Goal: Transaction & Acquisition: Subscribe to service/newsletter

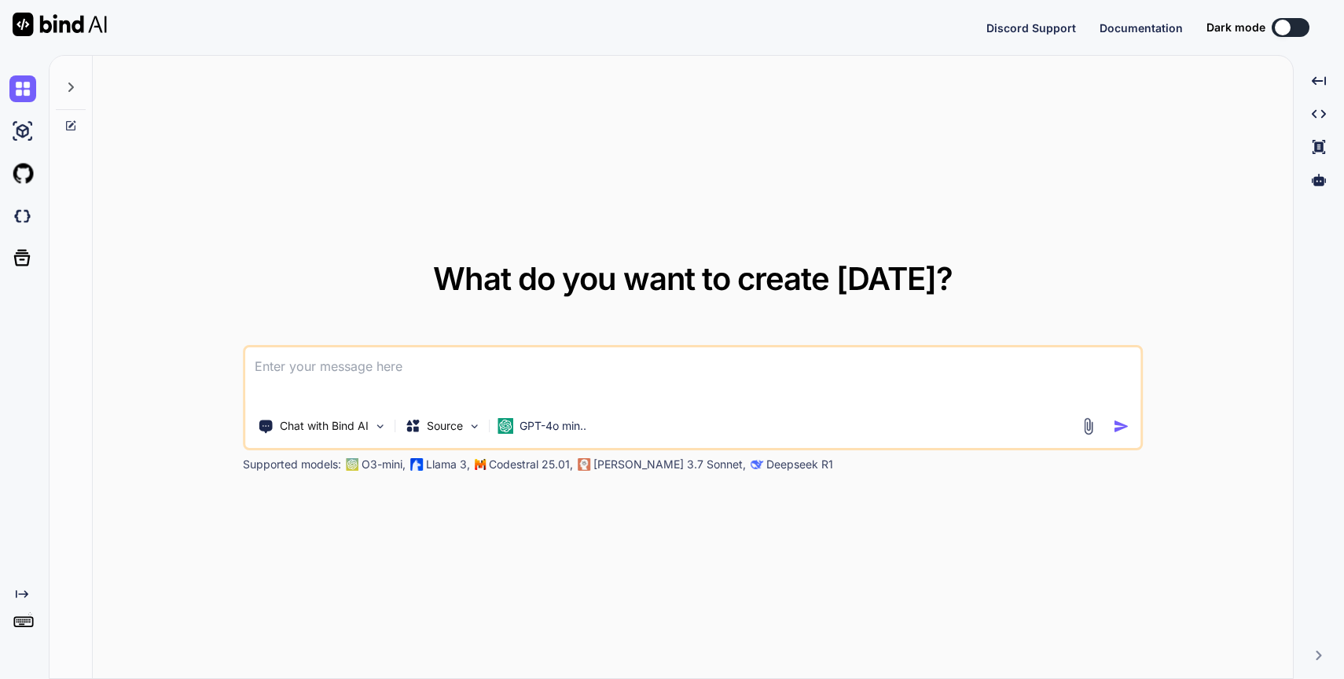
type textarea "x"
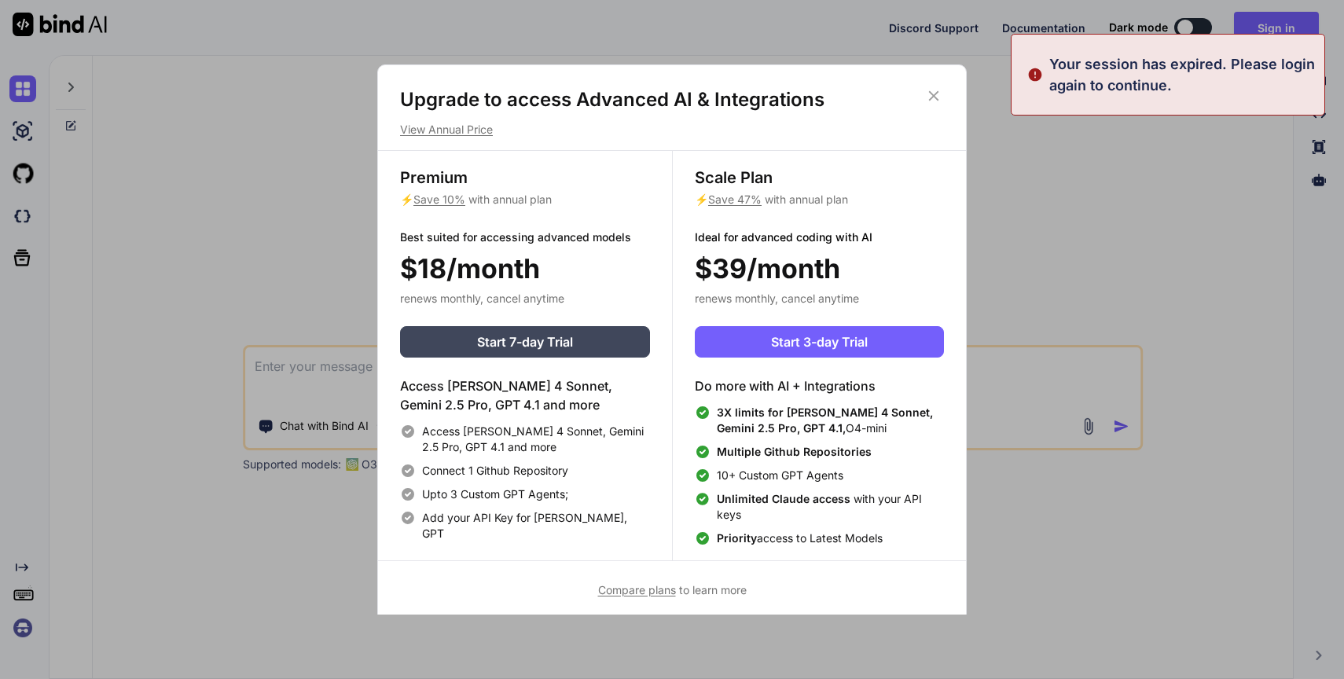
click at [734, 197] on span "Save 47%" at bounding box center [734, 199] width 53 height 13
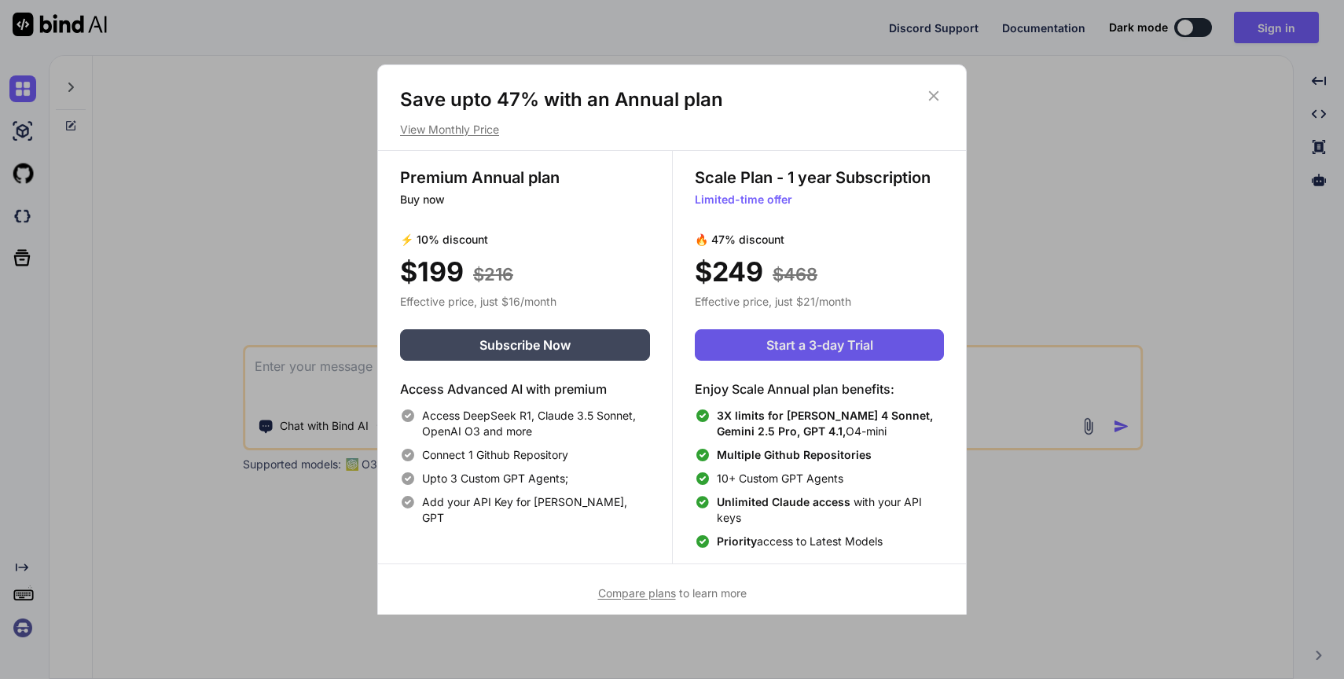
click at [798, 347] on span "Start a 3-day Trial" at bounding box center [819, 345] width 107 height 19
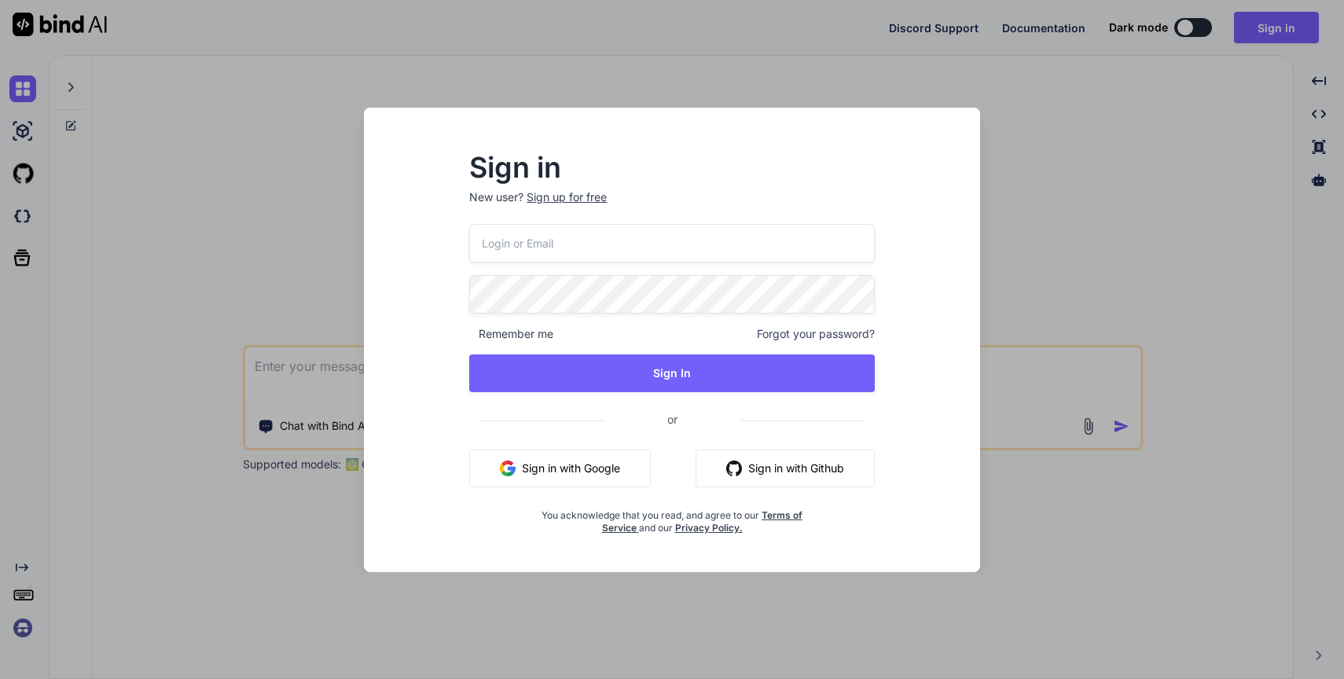
click at [598, 239] on input "email" at bounding box center [672, 243] width 406 height 39
type input "[PERSON_NAME][EMAIL_ADDRESS][DOMAIN_NAME]"
click at [641, 218] on div "Sign in New user? Sign up for free ankush.thor@gmail.com Remember me Forgot you…" at bounding box center [672, 345] width 456 height 380
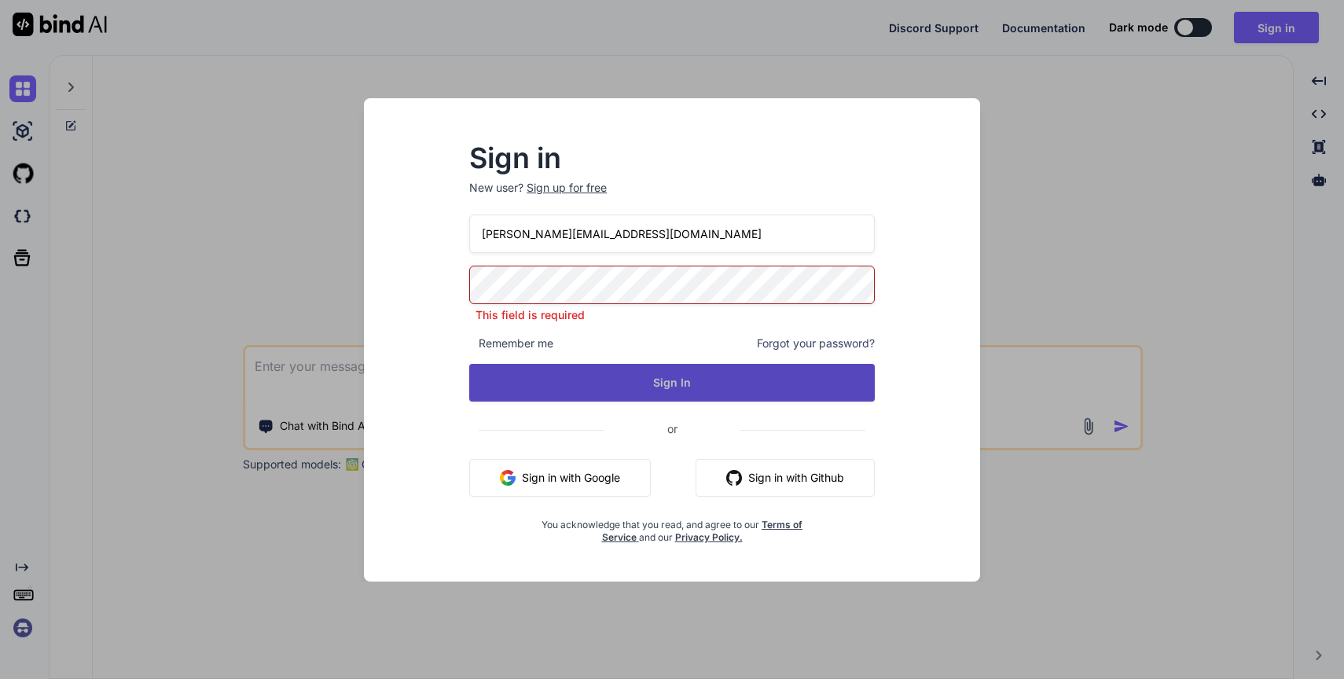
click at [633, 373] on button "Sign In" at bounding box center [672, 383] width 406 height 38
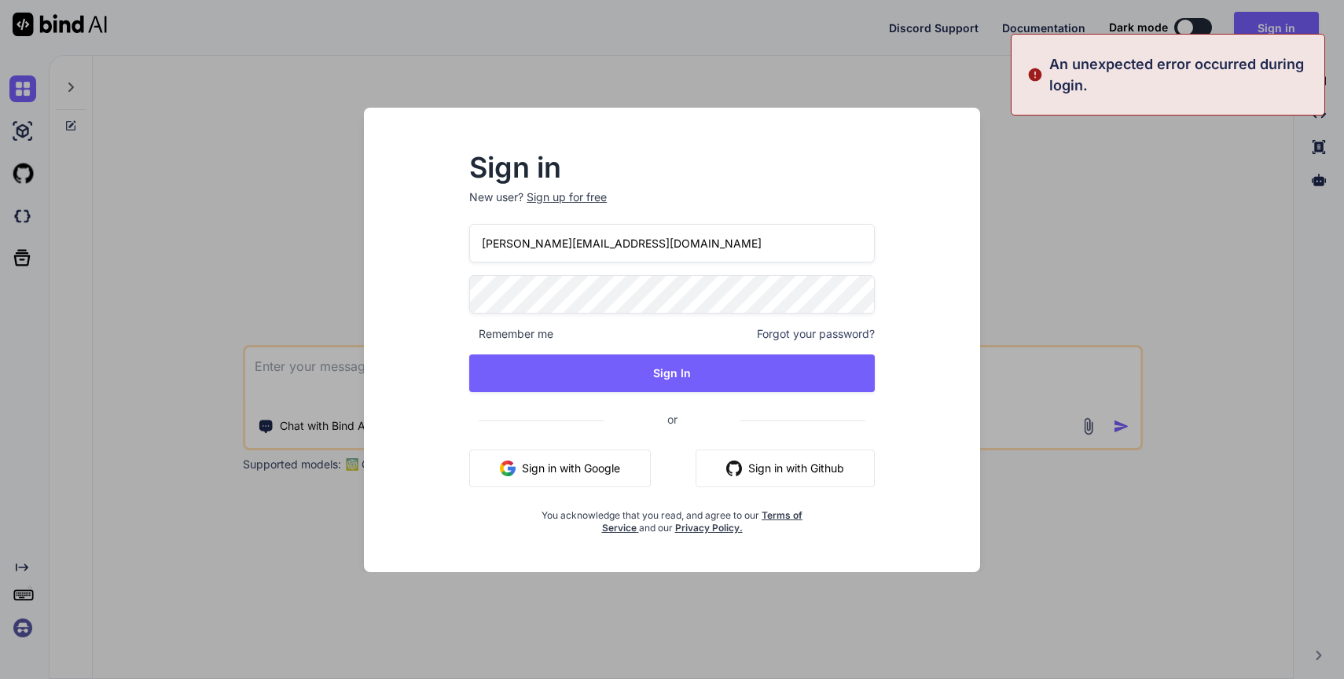
click at [799, 326] on span "Forgot your password?" at bounding box center [816, 334] width 118 height 16
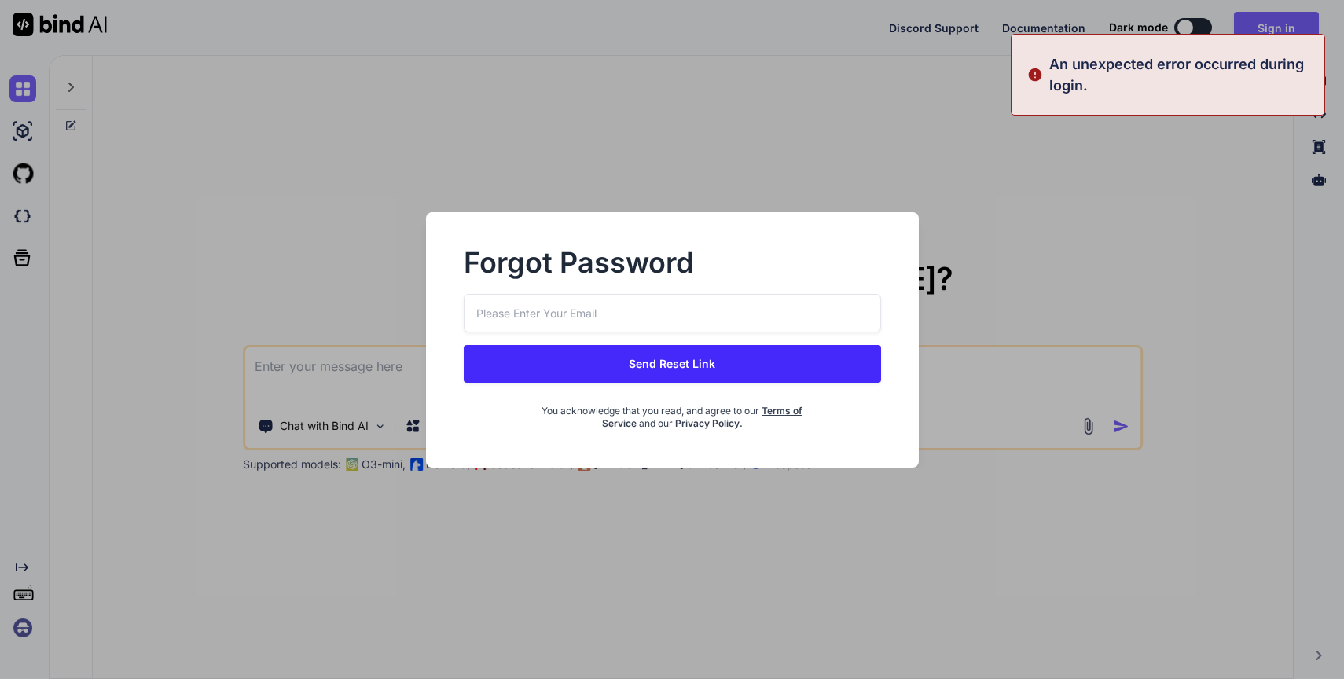
click at [663, 302] on input "email" at bounding box center [672, 313] width 417 height 39
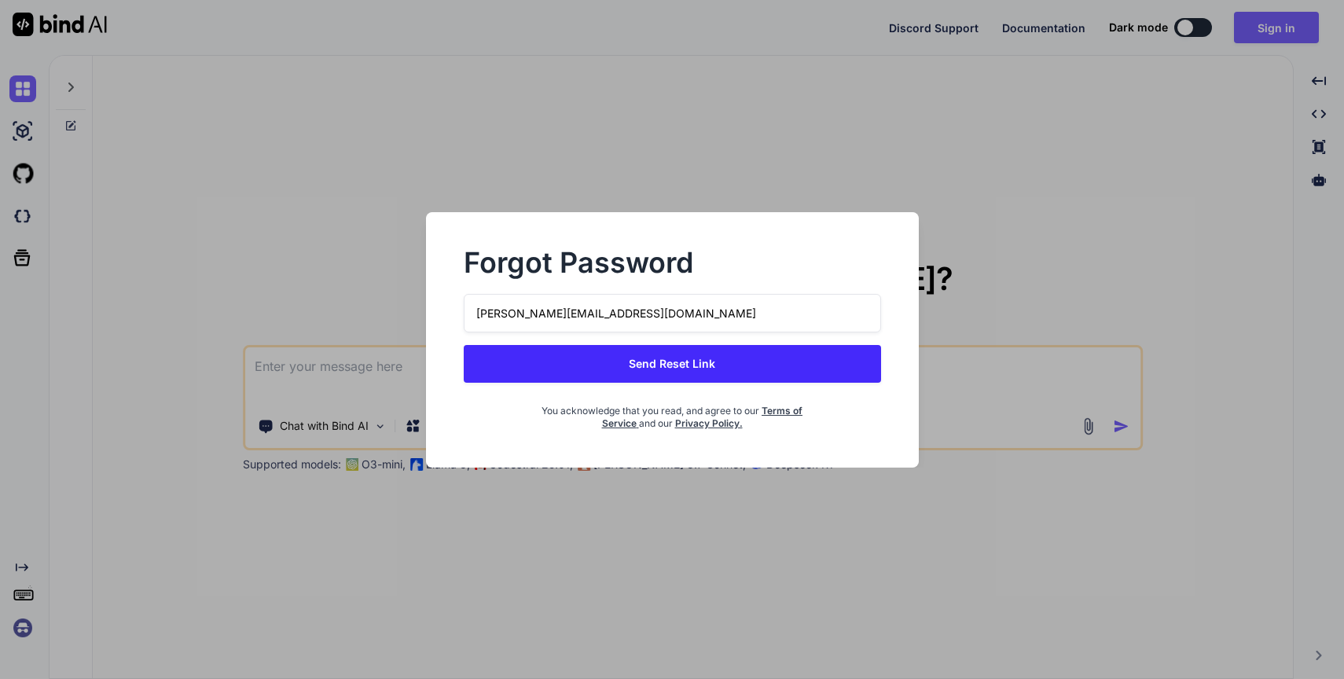
type input "[PERSON_NAME][EMAIL_ADDRESS][DOMAIN_NAME]"
click at [698, 366] on button "Send Reset Link" at bounding box center [672, 364] width 417 height 38
click at [644, 292] on div "Forgot Password" at bounding box center [672, 272] width 417 height 44
click at [588, 312] on input "[PERSON_NAME][EMAIL_ADDRESS][DOMAIN_NAME]" at bounding box center [672, 313] width 417 height 39
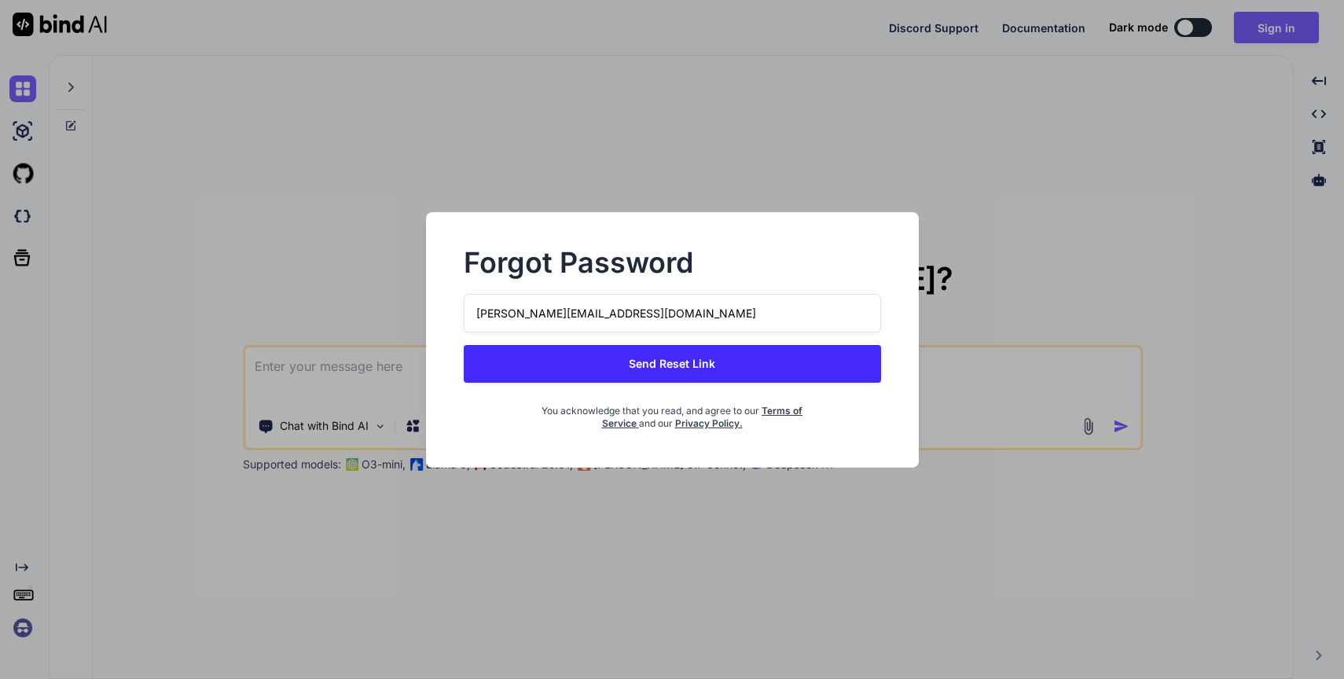
click at [588, 312] on input "[PERSON_NAME][EMAIL_ADDRESS][DOMAIN_NAME]" at bounding box center [672, 313] width 417 height 39
click at [669, 275] on h2 "Forgot Password" at bounding box center [672, 262] width 417 height 25
click at [686, 354] on button "Send Reset Link" at bounding box center [672, 364] width 417 height 38
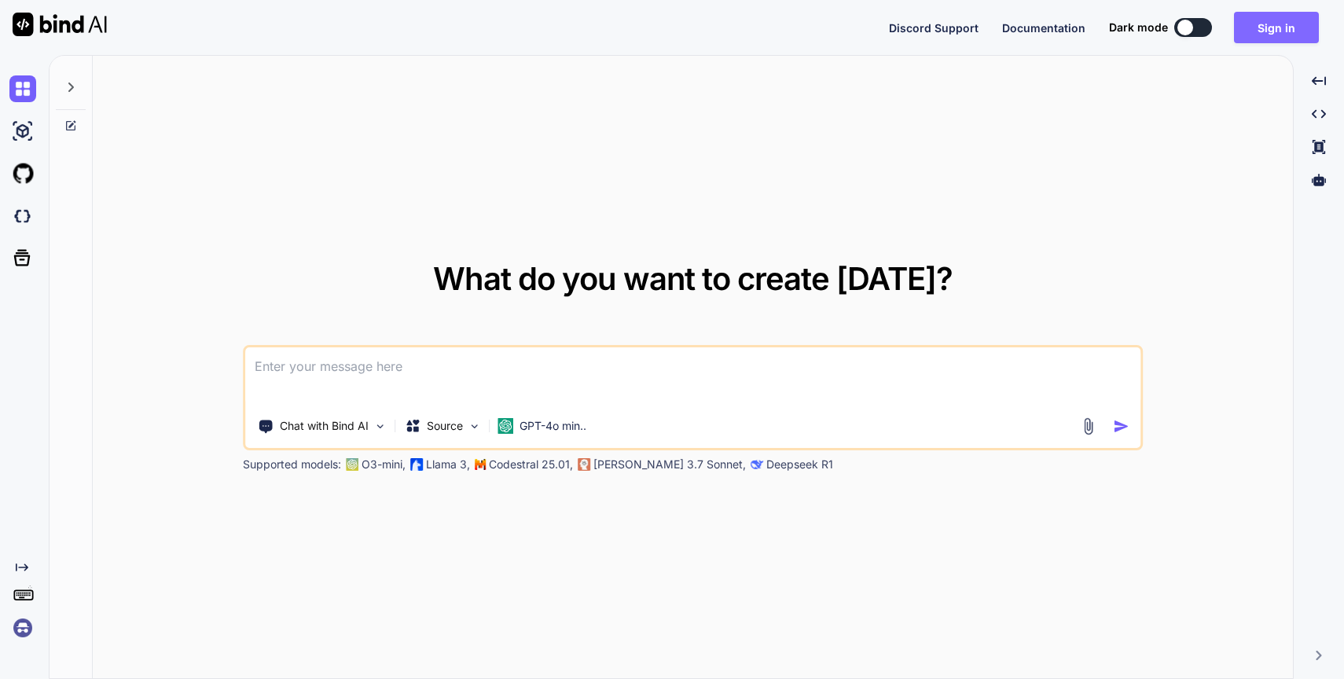
click at [1306, 35] on button "Sign in" at bounding box center [1276, 27] width 85 height 31
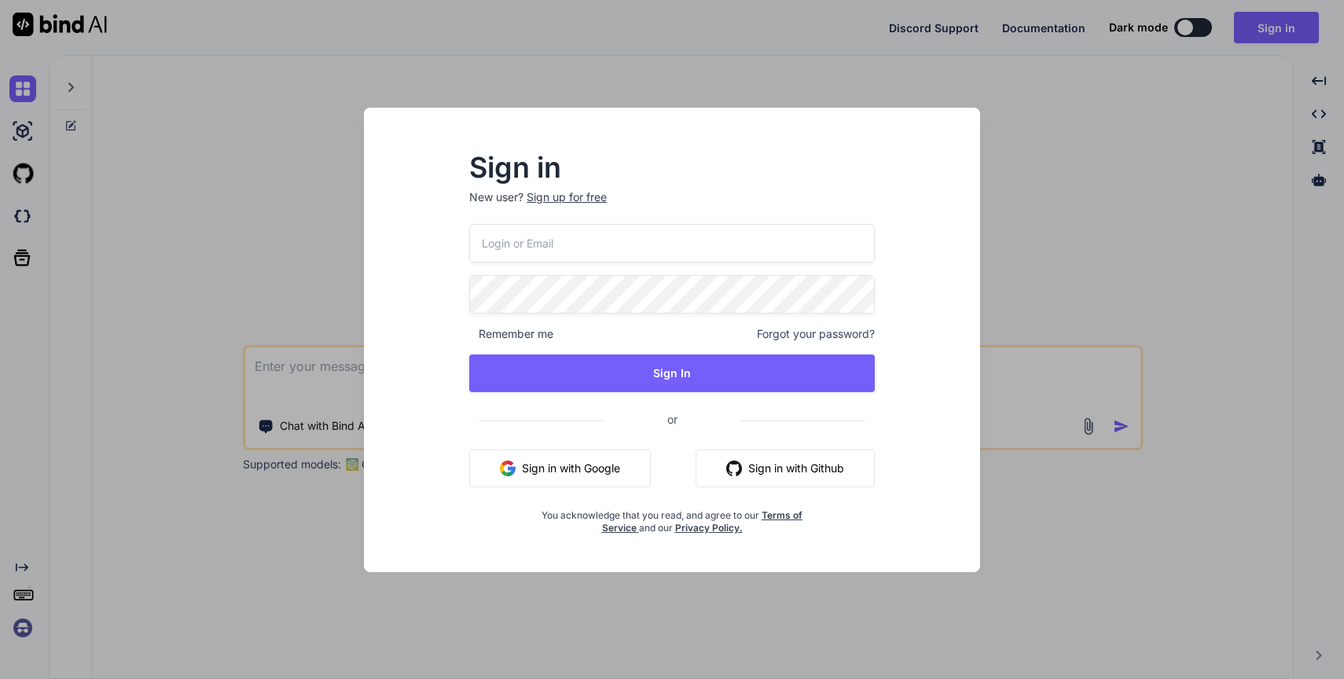
click at [683, 238] on input "email" at bounding box center [672, 243] width 406 height 39
type input "[PERSON_NAME][EMAIL_ADDRESS][DOMAIN_NAME]"
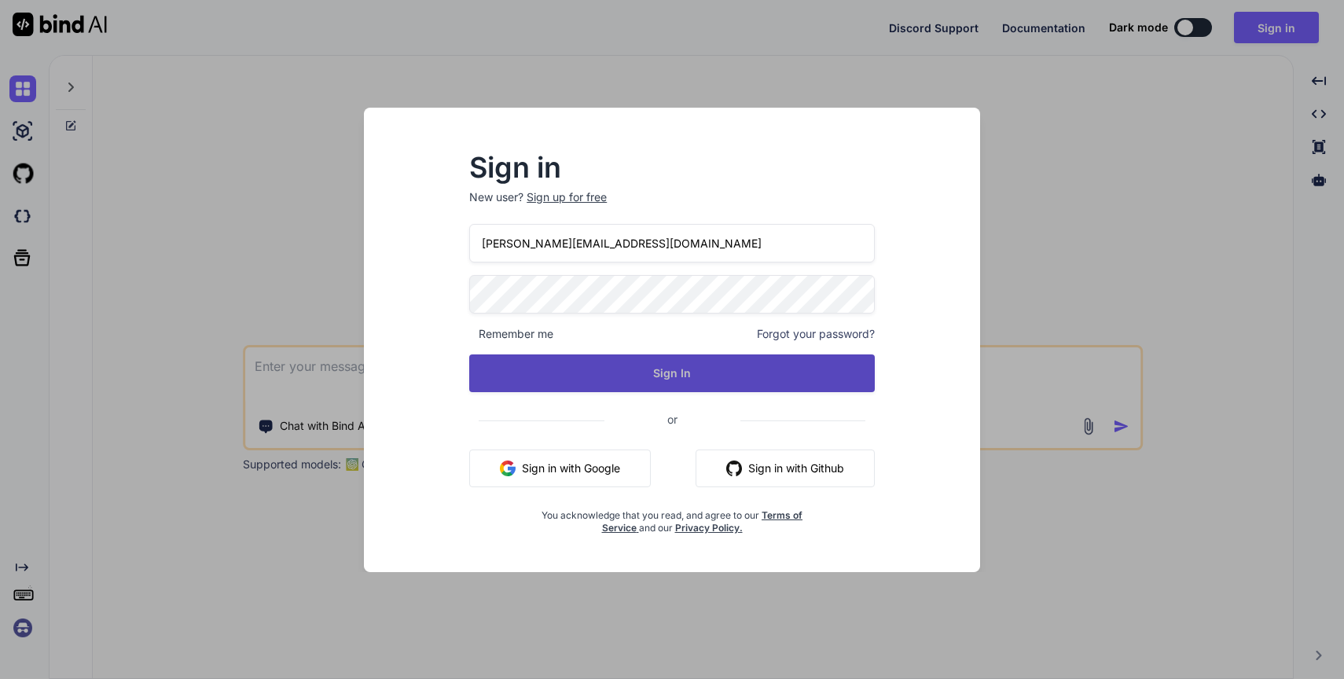
click at [635, 371] on button "Sign In" at bounding box center [672, 373] width 406 height 38
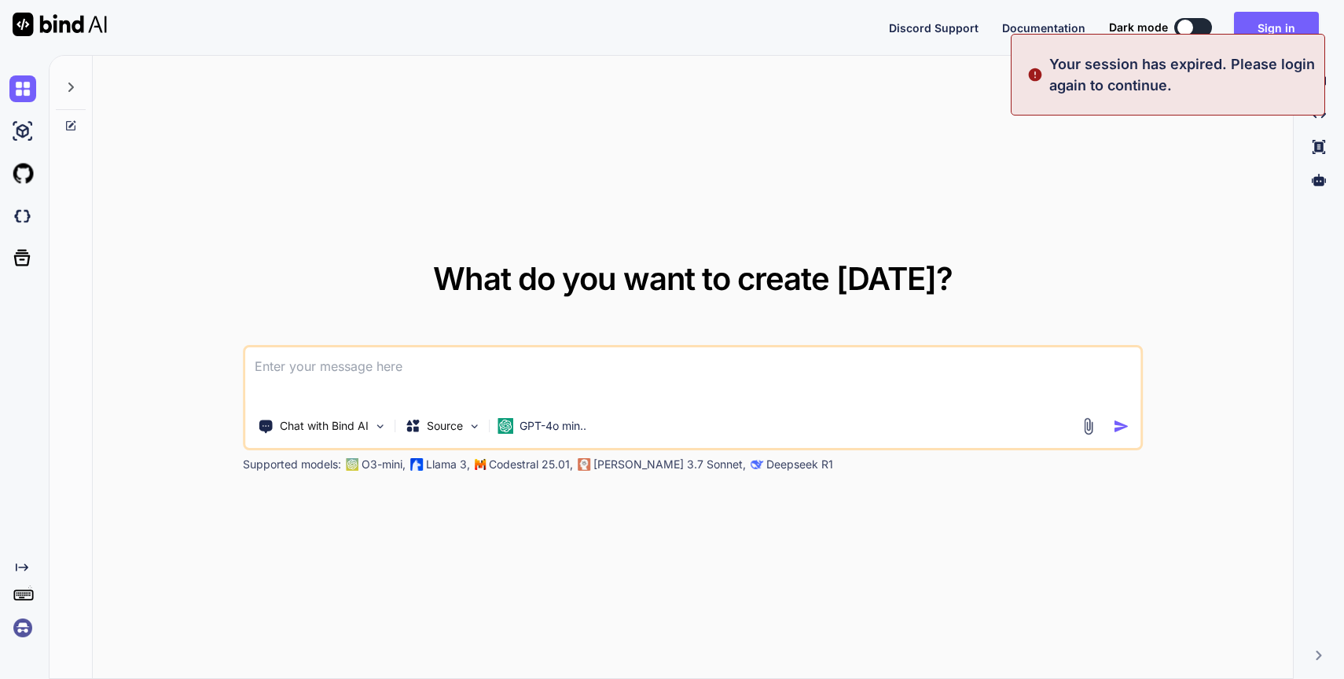
click at [862, 170] on div "What do you want to create today? Chat with Bind AI Source GPT-4o min.. Support…" at bounding box center [693, 368] width 1200 height 624
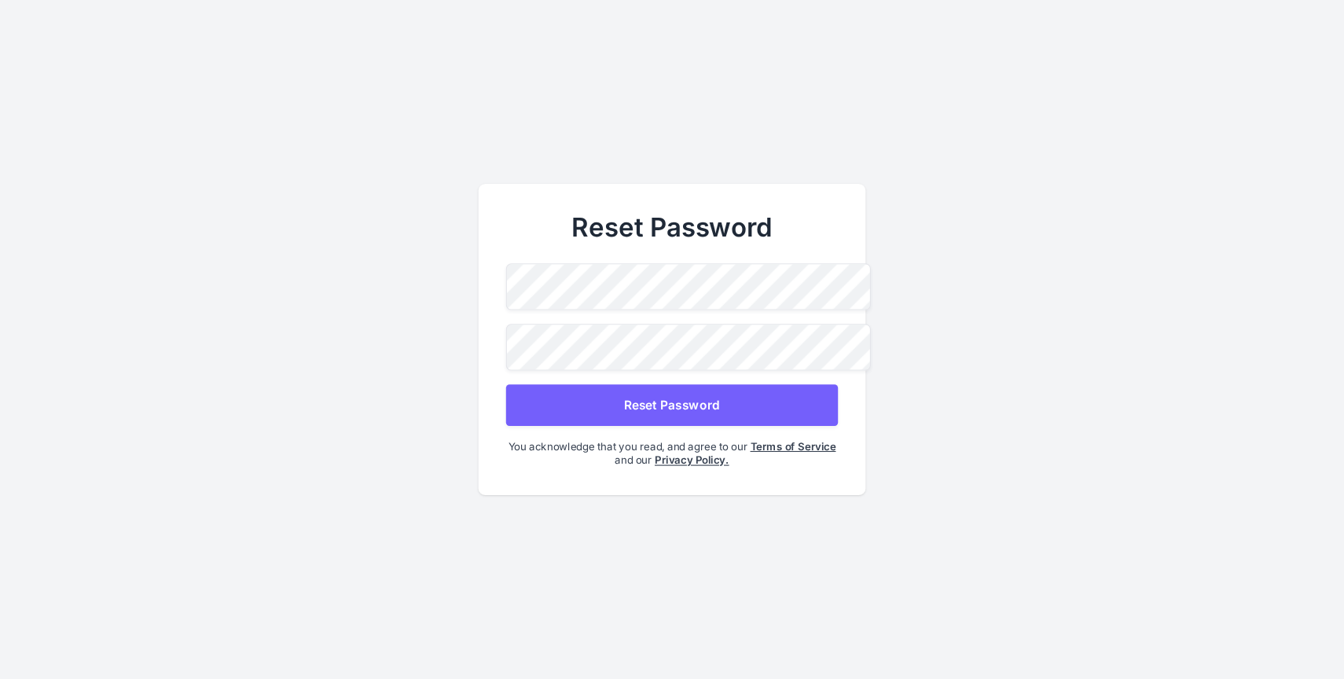
click at [899, 222] on main "Reset Password Reset Password You acknowledge that you read, and agree to our T…" at bounding box center [672, 339] width 1344 height 679
click at [731, 398] on button "Reset Password" at bounding box center [672, 405] width 332 height 42
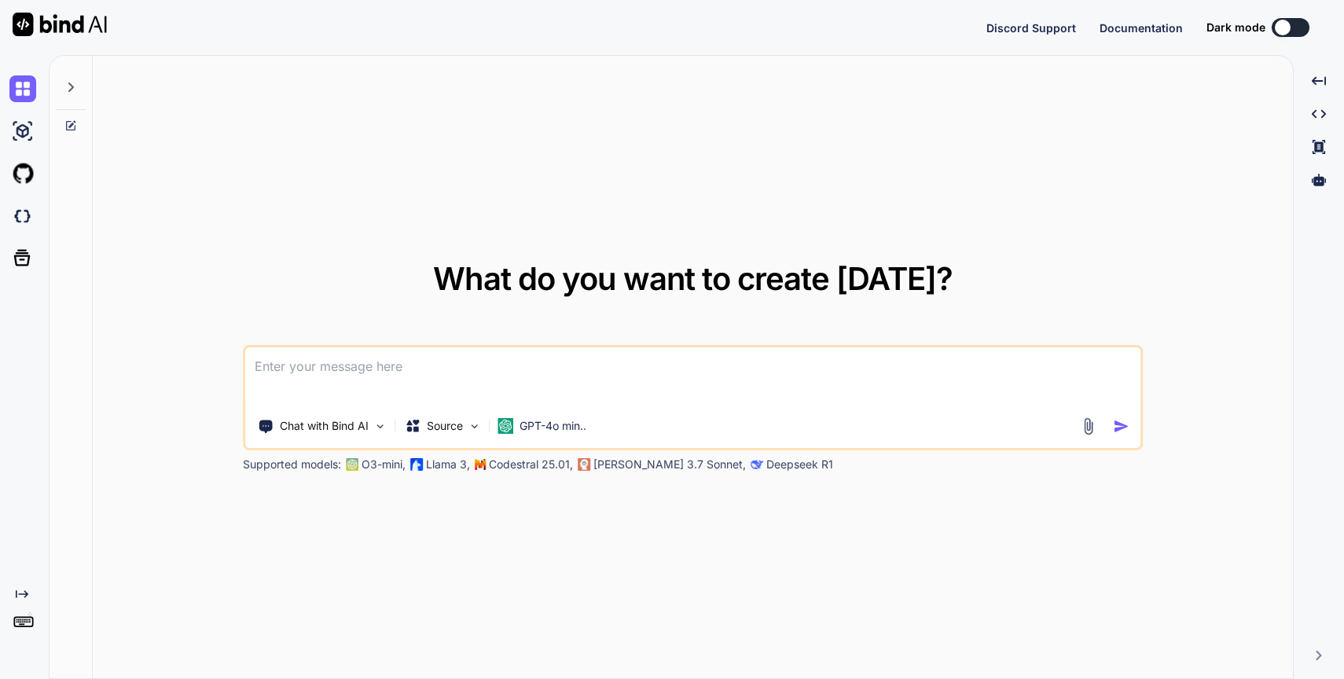
type textarea "x"
click at [1262, 13] on button "Sign in" at bounding box center [1276, 27] width 85 height 31
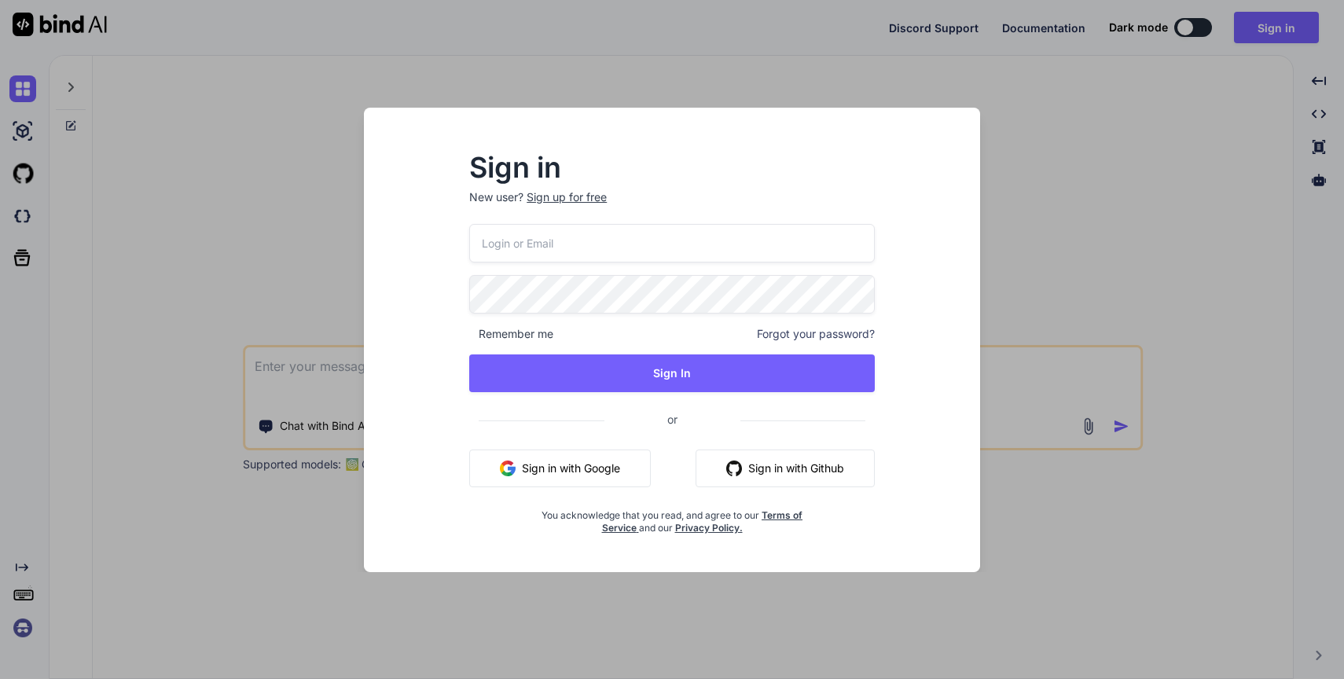
click at [616, 215] on p "New user? Sign up for free" at bounding box center [672, 206] width 406 height 35
click at [616, 232] on input "email" at bounding box center [672, 243] width 406 height 39
type input "[PERSON_NAME][EMAIL_ADDRESS][DOMAIN_NAME]"
click at [640, 396] on div "ankush.thor@gmail.com Remember me Forgot your password? Sign In or Sign in with…" at bounding box center [672, 379] width 406 height 310
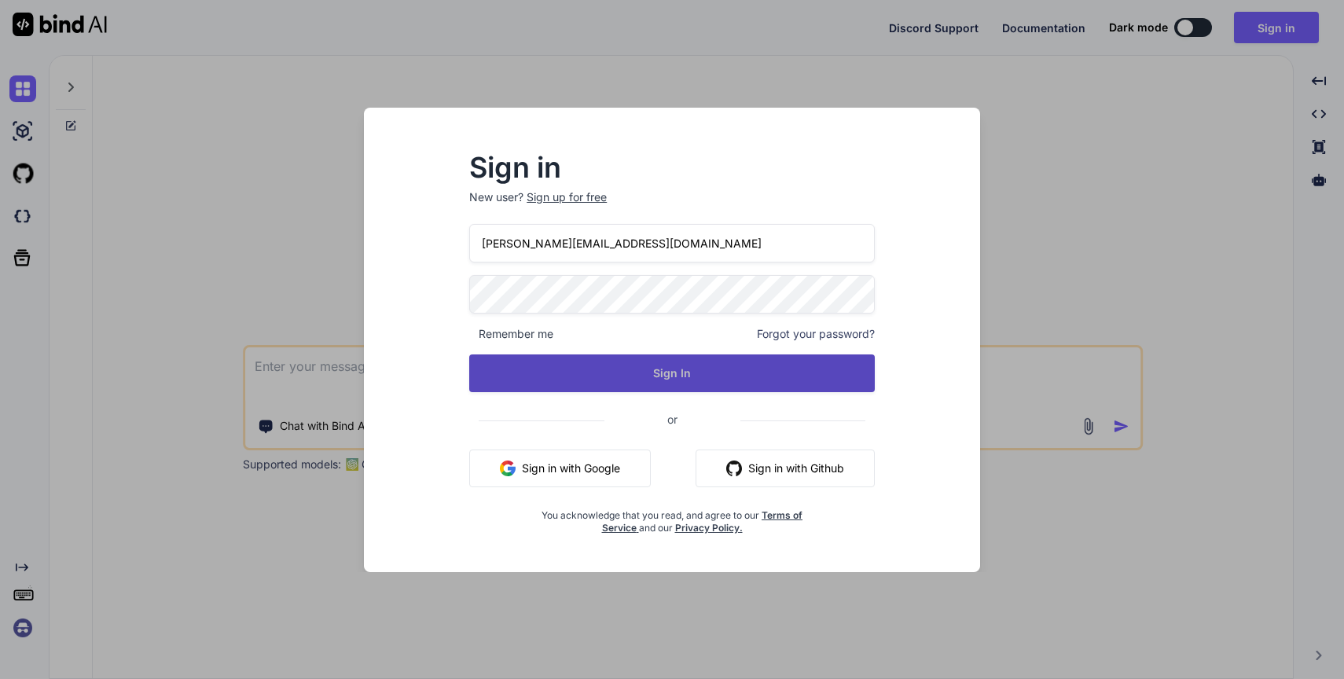
click at [641, 371] on button "Sign In" at bounding box center [672, 373] width 406 height 38
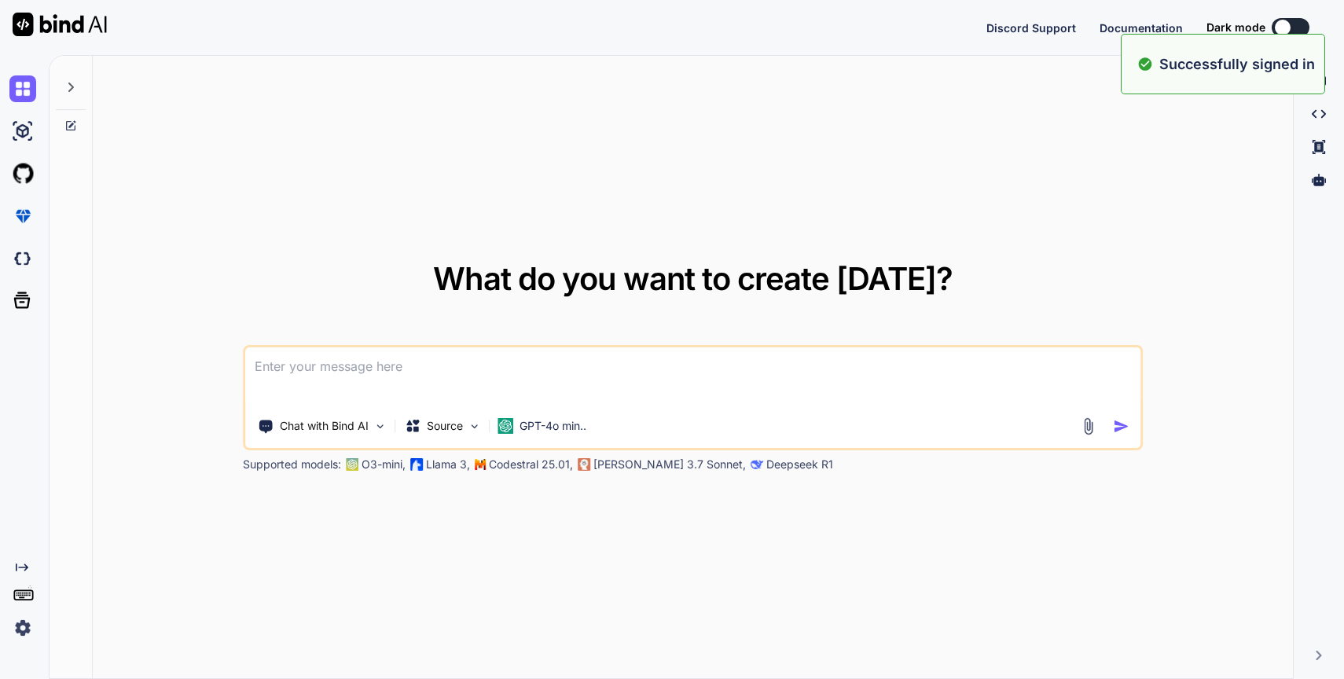
type textarea "x"
click at [811, 154] on div "What do you want to create today? Chat with Bind AI Source GPT-4o min.. Support…" at bounding box center [693, 368] width 1200 height 624
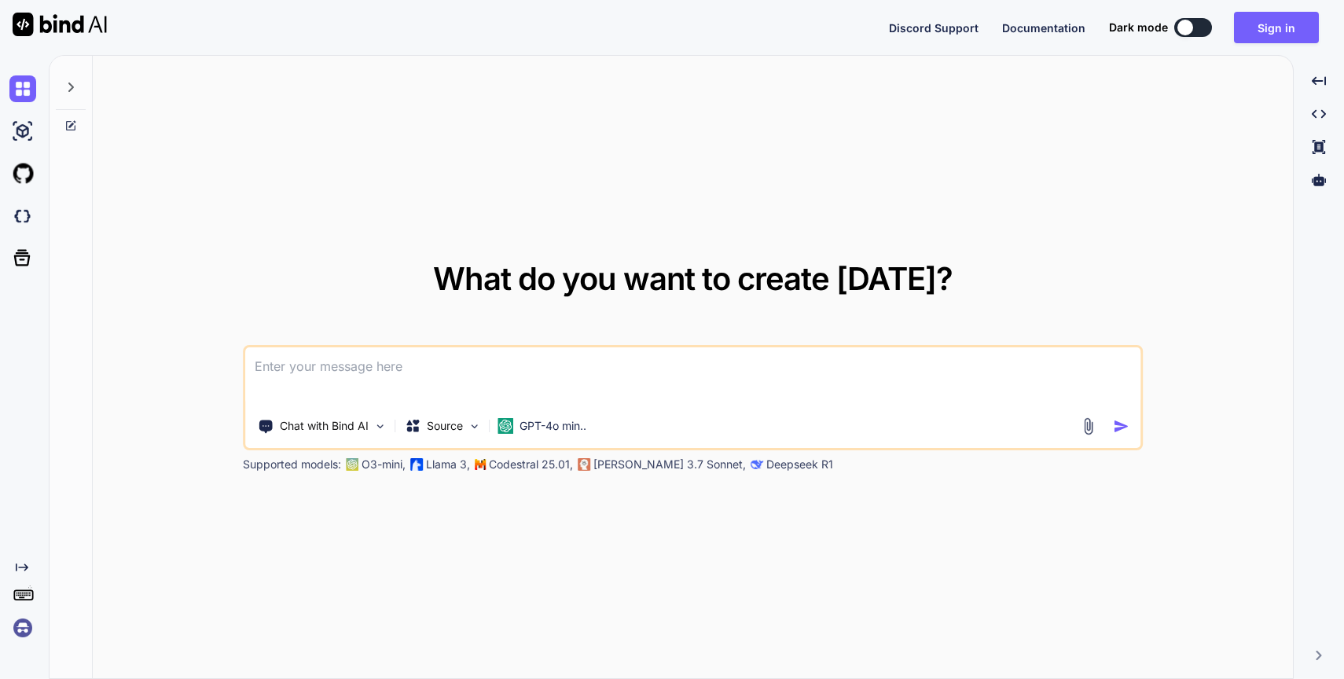
click at [667, 120] on div "What do you want to create today? Chat with Bind AI Source GPT-4o min.. Support…" at bounding box center [693, 368] width 1200 height 624
click at [1228, 174] on div "What do you want to create today? Chat with Bind AI Source GPT-4o min.. Support…" at bounding box center [693, 368] width 1200 height 624
click at [26, 622] on img at bounding box center [22, 628] width 27 height 27
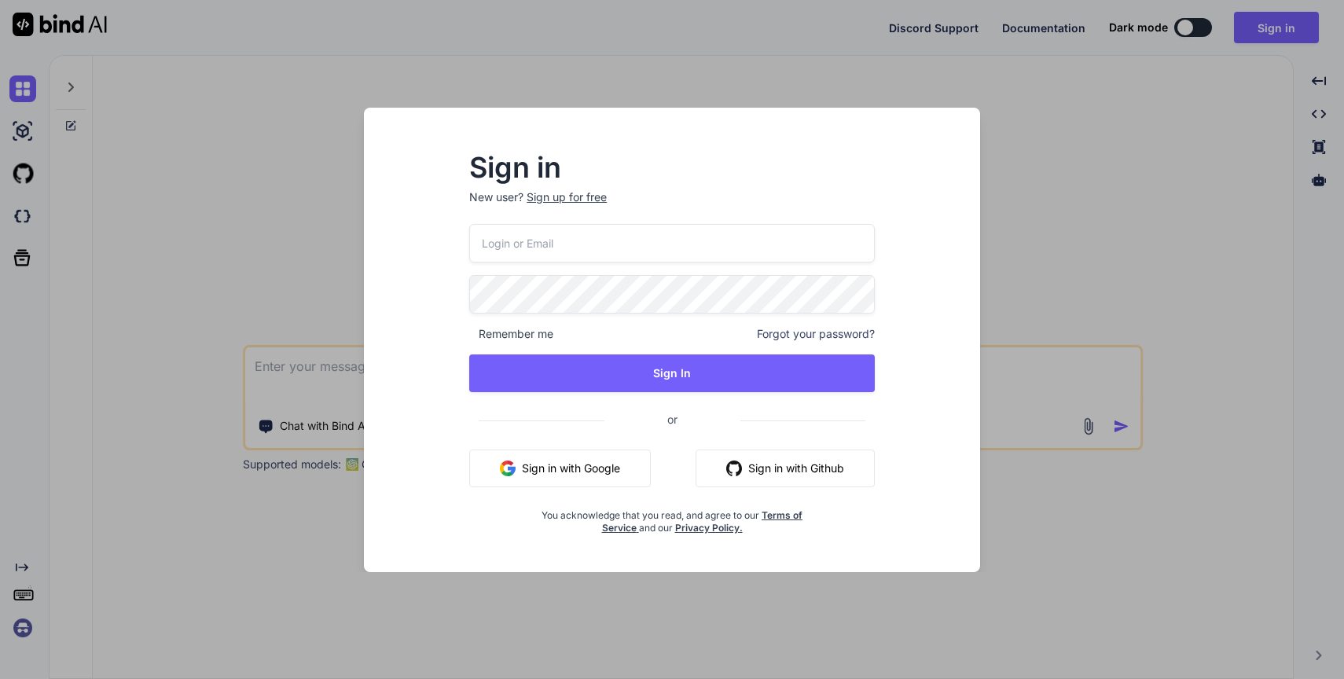
click at [703, 241] on input "email" at bounding box center [672, 243] width 406 height 39
type input "[PERSON_NAME][EMAIL_ADDRESS][DOMAIN_NAME]"
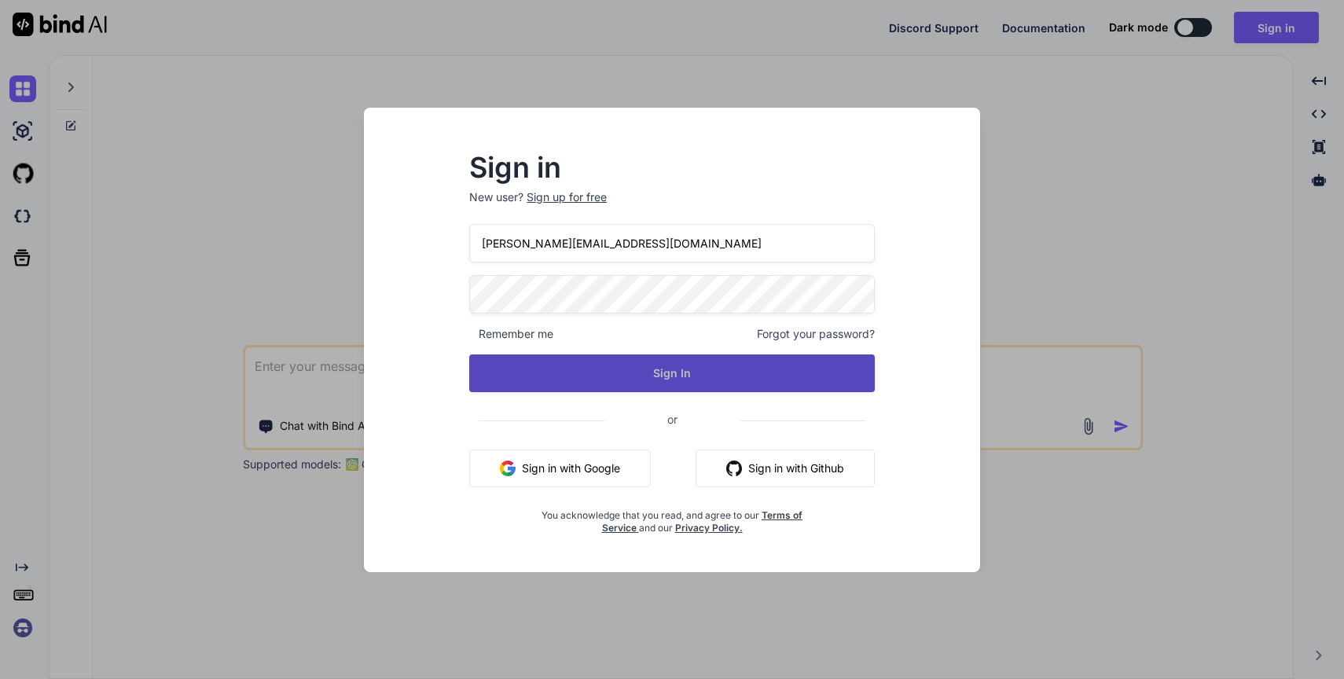
click at [712, 370] on button "Sign In" at bounding box center [672, 373] width 406 height 38
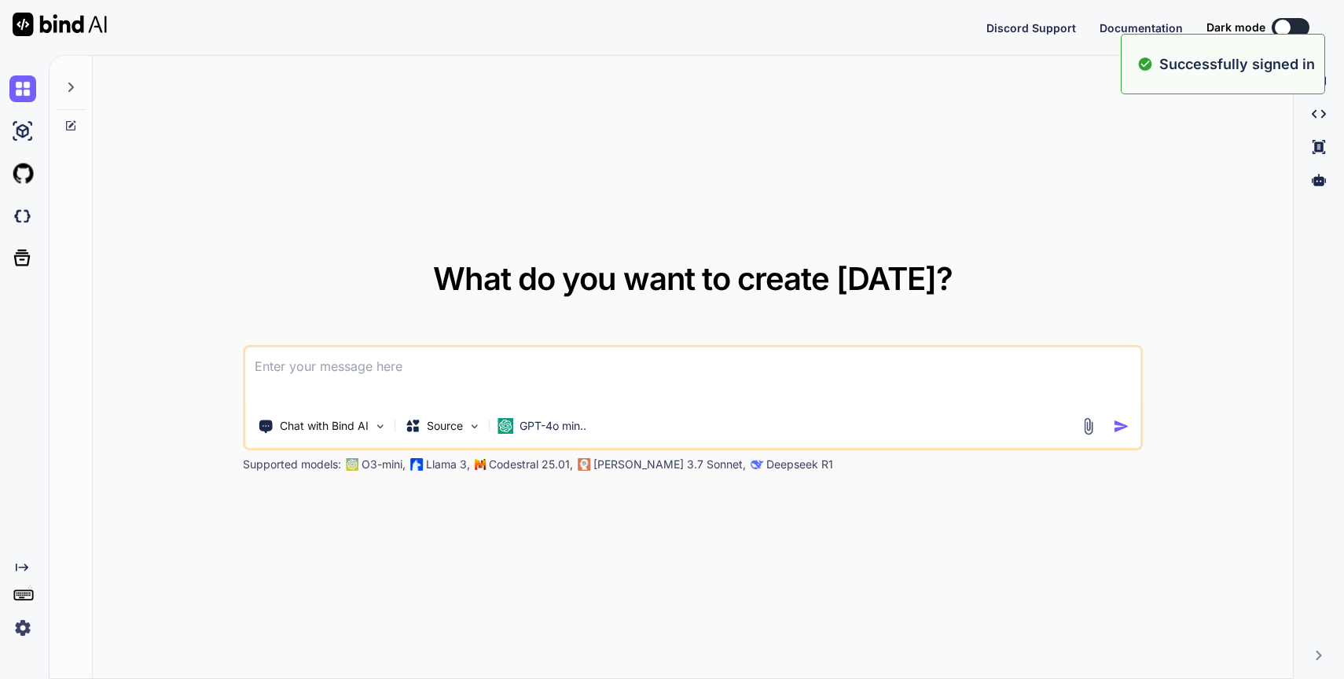
type textarea "x"
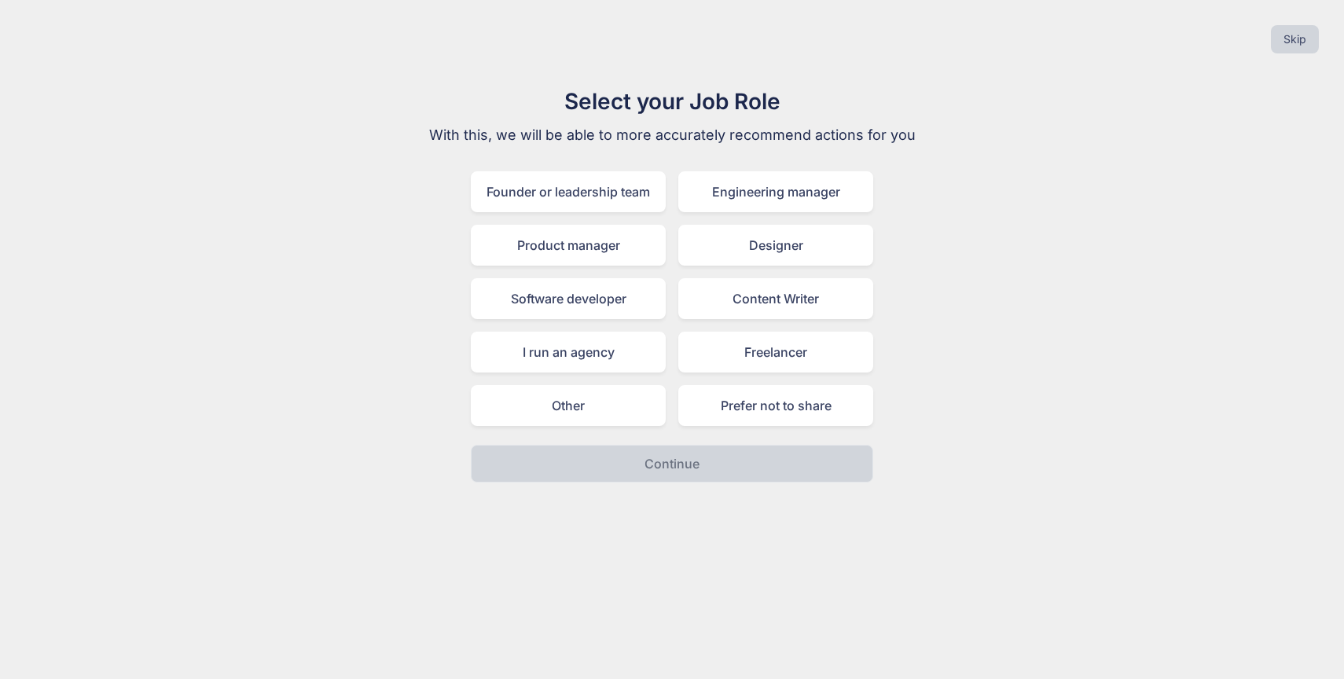
click at [1002, 379] on div "Select your Job Role With this, we will be able to more accurately recommend ac…" at bounding box center [672, 284] width 1319 height 398
click at [951, 252] on div "Select your Job Role With this, we will be able to more accurately recommend ac…" at bounding box center [672, 284] width 1319 height 398
click at [605, 199] on div "Founder or leadership team" at bounding box center [568, 191] width 195 height 41
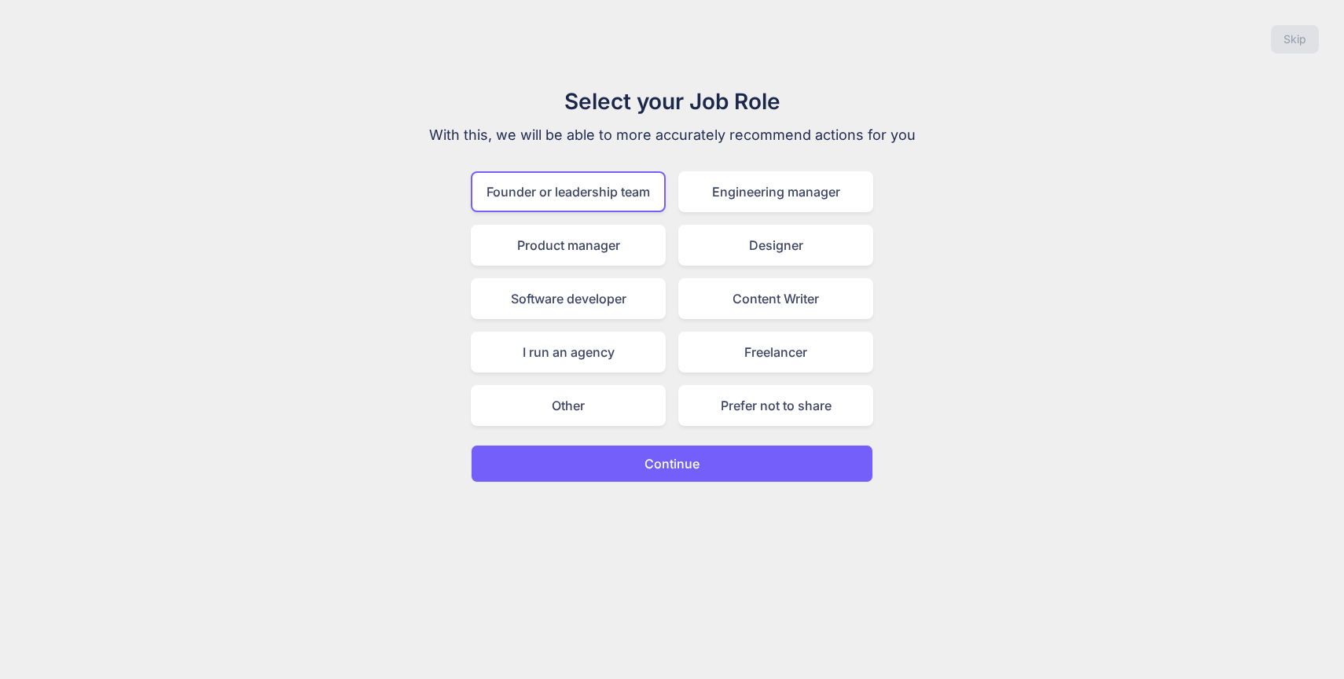
click at [794, 468] on button "Continue" at bounding box center [672, 464] width 402 height 38
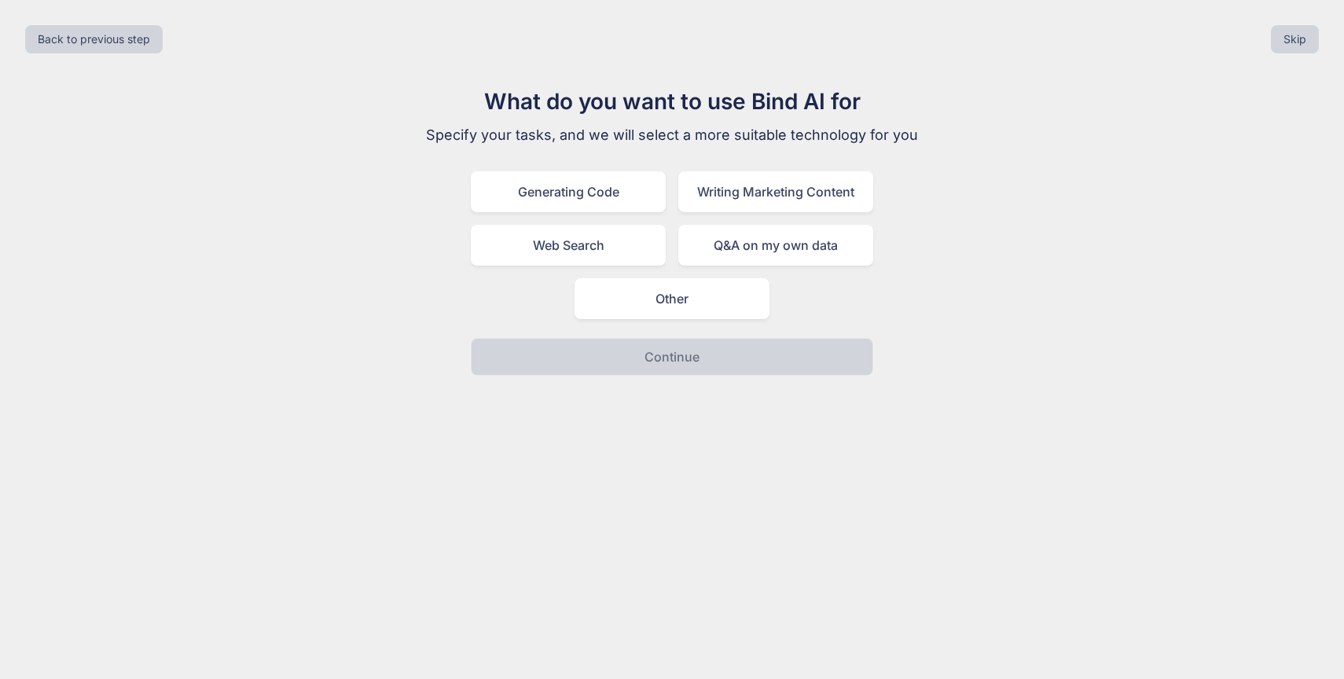
click at [975, 204] on div "What do you want to use Bind AI for Specify your tasks, and we will select a mo…" at bounding box center [672, 230] width 1319 height 291
click at [636, 194] on div "Generating Code" at bounding box center [568, 191] width 195 height 41
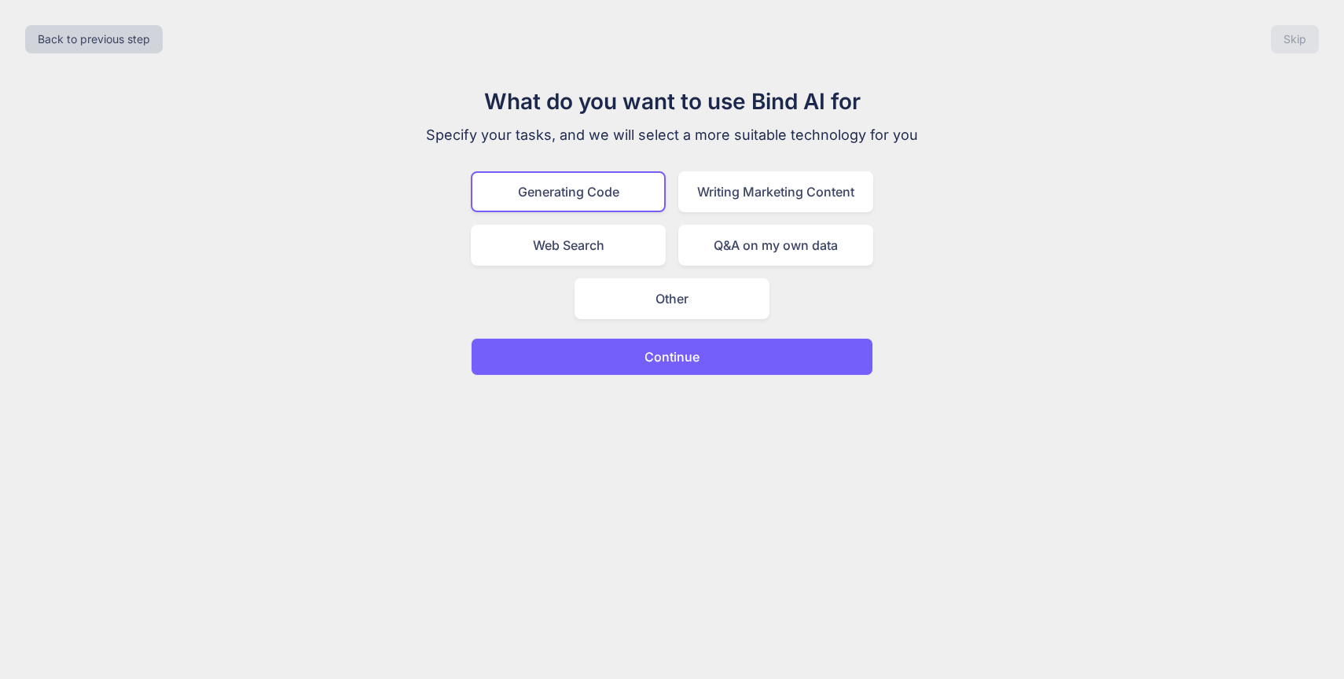
click at [736, 354] on button "Continue" at bounding box center [672, 357] width 402 height 38
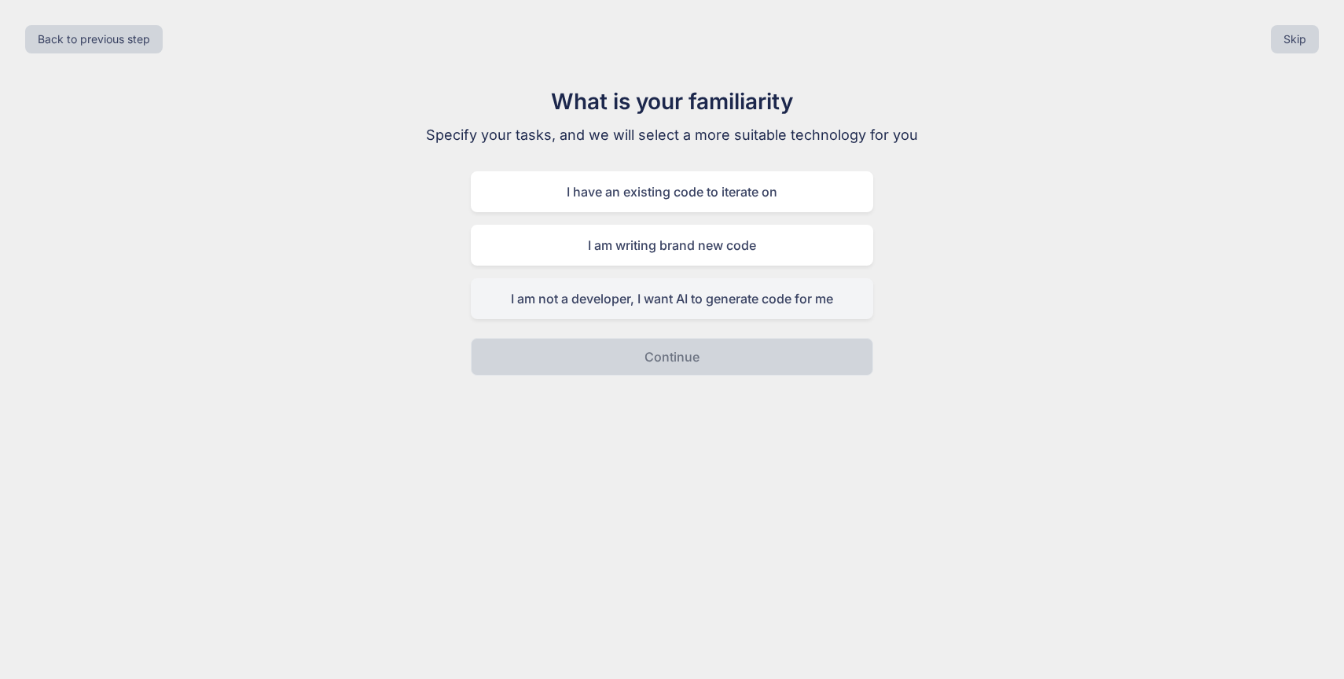
click at [690, 290] on div "I am not a developer, I want AI to generate code for me" at bounding box center [672, 298] width 402 height 41
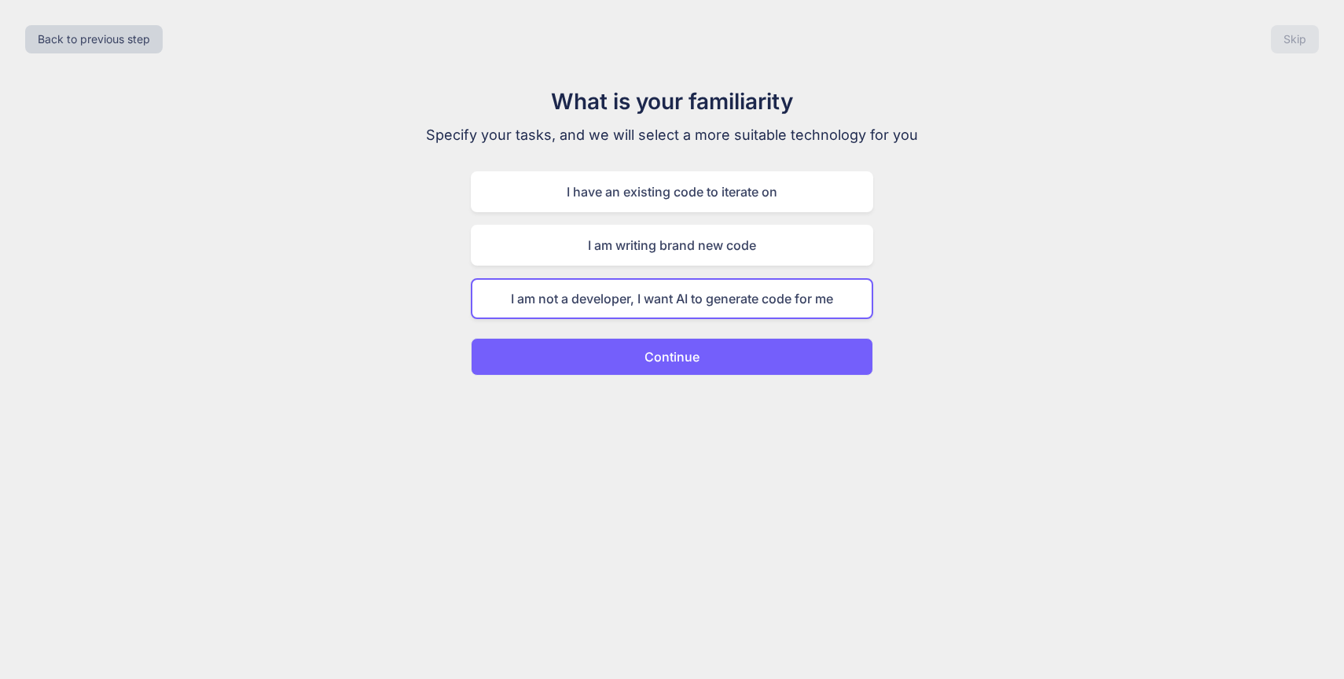
click at [677, 352] on p "Continue" at bounding box center [672, 356] width 55 height 19
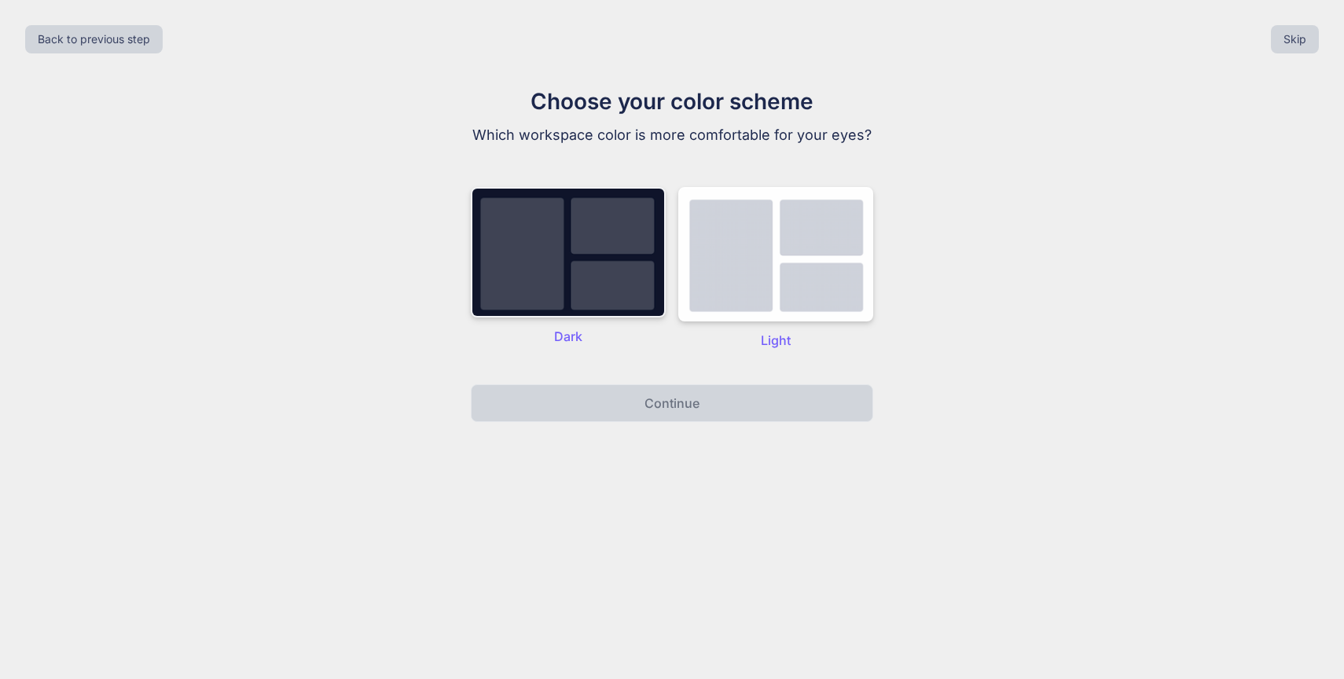
click at [627, 267] on img at bounding box center [568, 252] width 195 height 130
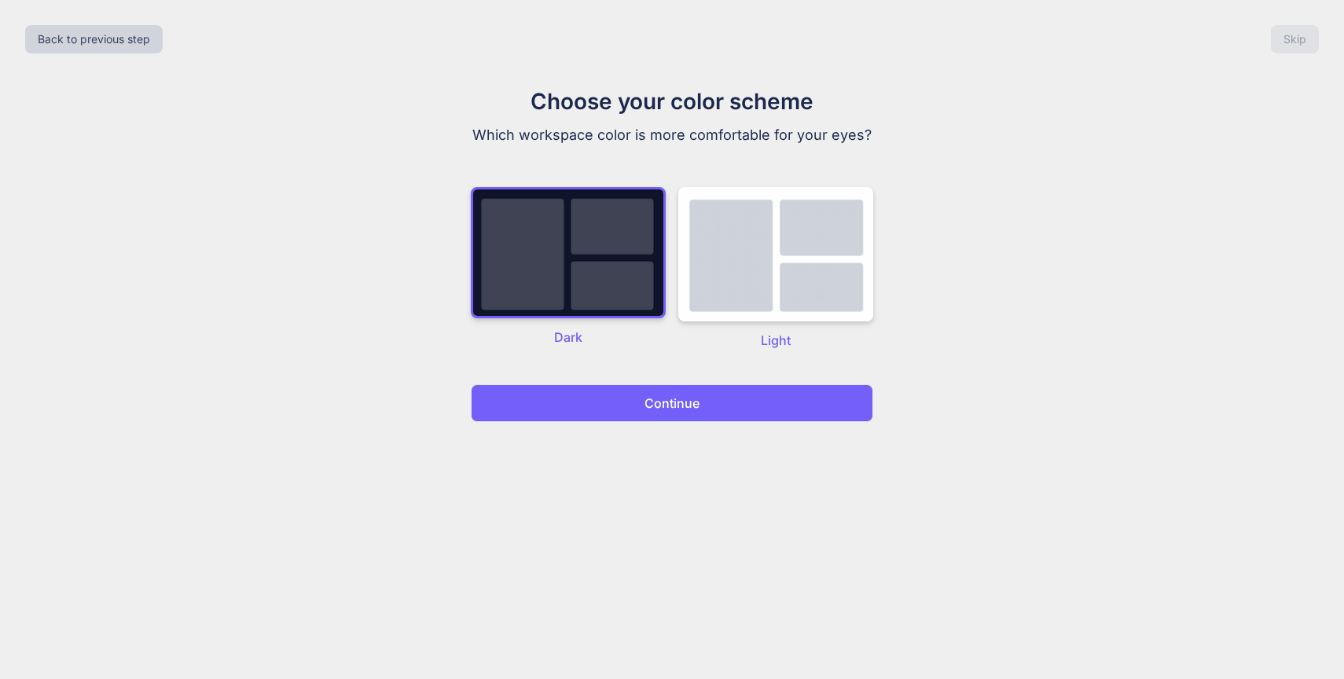
click at [677, 389] on button "Continue" at bounding box center [672, 403] width 402 height 38
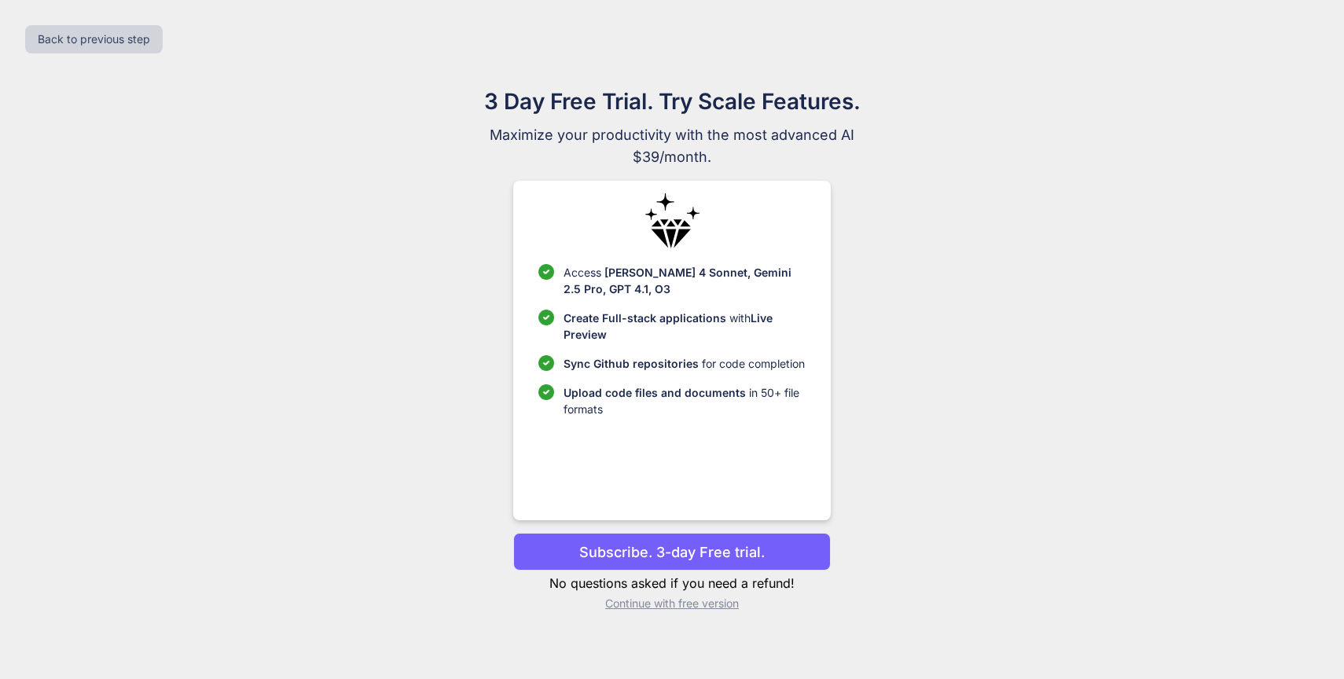
click at [667, 603] on p "Continue with free version" at bounding box center [671, 604] width 317 height 16
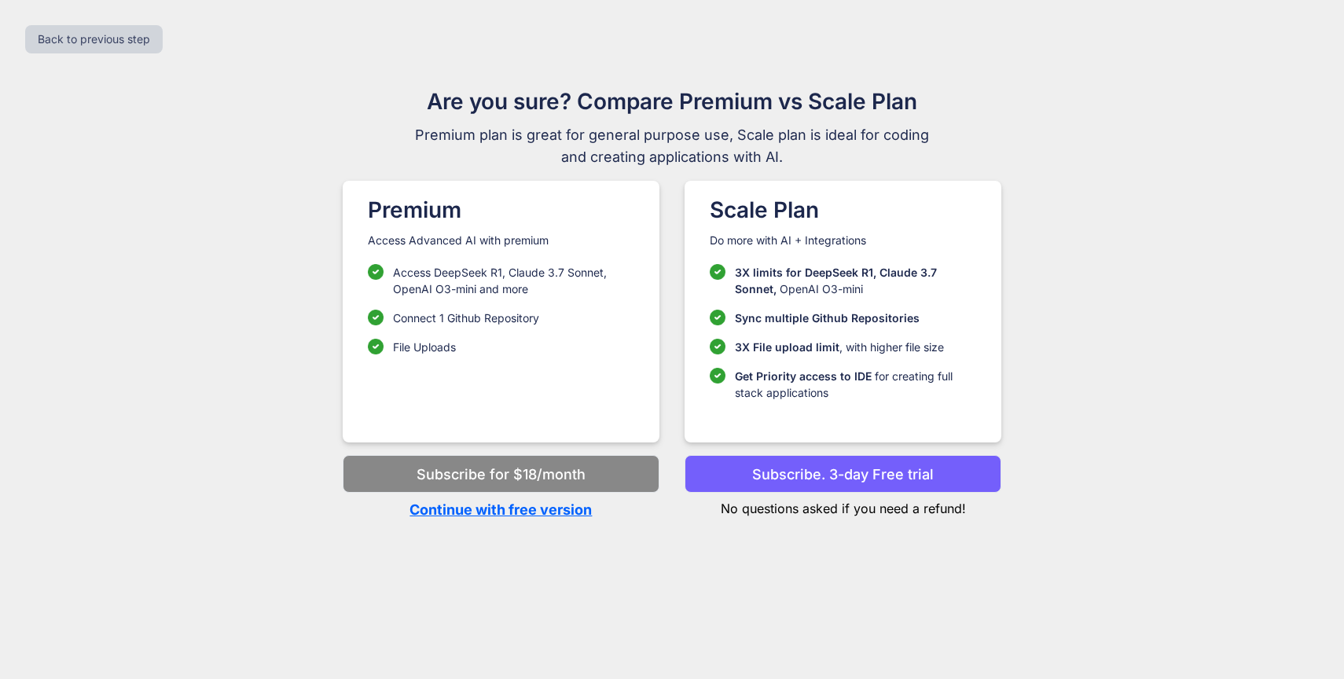
click at [582, 512] on p "Continue with free version" at bounding box center [501, 509] width 317 height 21
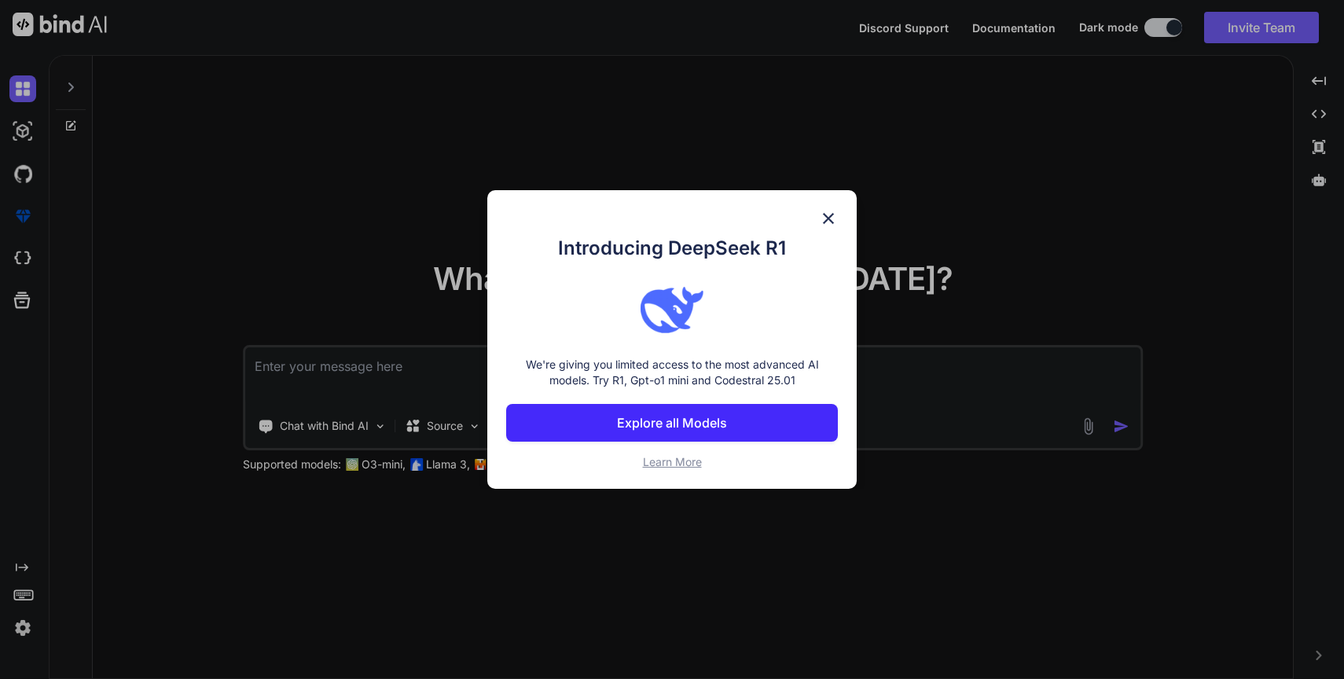
click at [827, 215] on img at bounding box center [828, 218] width 19 height 19
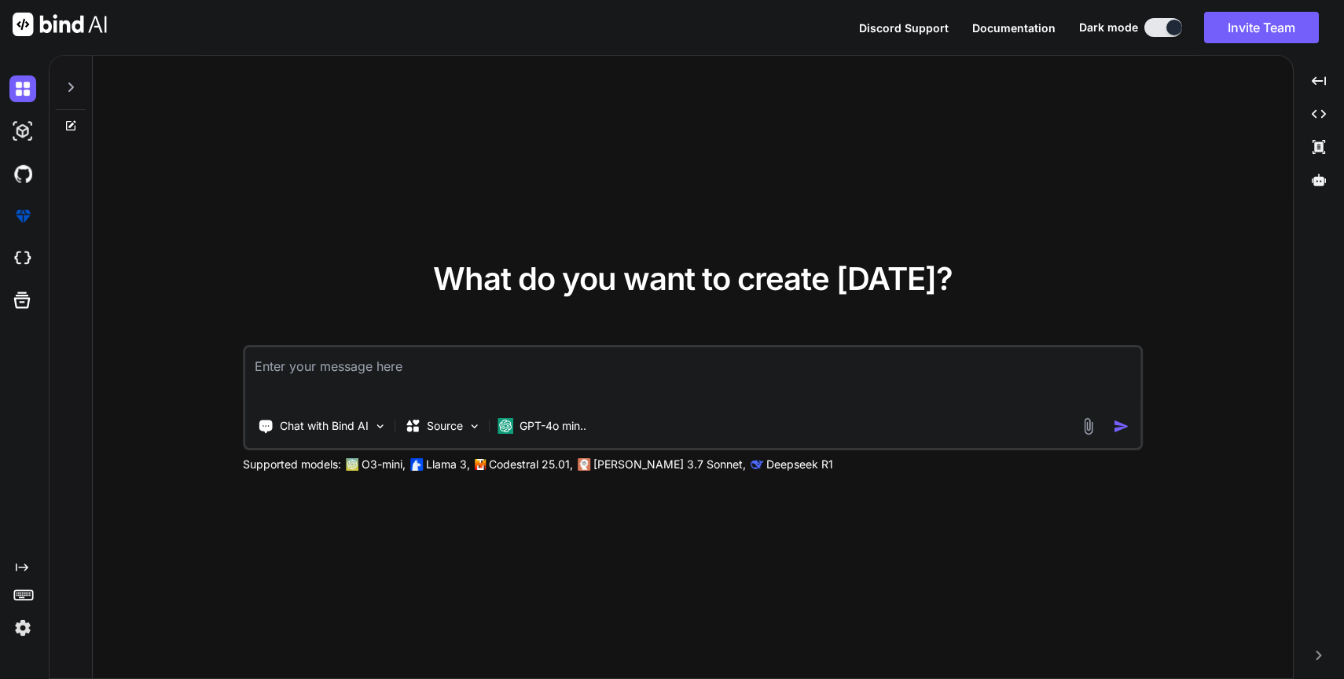
click at [12, 626] on img at bounding box center [22, 628] width 27 height 27
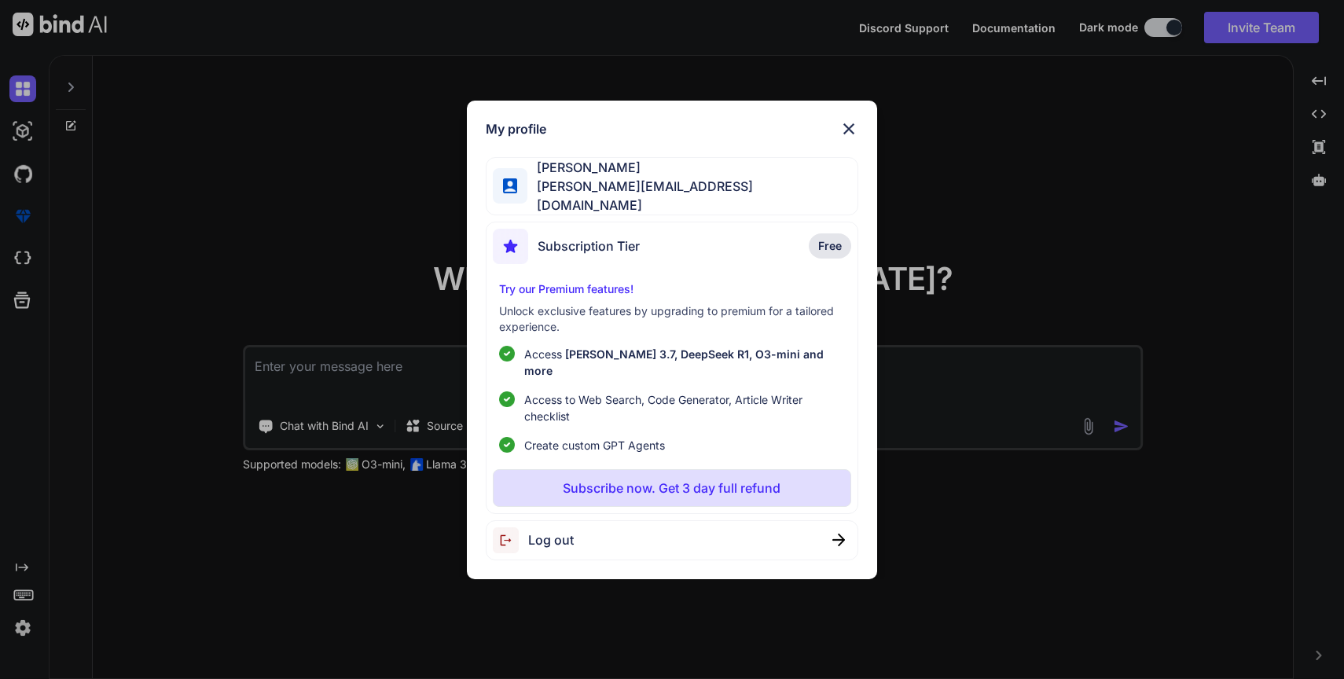
click at [852, 138] on img at bounding box center [848, 128] width 19 height 19
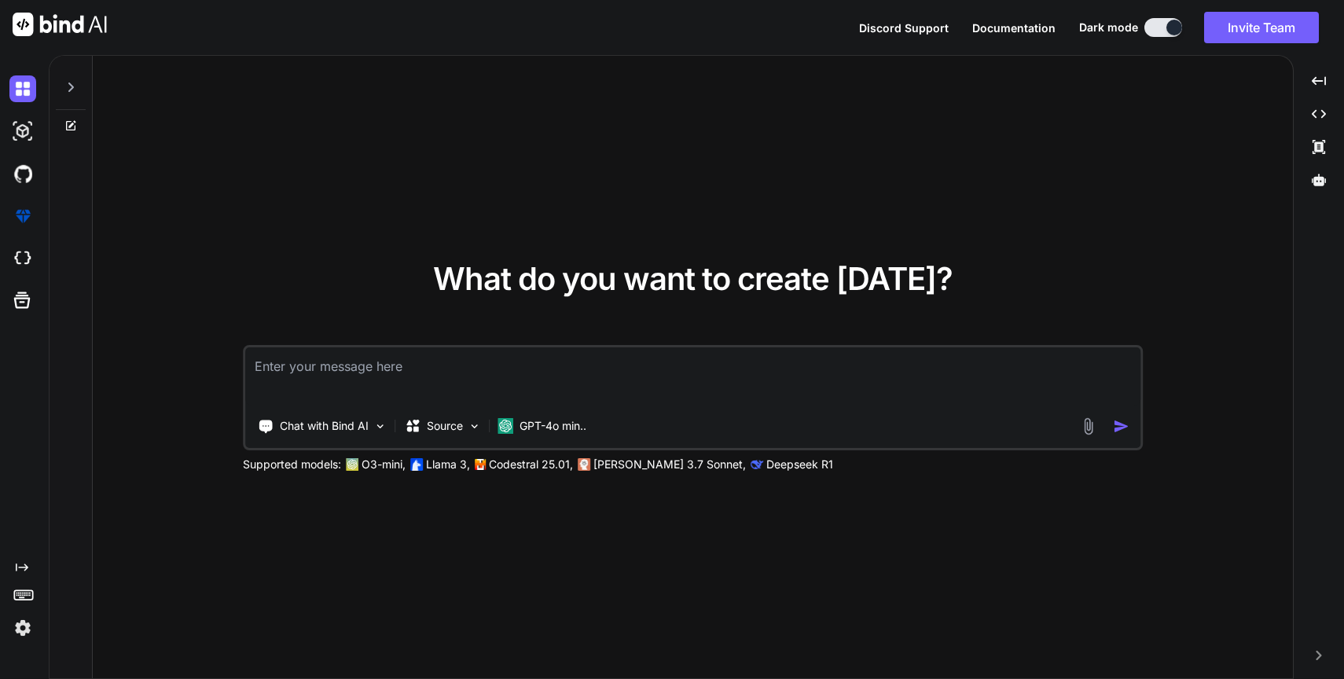
click at [26, 625] on img at bounding box center [22, 628] width 27 height 27
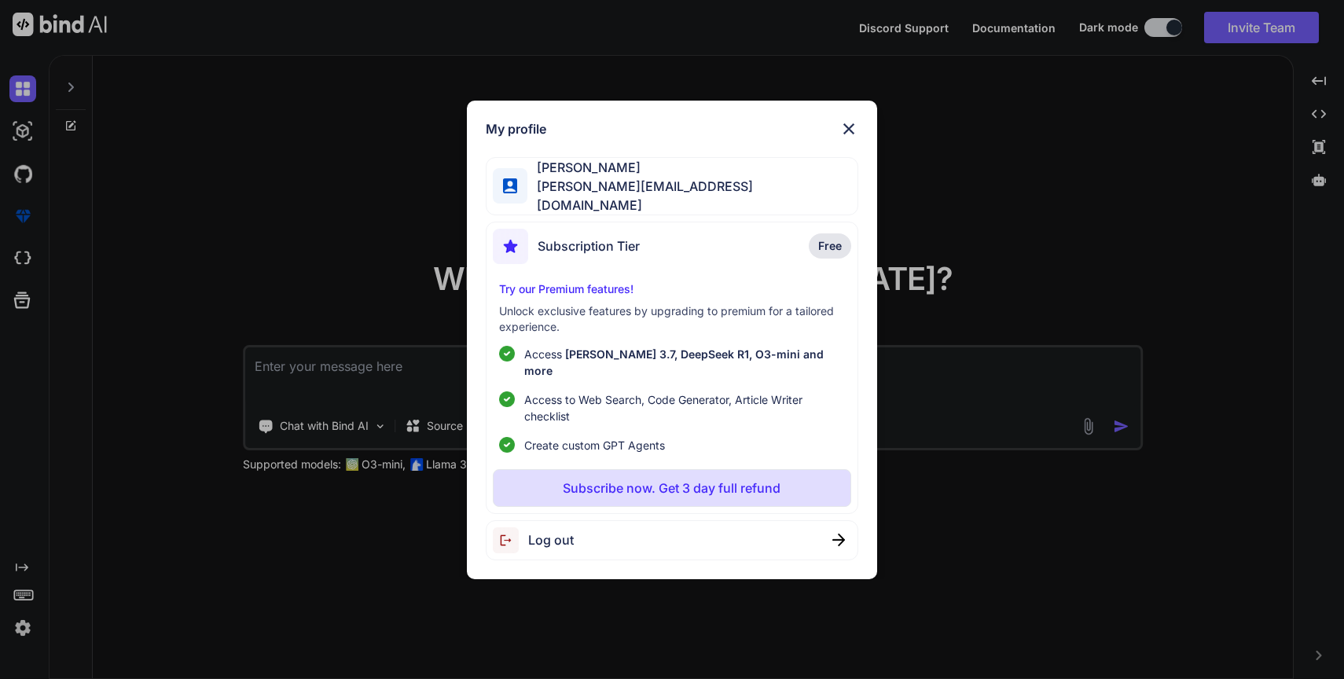
click at [659, 479] on p "Subscribe now. Get 3 day full refund" at bounding box center [672, 488] width 218 height 19
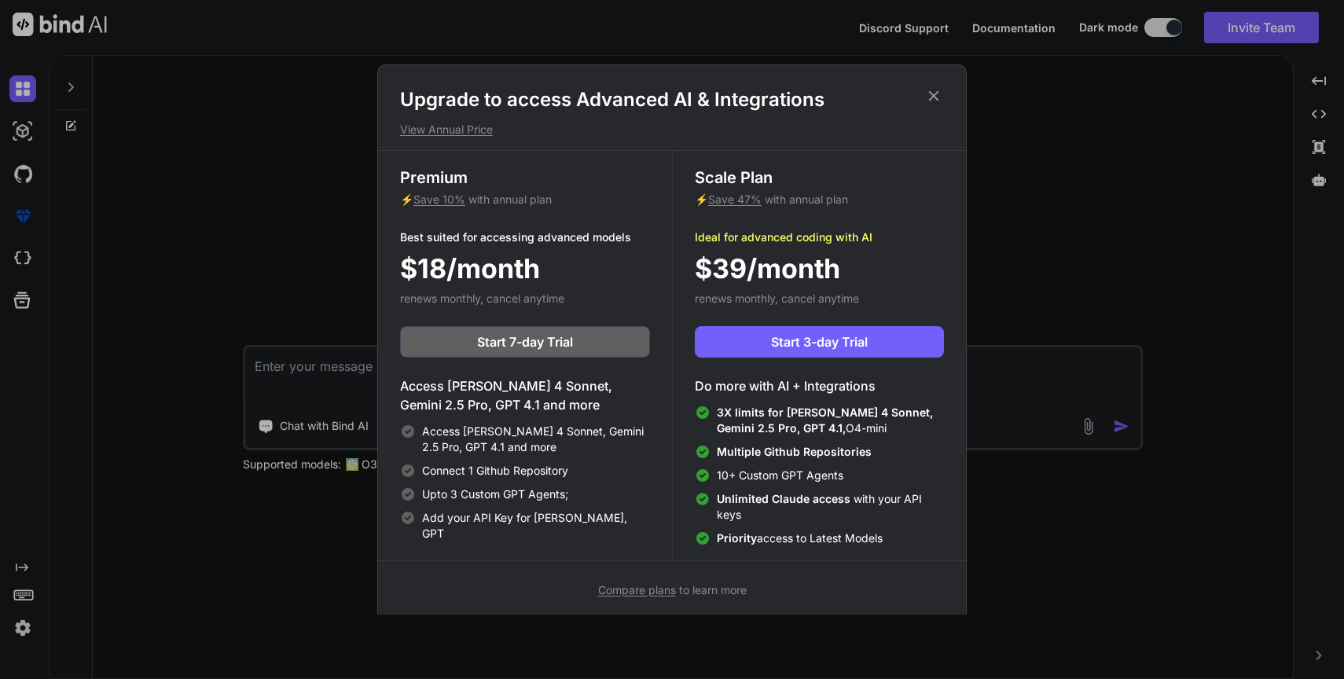
click at [743, 197] on span "Save 47%" at bounding box center [734, 199] width 53 height 13
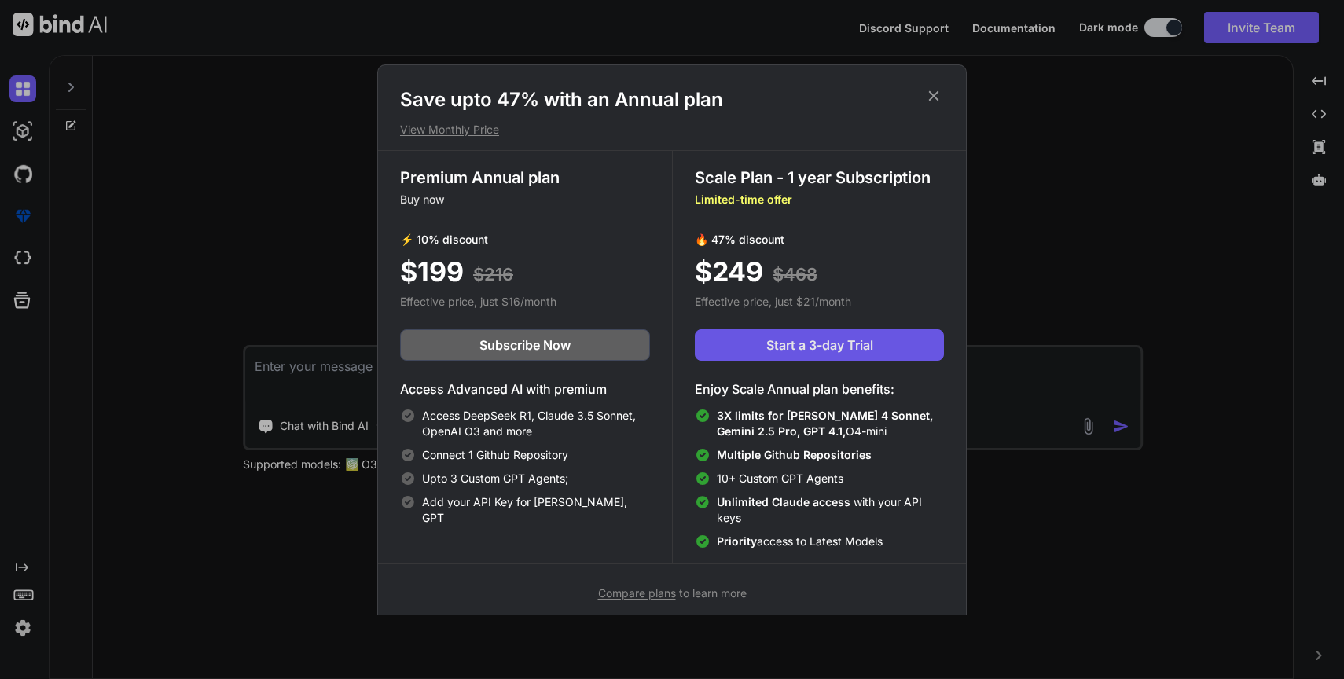
click at [782, 346] on span "Start a 3-day Trial" at bounding box center [819, 345] width 107 height 19
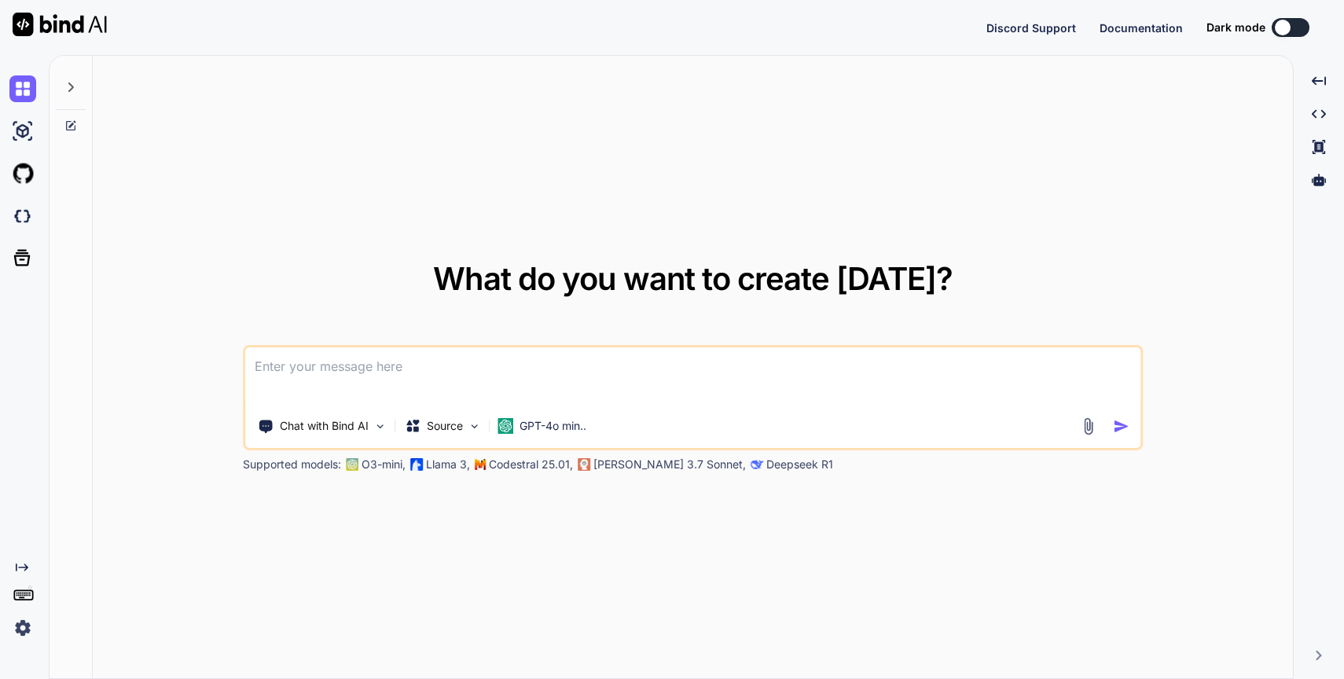
type textarea "x"
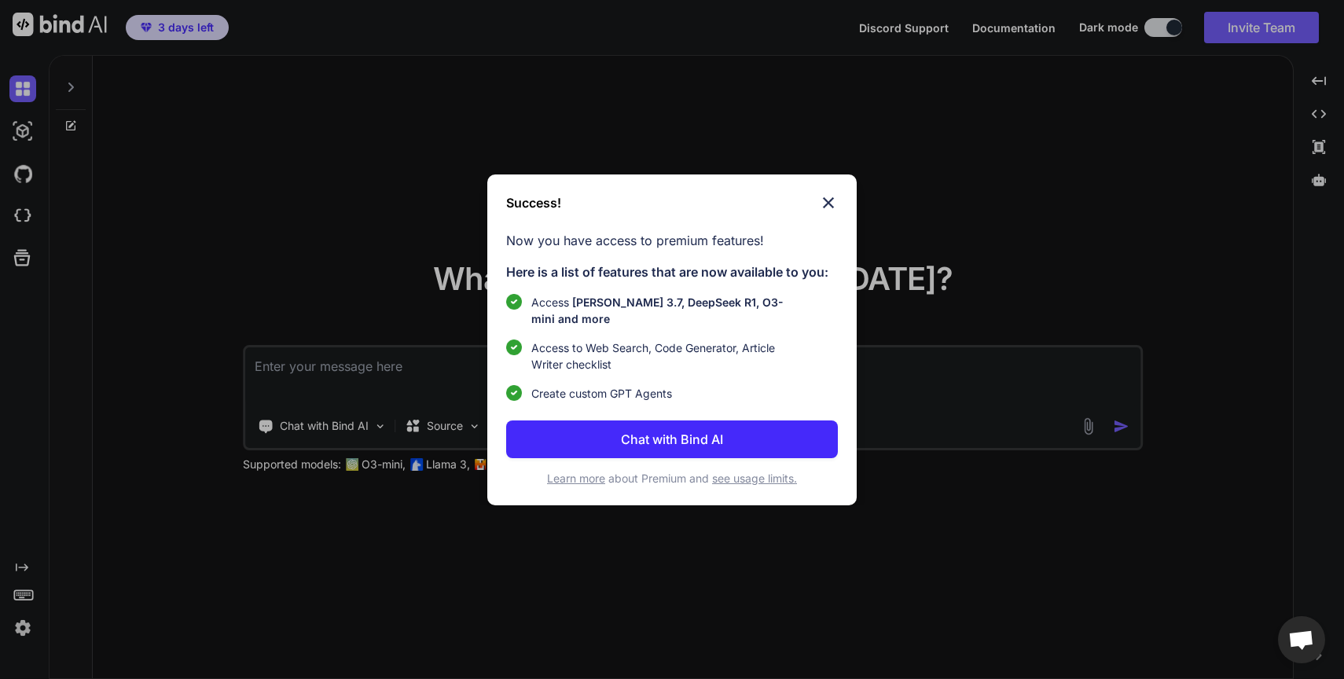
click at [836, 193] on img at bounding box center [828, 202] width 19 height 19
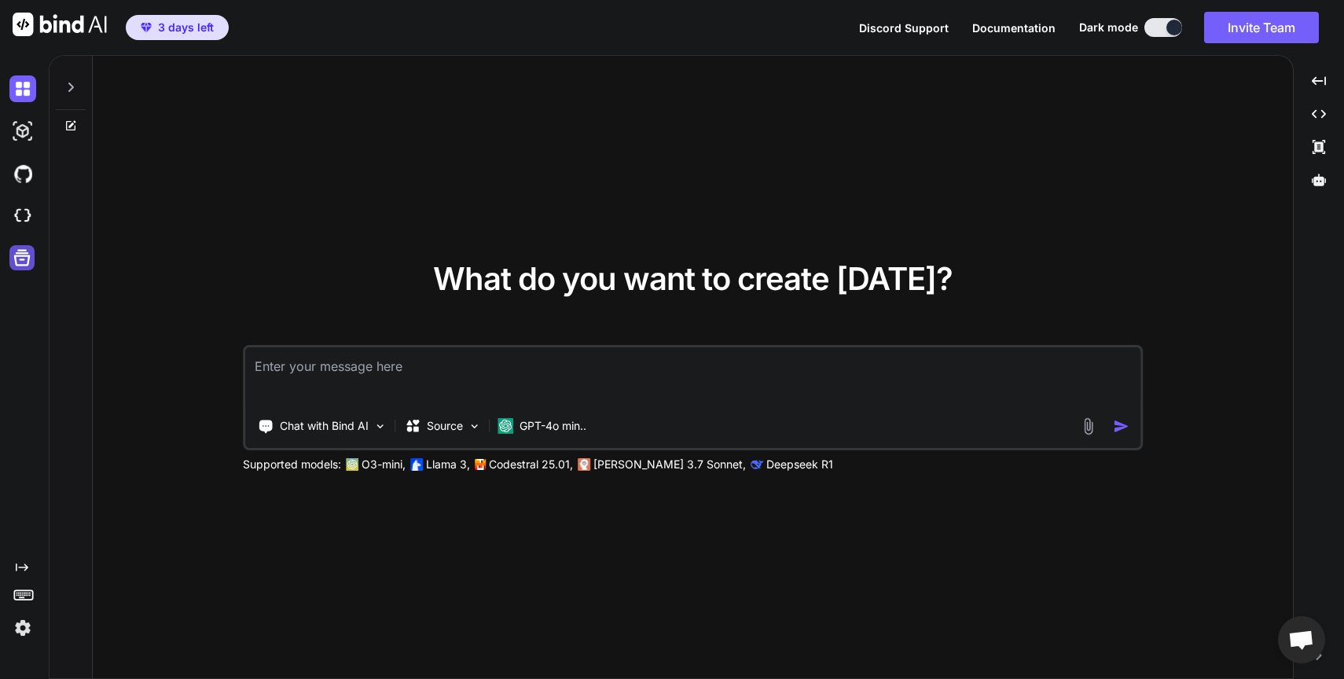
click at [24, 253] on icon at bounding box center [22, 258] width 17 height 17
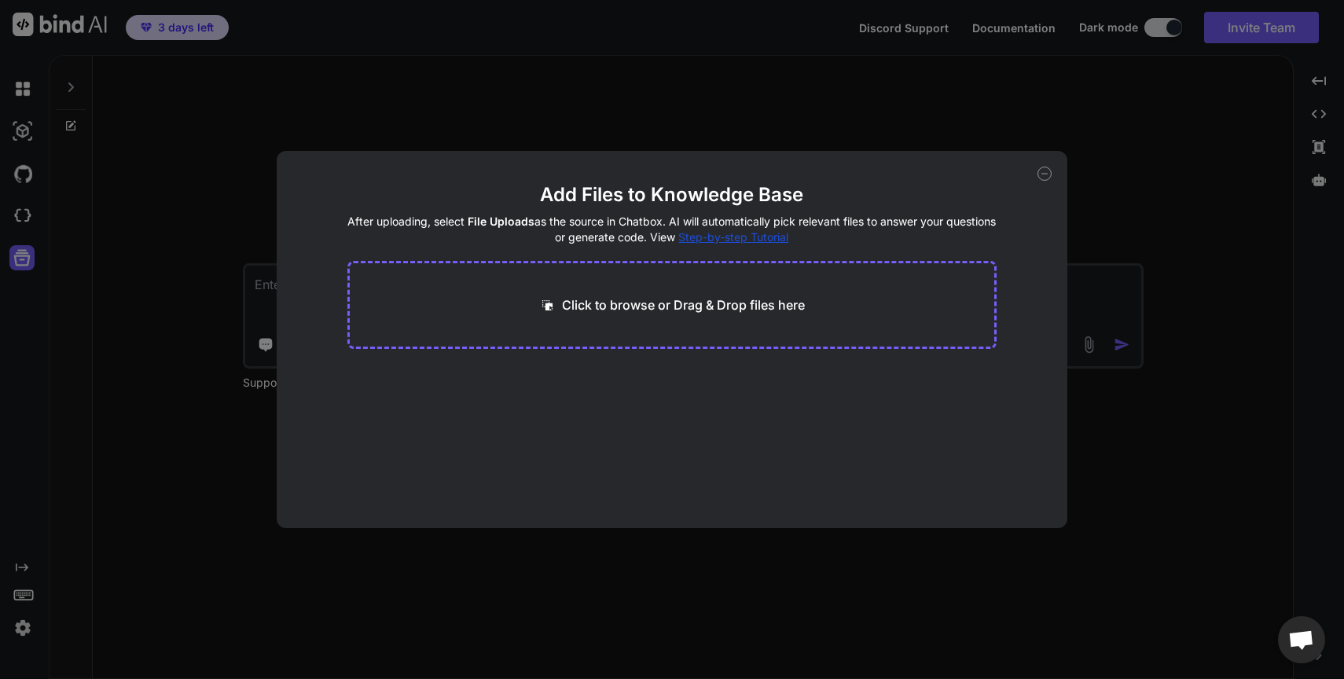
click at [76, 244] on div "Add Files to Knowledge Base After uploading, select File Uploads as the source …" at bounding box center [672, 339] width 1344 height 679
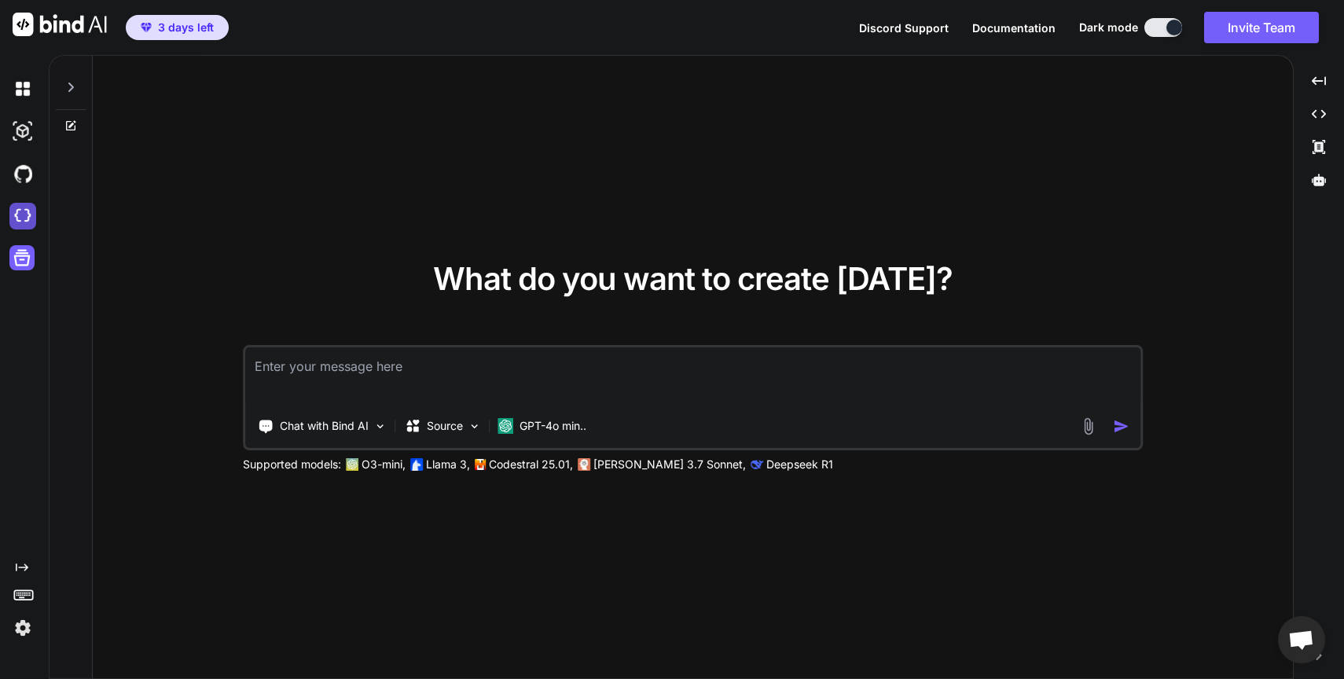
click at [21, 210] on img at bounding box center [22, 216] width 27 height 27
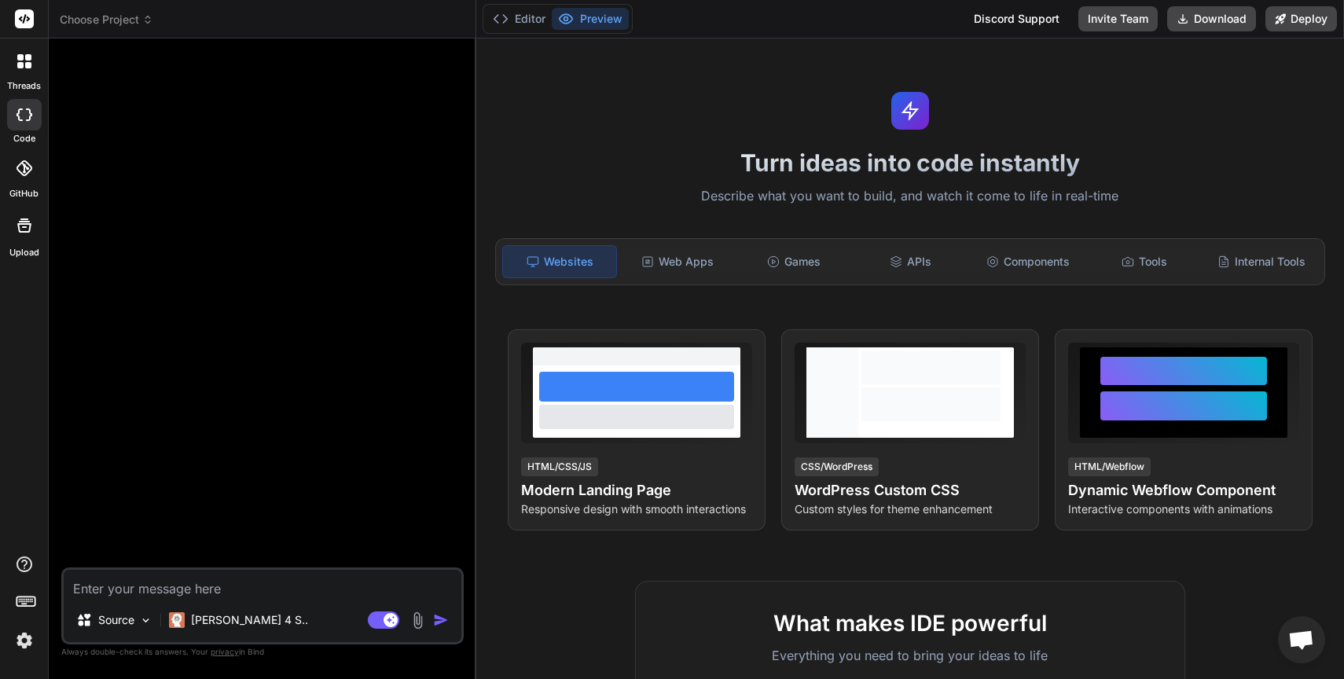
click at [186, 586] on textarea at bounding box center [263, 584] width 398 height 28
click at [30, 632] on img at bounding box center [24, 640] width 27 height 27
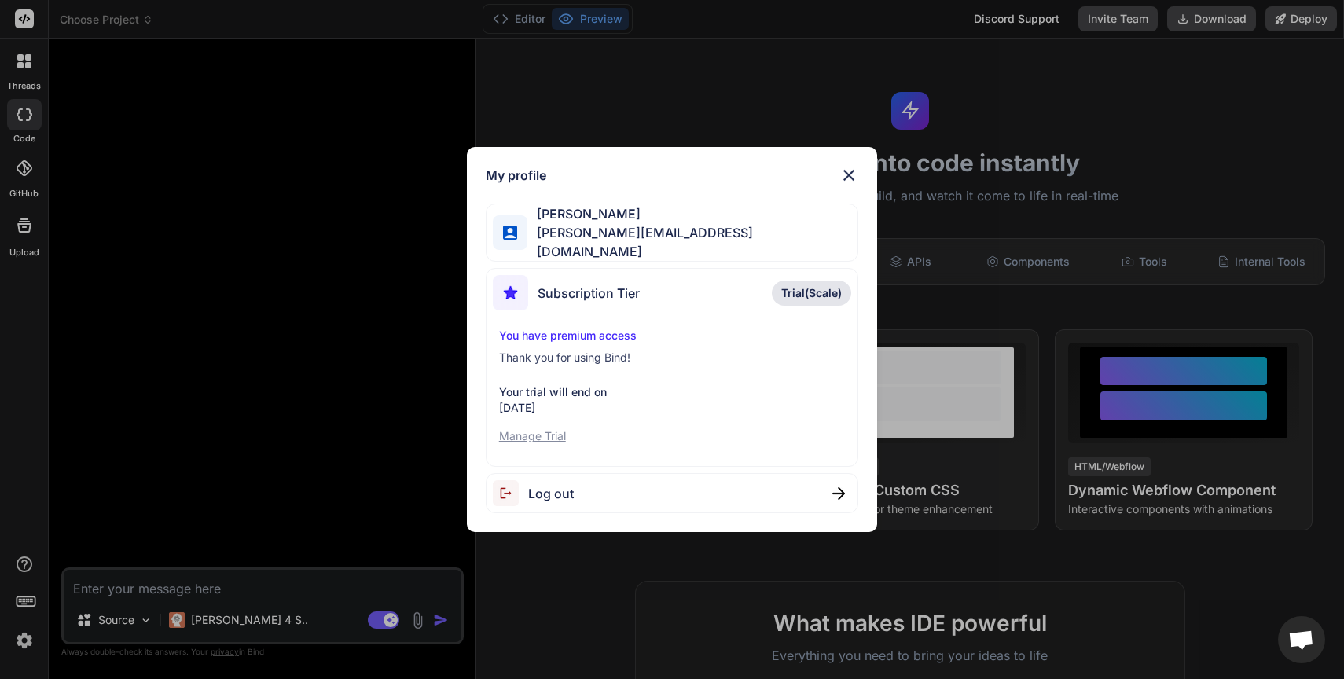
click at [387, 270] on div "My profile [PERSON_NAME] [PERSON_NAME][EMAIL_ADDRESS][DOMAIN_NAME] Subscription…" at bounding box center [672, 339] width 1344 height 679
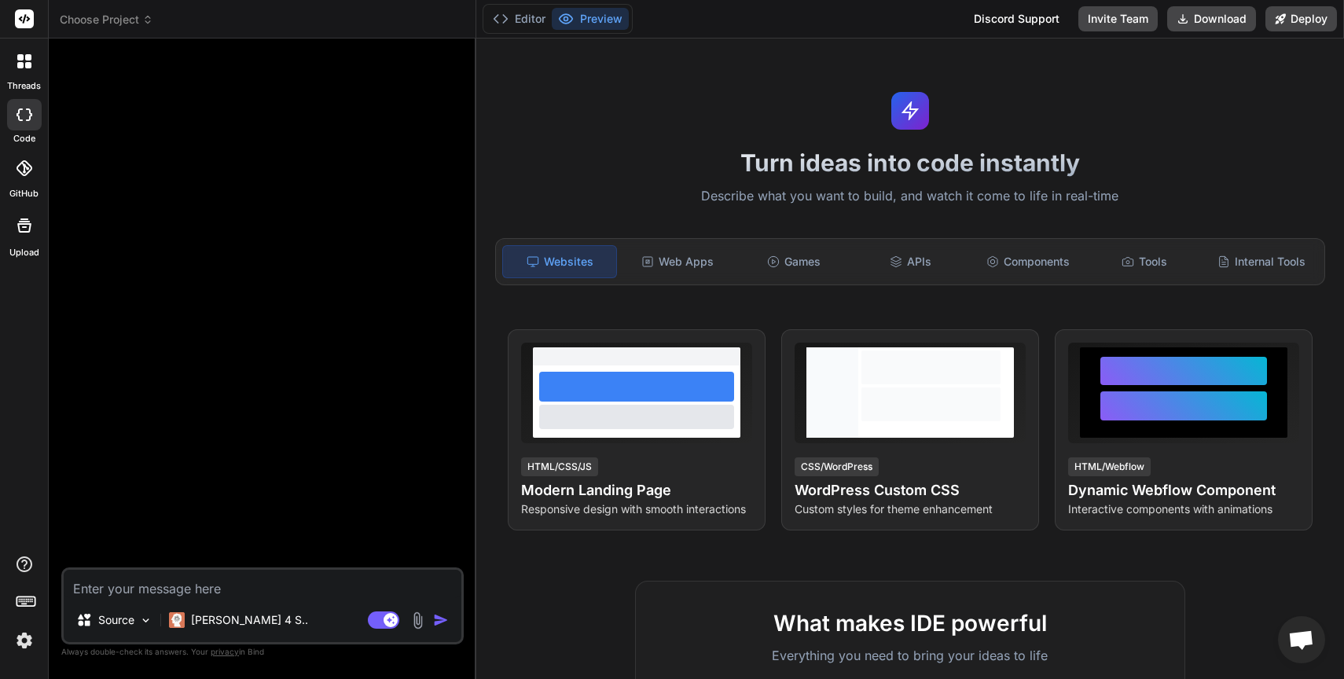
click at [300, 587] on textarea at bounding box center [263, 584] width 398 height 28
click at [239, 593] on textarea at bounding box center [263, 584] width 398 height 28
click at [187, 583] on textarea at bounding box center [263, 584] width 398 height 28
paste textarea "Make a shopify app to Automatically generate PDF invoices, receipts, credit not…"
type textarea "x"
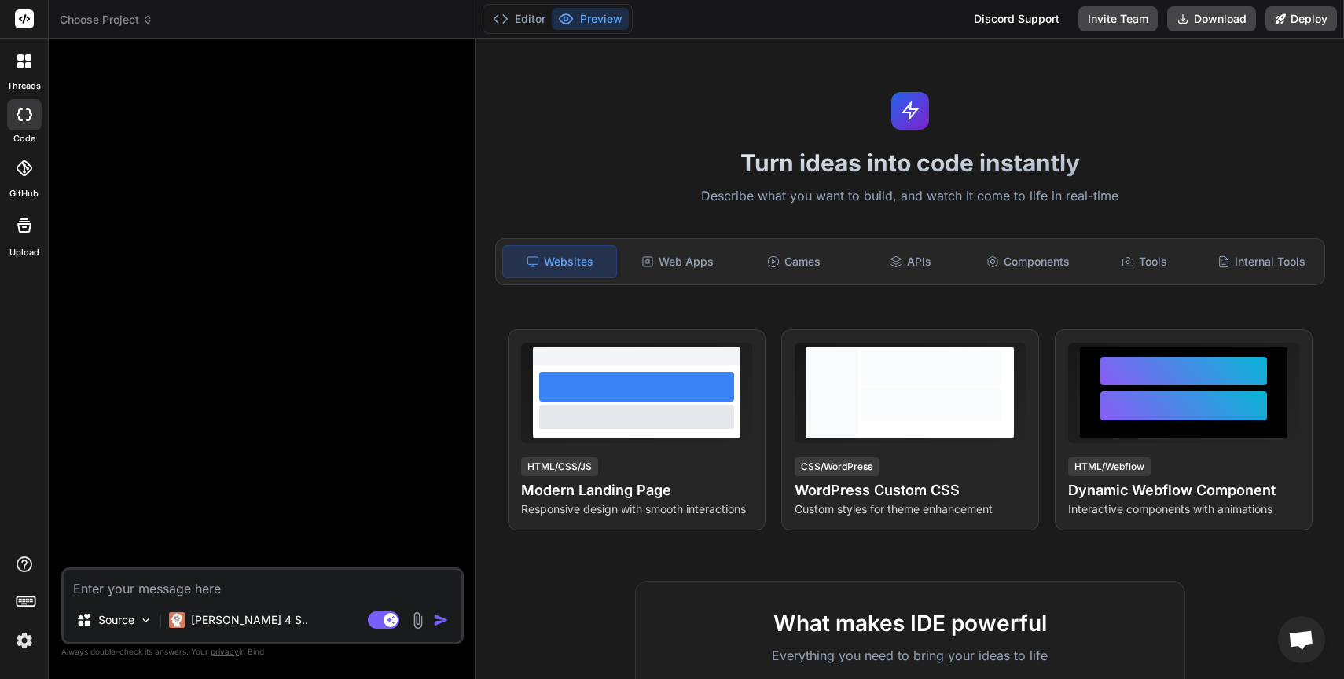
type textarea "Make a shopify app to Automatically generate PDF invoices, receipts, credit not…"
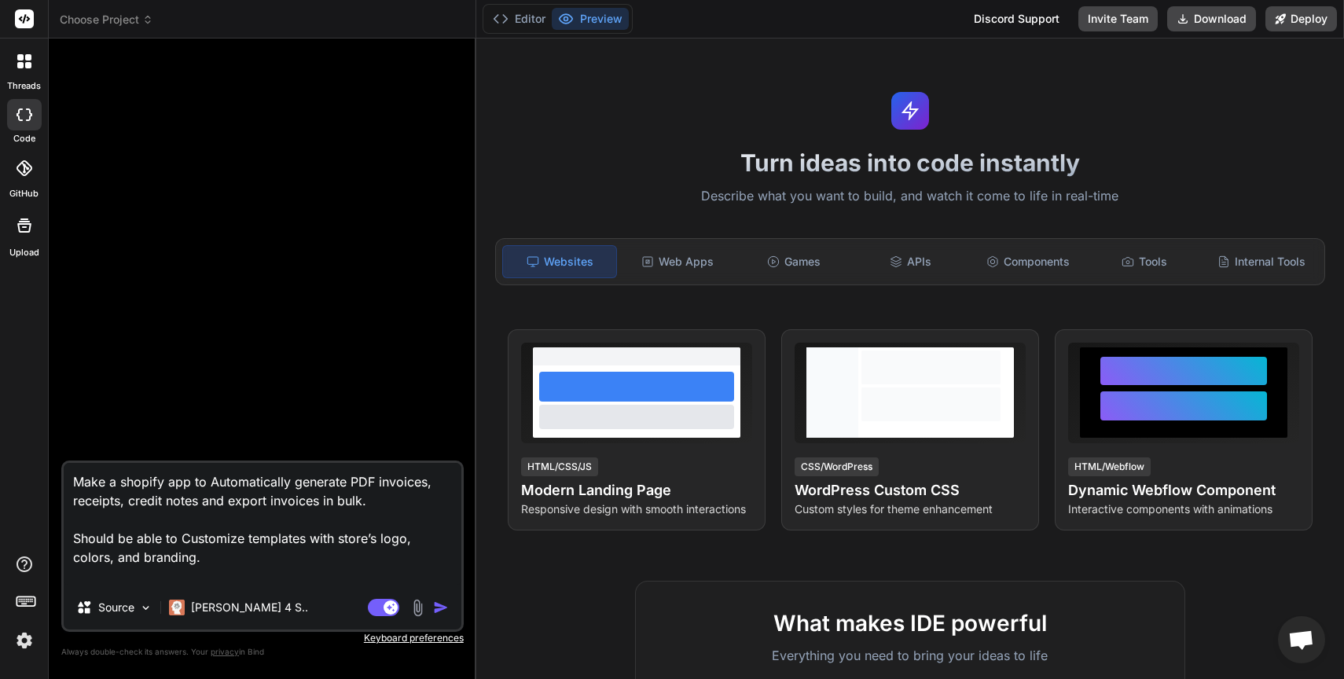
type textarea "x"
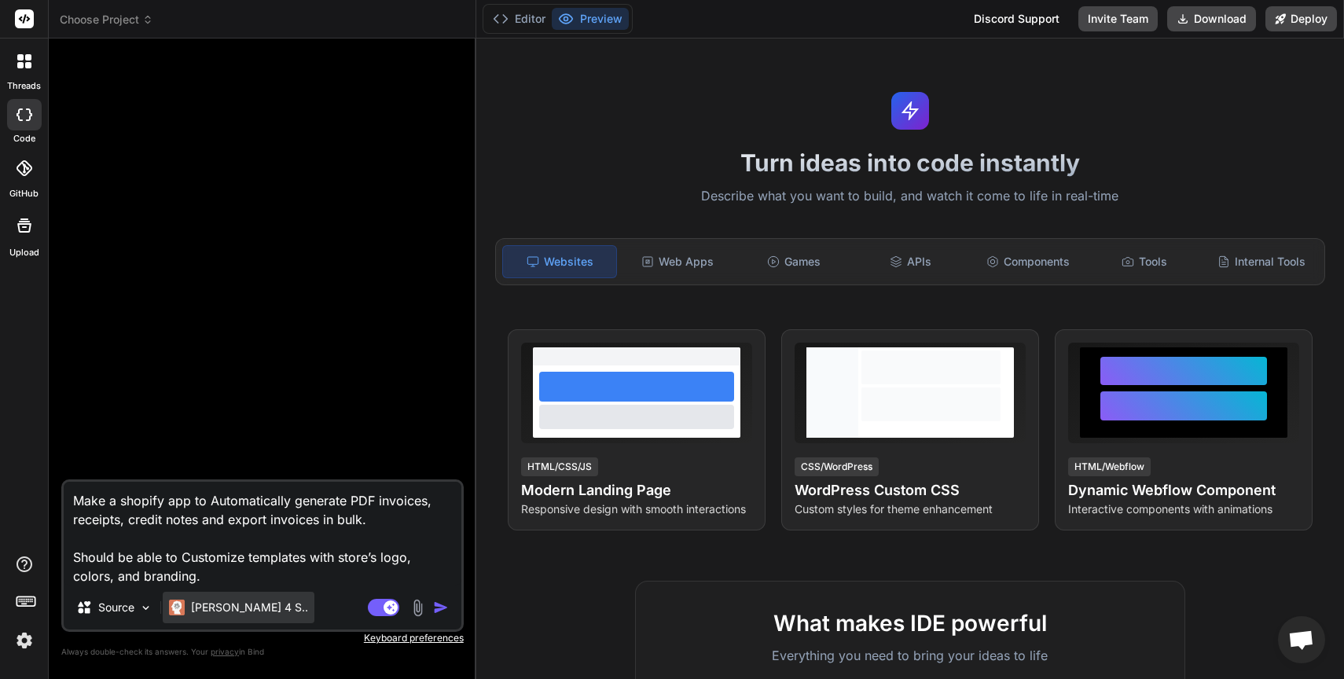
type textarea "Make a shopify app to Automatically generate PDF invoices, receipts, credit not…"
click at [248, 606] on p "[PERSON_NAME] 4 S.." at bounding box center [249, 608] width 117 height 16
click at [217, 609] on p "[PERSON_NAME] 4 S.." at bounding box center [249, 608] width 117 height 16
click at [136, 614] on div "Source" at bounding box center [114, 607] width 89 height 31
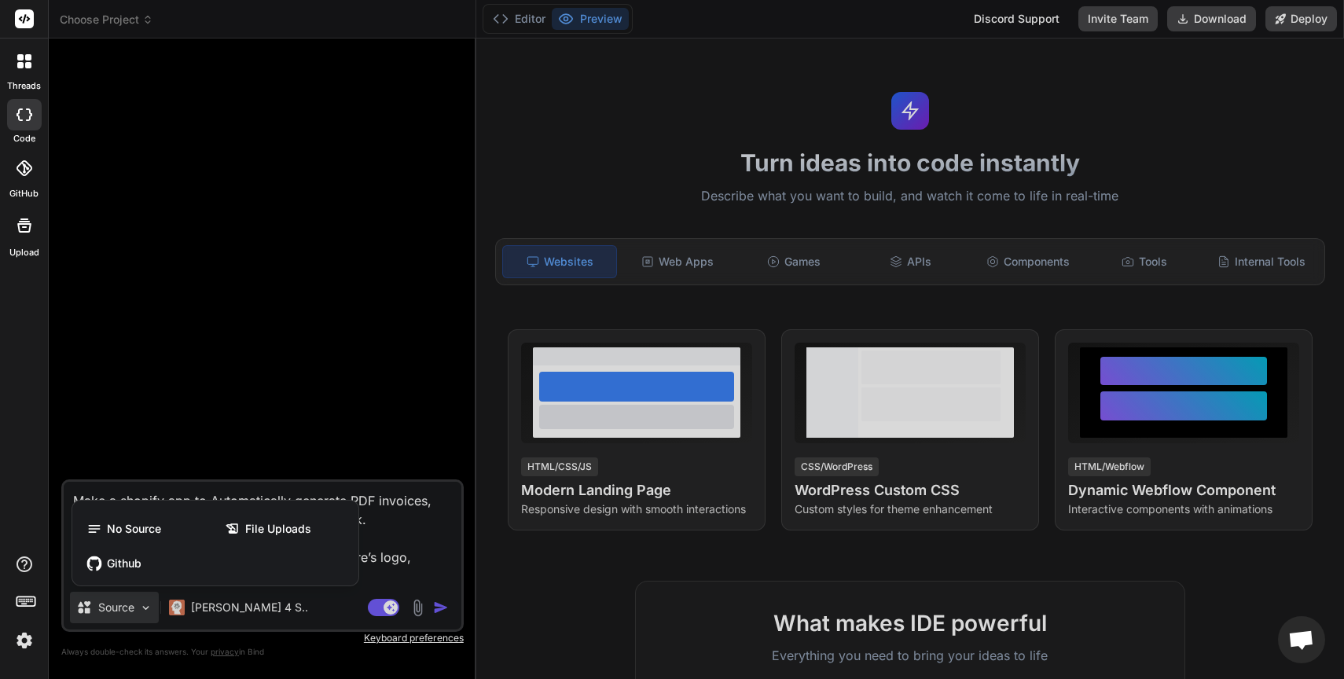
click at [202, 611] on div at bounding box center [672, 339] width 1344 height 679
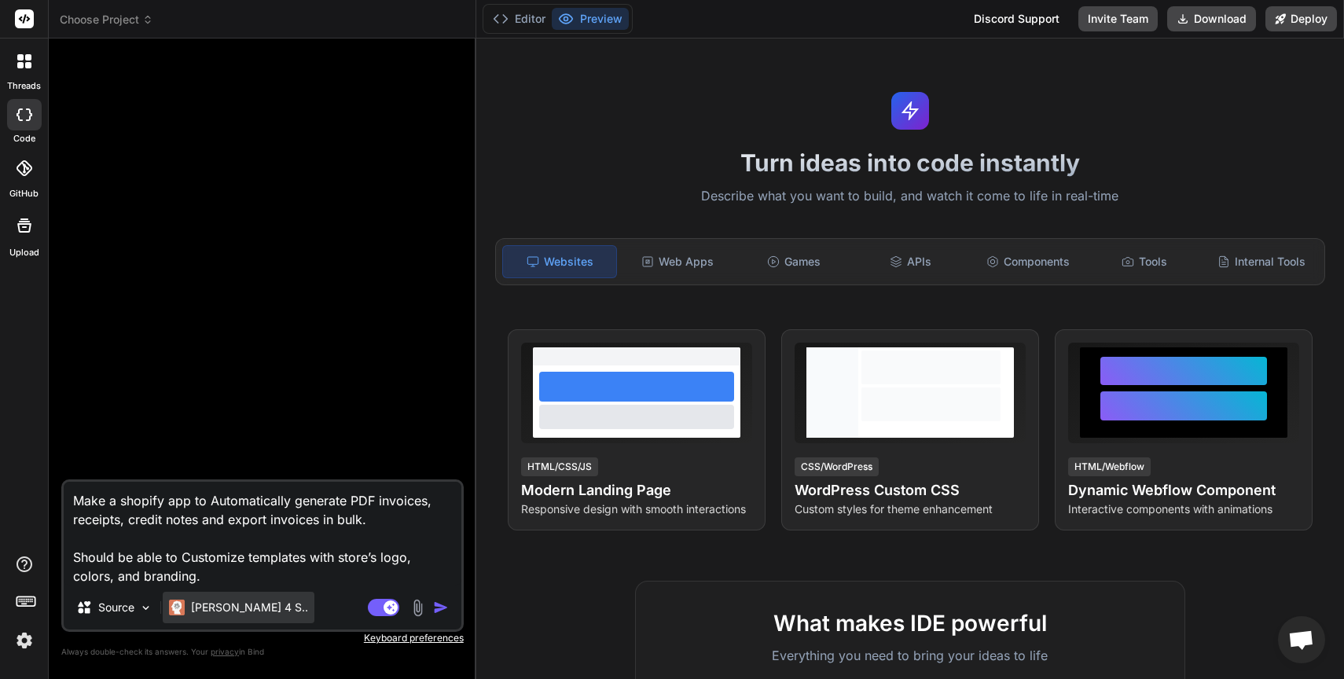
click at [220, 607] on p "[PERSON_NAME] 4 S.." at bounding box center [249, 608] width 117 height 16
click at [260, 609] on div "[PERSON_NAME] 4 S.." at bounding box center [239, 607] width 152 height 31
click at [254, 609] on p "[PERSON_NAME] 4 S.." at bounding box center [249, 608] width 117 height 16
click at [441, 605] on img "button" at bounding box center [441, 608] width 16 height 16
type textarea "x"
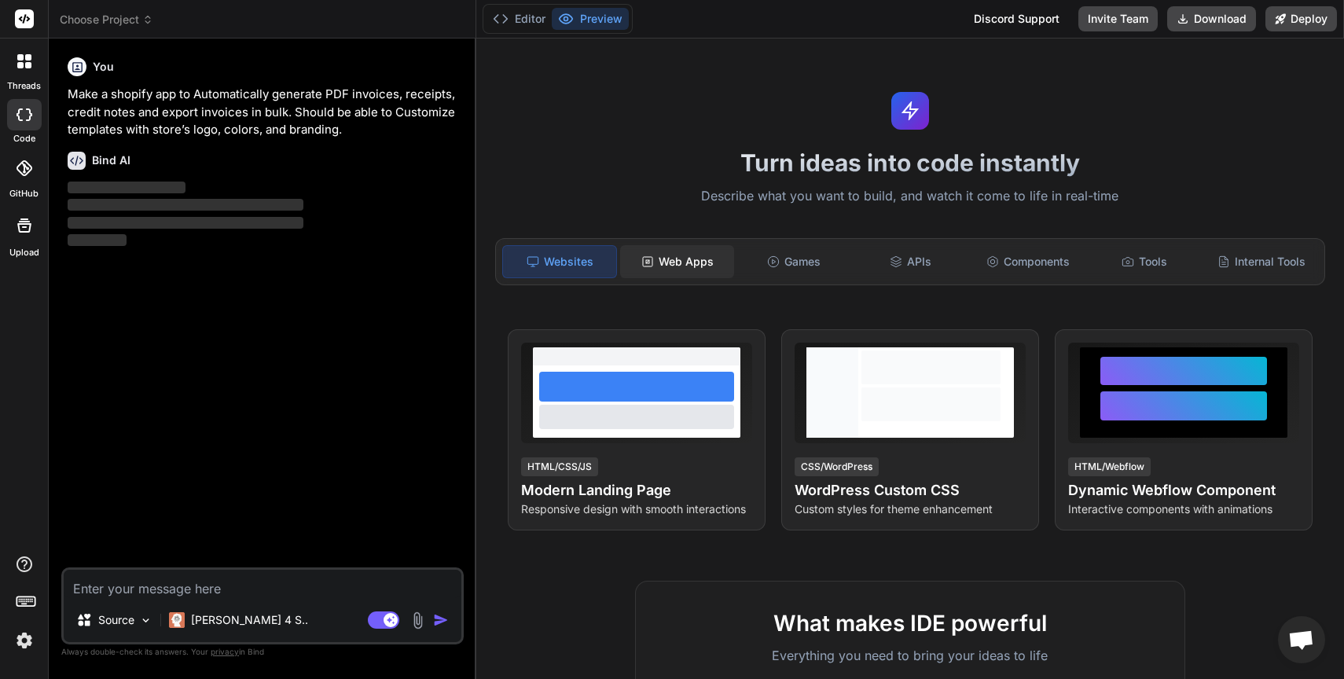
click at [661, 262] on div "Web Apps" at bounding box center [677, 261] width 114 height 33
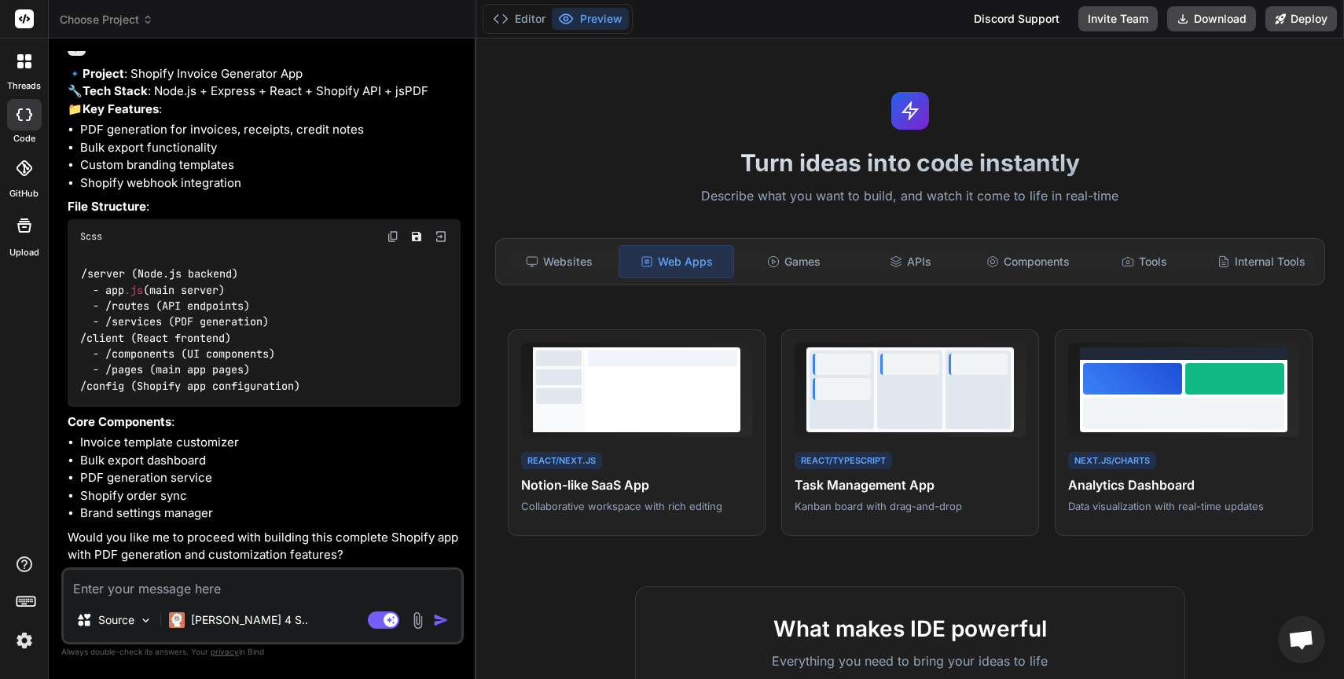
scroll to position [149, 0]
click at [282, 595] on textarea at bounding box center [263, 584] width 398 height 28
type textarea "x"
type textarea "Y"
type textarea "x"
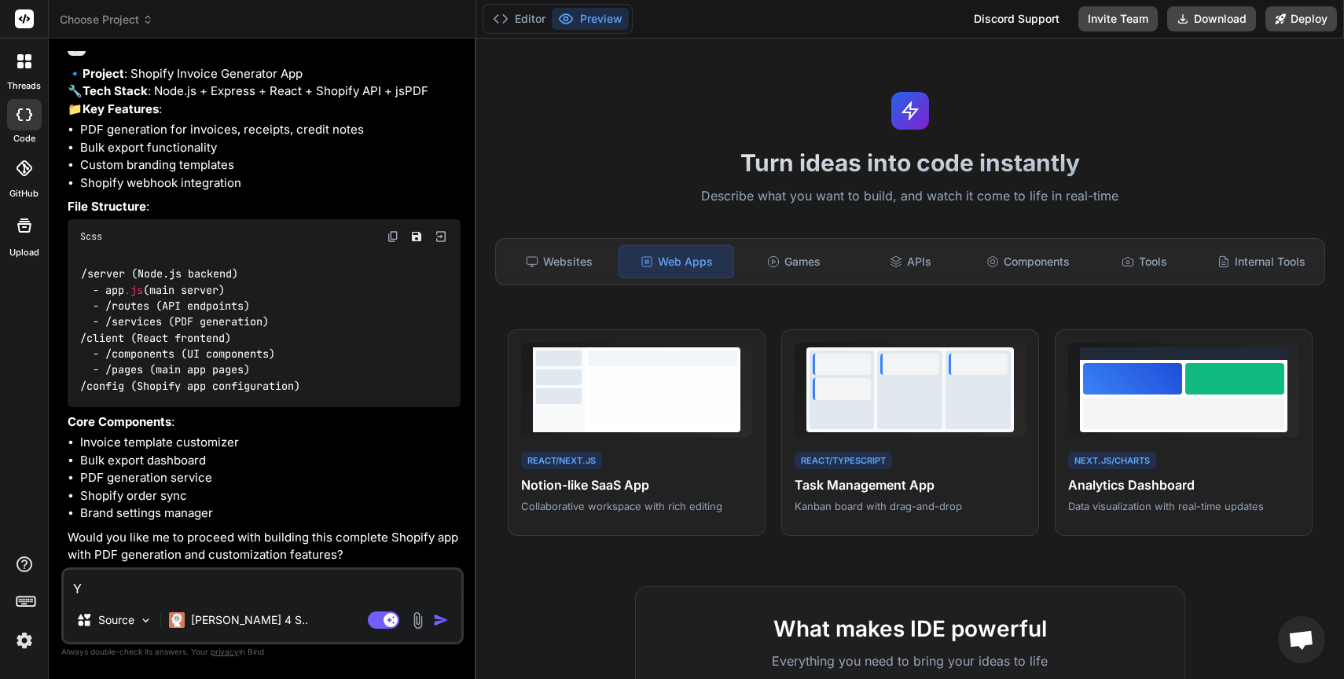
type textarea "Ye"
type textarea "x"
type textarea "Yes"
type textarea "x"
type textarea "Yes,"
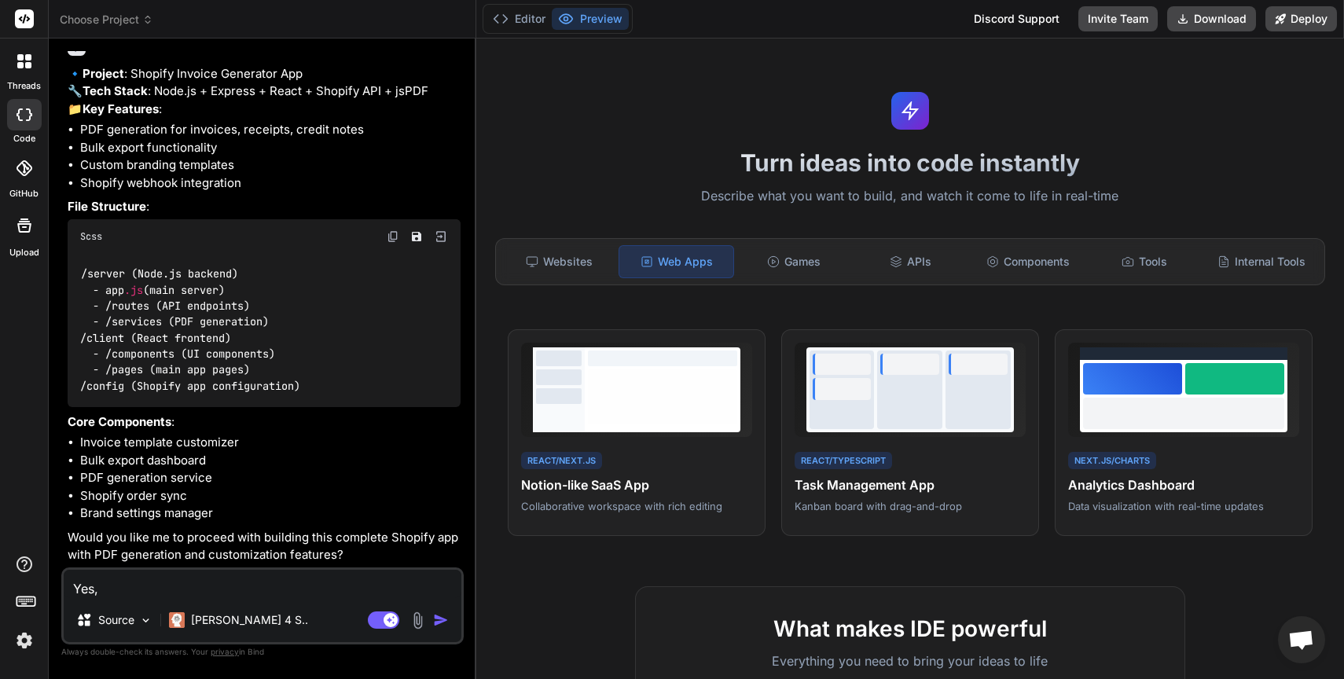
type textarea "x"
type textarea "Yes, u"
type textarea "x"
type textarea "Yes,"
type textarea "x"
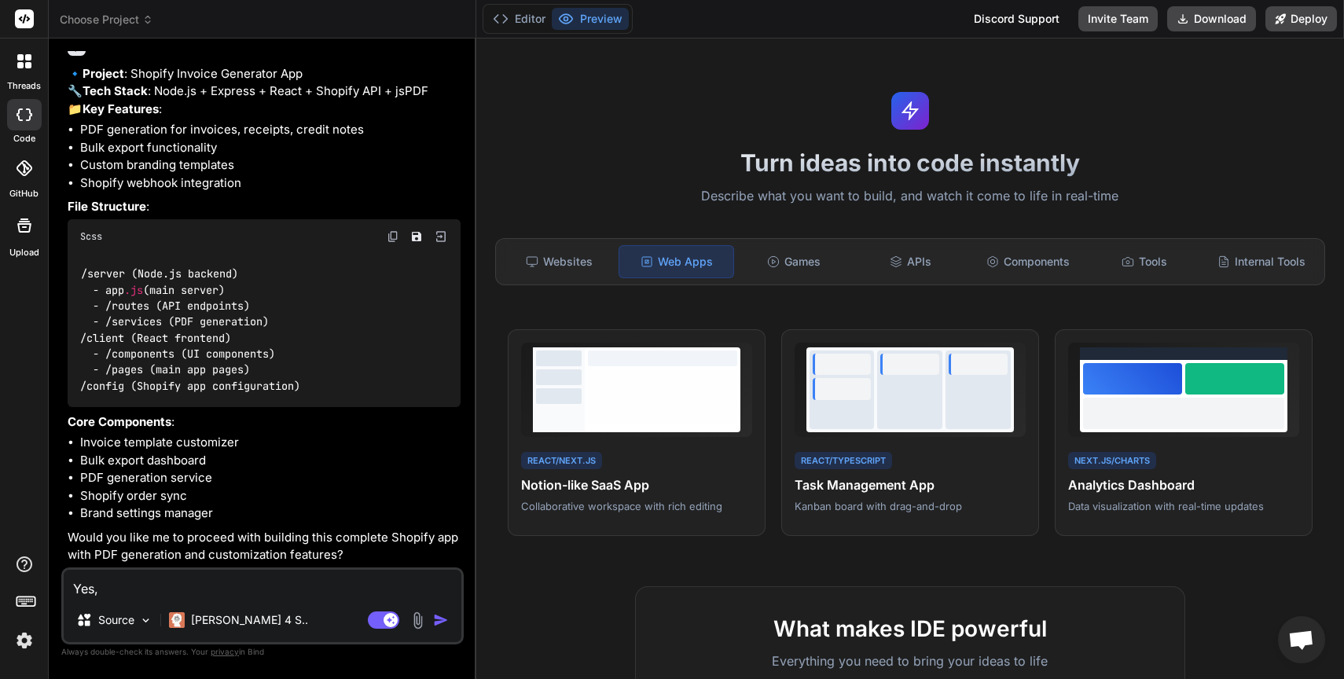
type textarea "Yes, e"
type textarea "x"
type textarea "Yes, en"
type textarea "x"
type textarea "Yes, ensu"
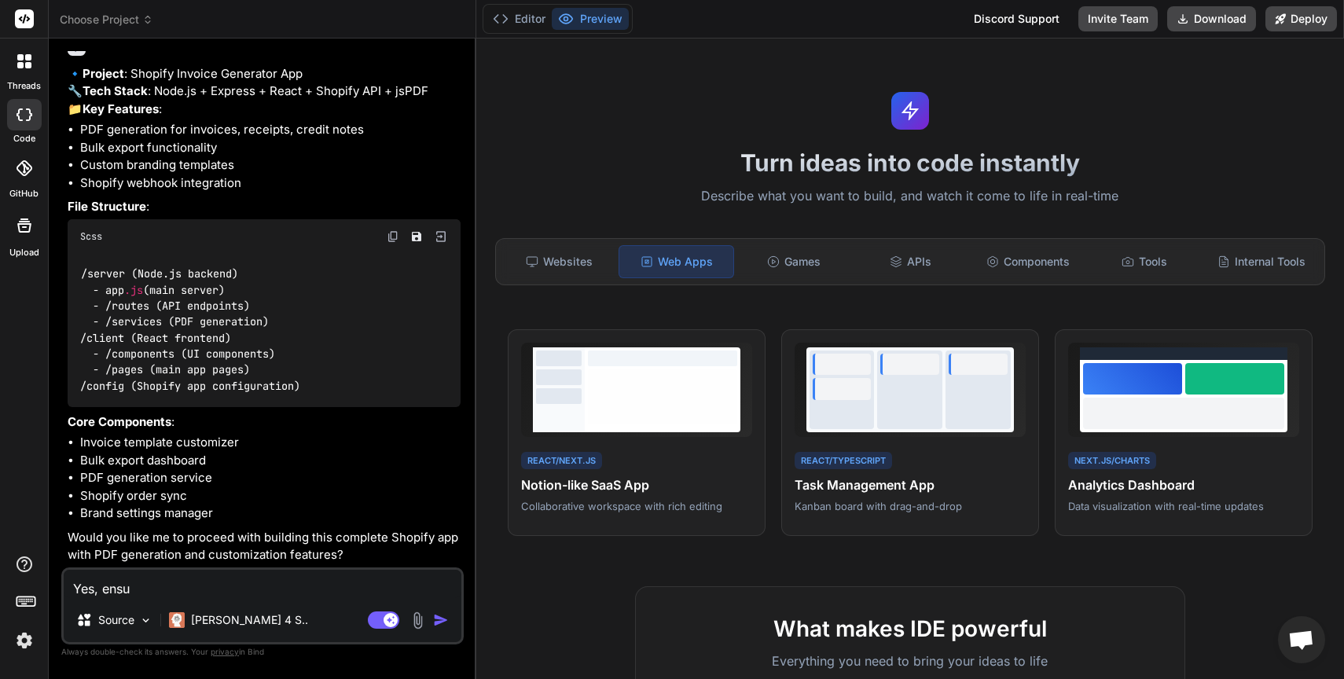
type textarea "x"
type textarea "Yes, ensur"
type textarea "x"
type textarea "Yes, ensure"
type textarea "x"
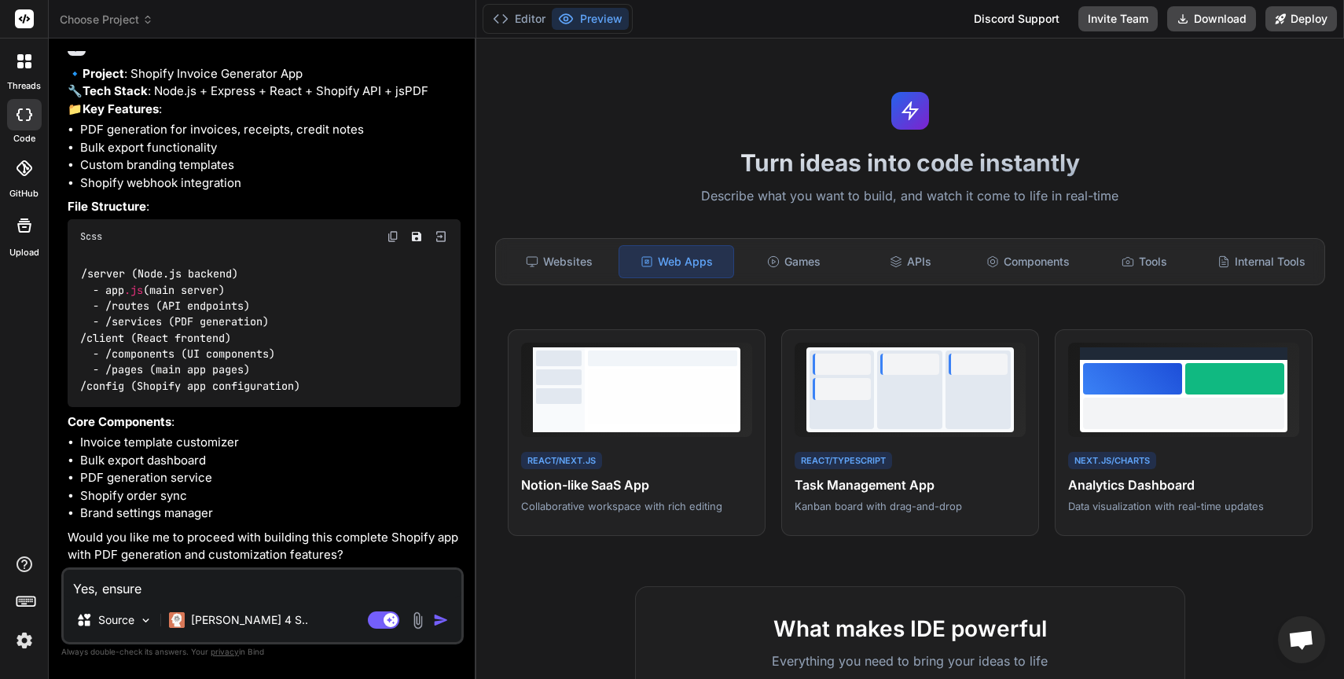
type textarea "Yes, ensure"
type textarea "x"
type textarea "Yes, ensure y"
type textarea "x"
type textarea "Yes, ensure yo"
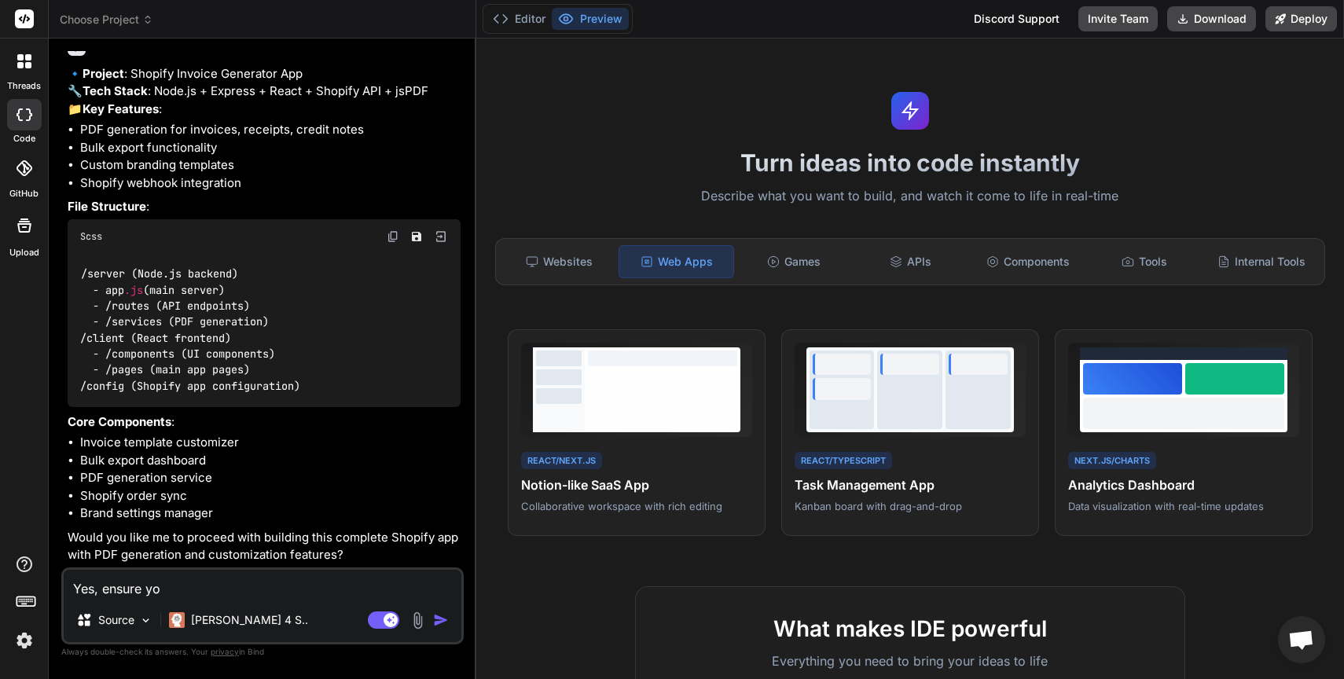
type textarea "x"
type textarea "Yes, ensure you"
type textarea "x"
type textarea "Yes, ensure you"
type textarea "x"
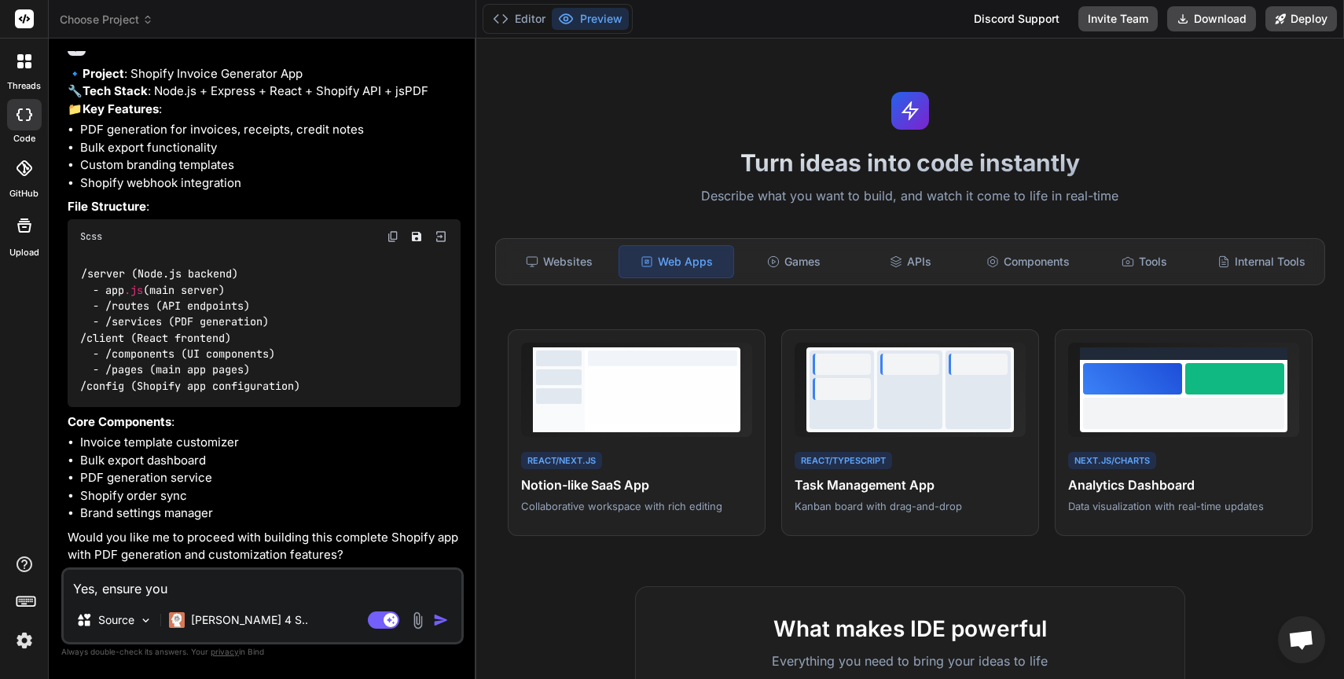
type textarea "Yes, ensure you s"
type textarea "x"
type textarea "Yes, ensure you set"
type textarea "x"
type textarea "Yes, ensure you set"
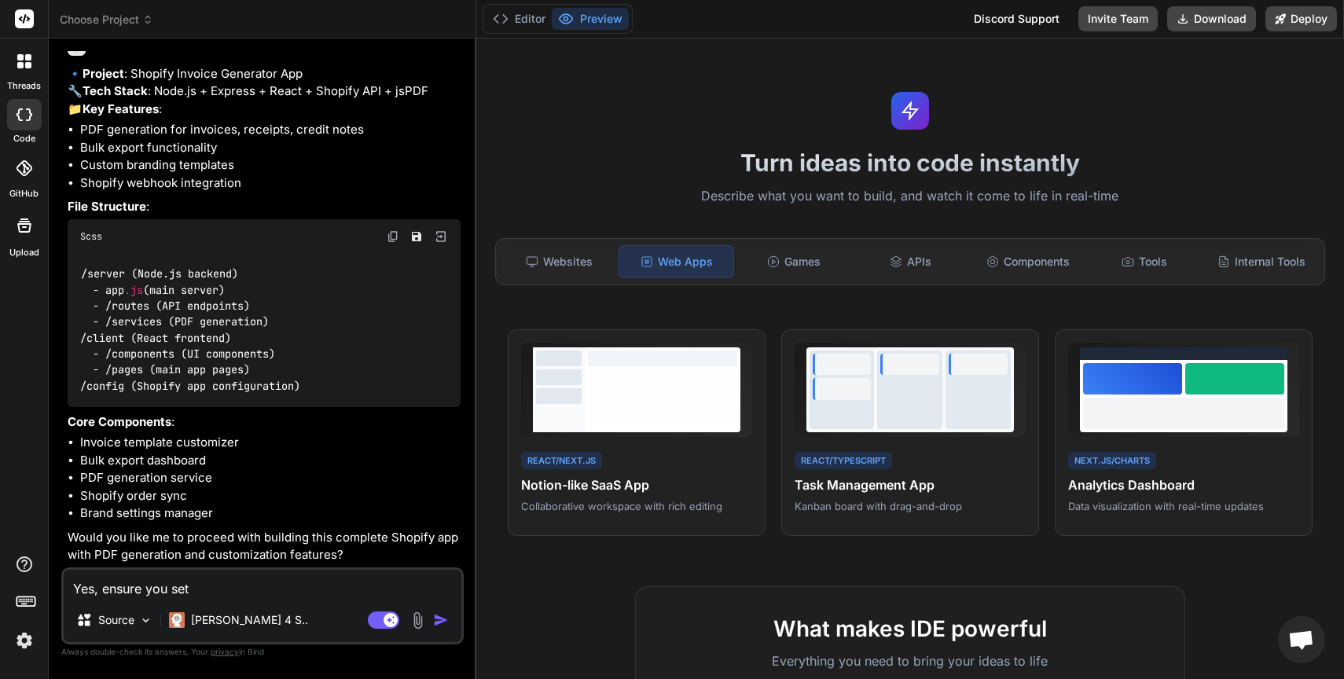
type textarea "x"
type textarea "Yes, ensure you set i"
type textarea "x"
type textarea "Yes, ensure you set it"
type textarea "x"
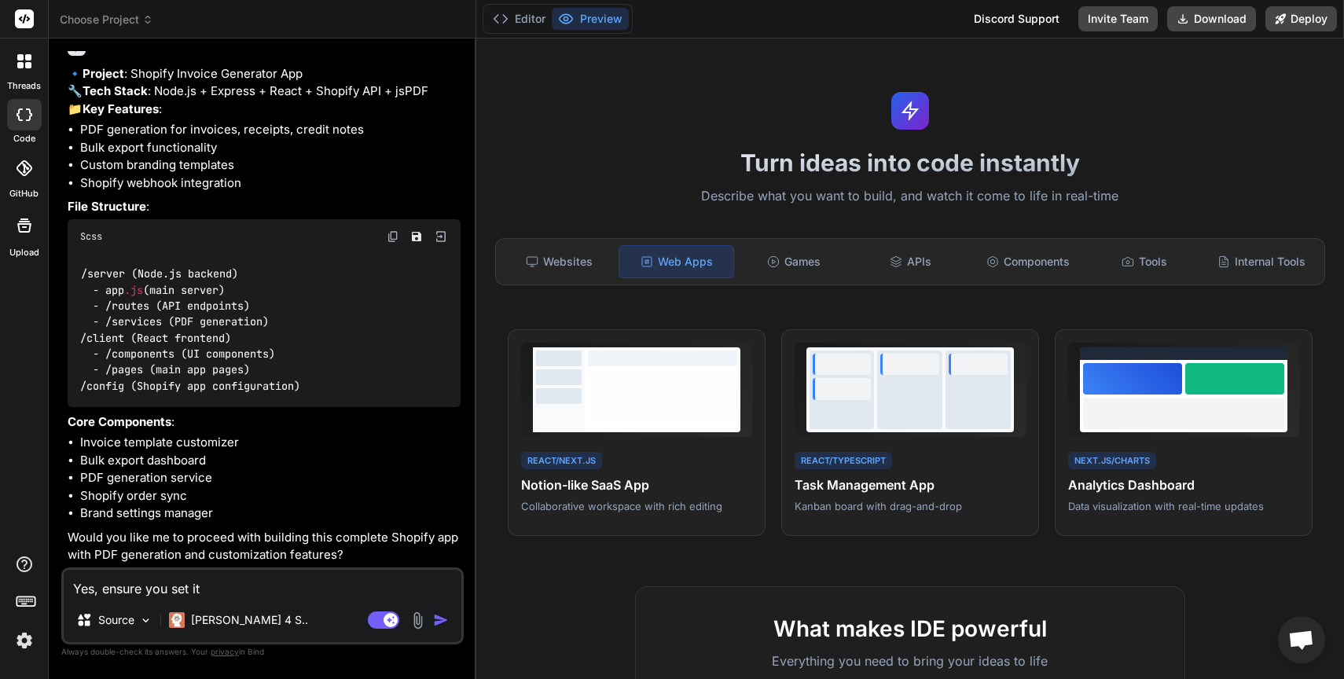
type textarea "Yes, ensure you set it"
type textarea "x"
type textarea "Yes, ensure you set it u"
type textarea "x"
type textarea "Yes, ensure you set it up"
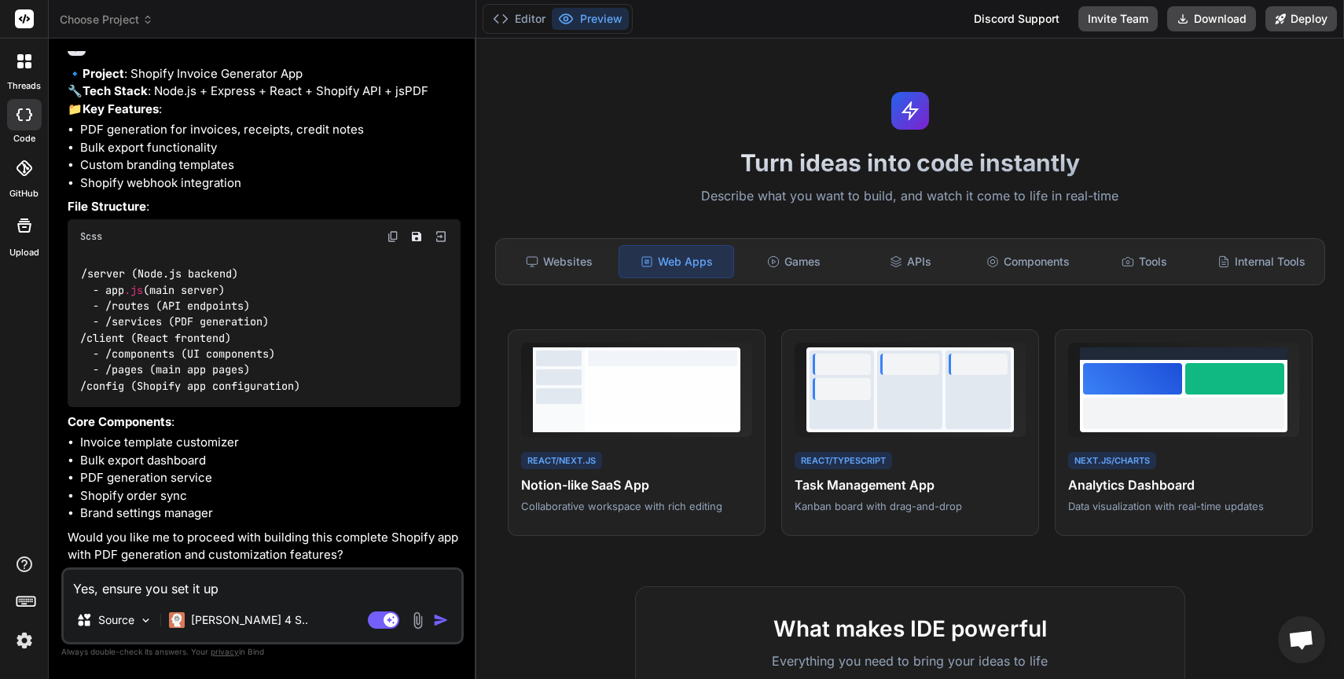
type textarea "x"
type textarea "Yes, ensure you set it up"
type textarea "x"
type textarea "Yes, ensure you set it up a"
type textarea "x"
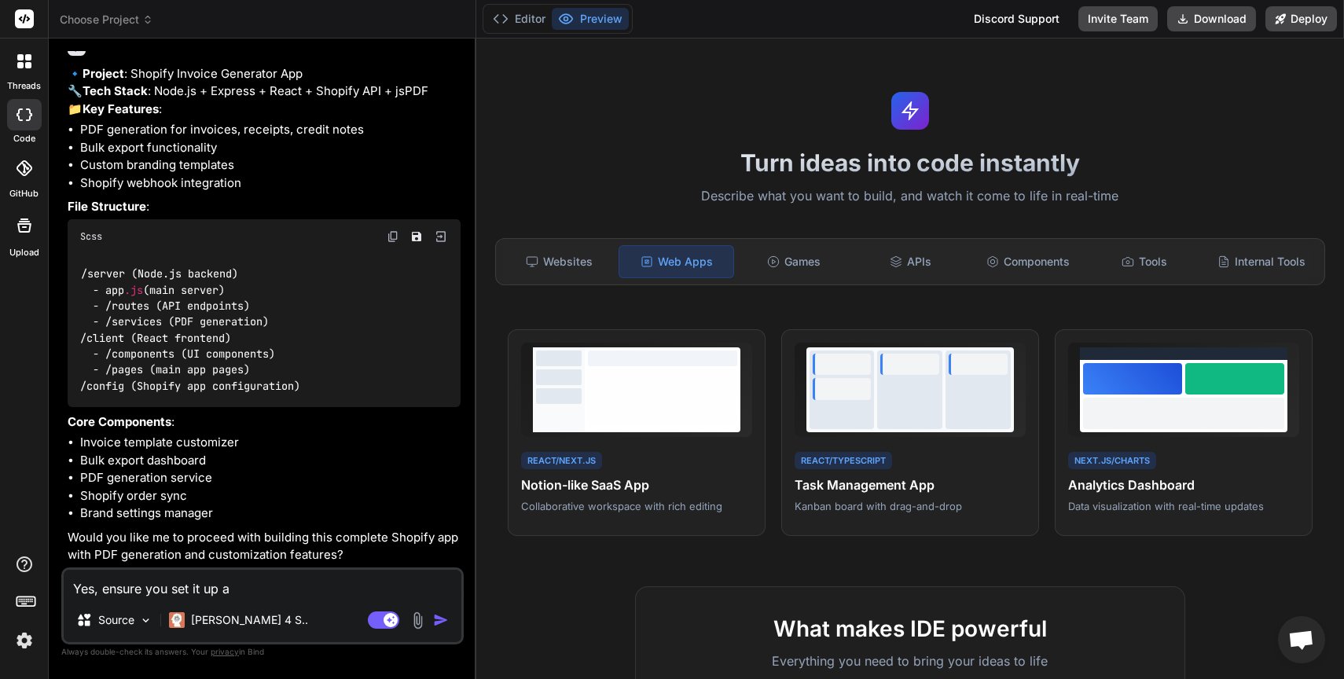
type textarea "Yes, ensure you set it up as"
type textarea "x"
type textarea "Yes, ensure you set it up as"
type textarea "x"
type textarea "Yes, ensure you set it up as a"
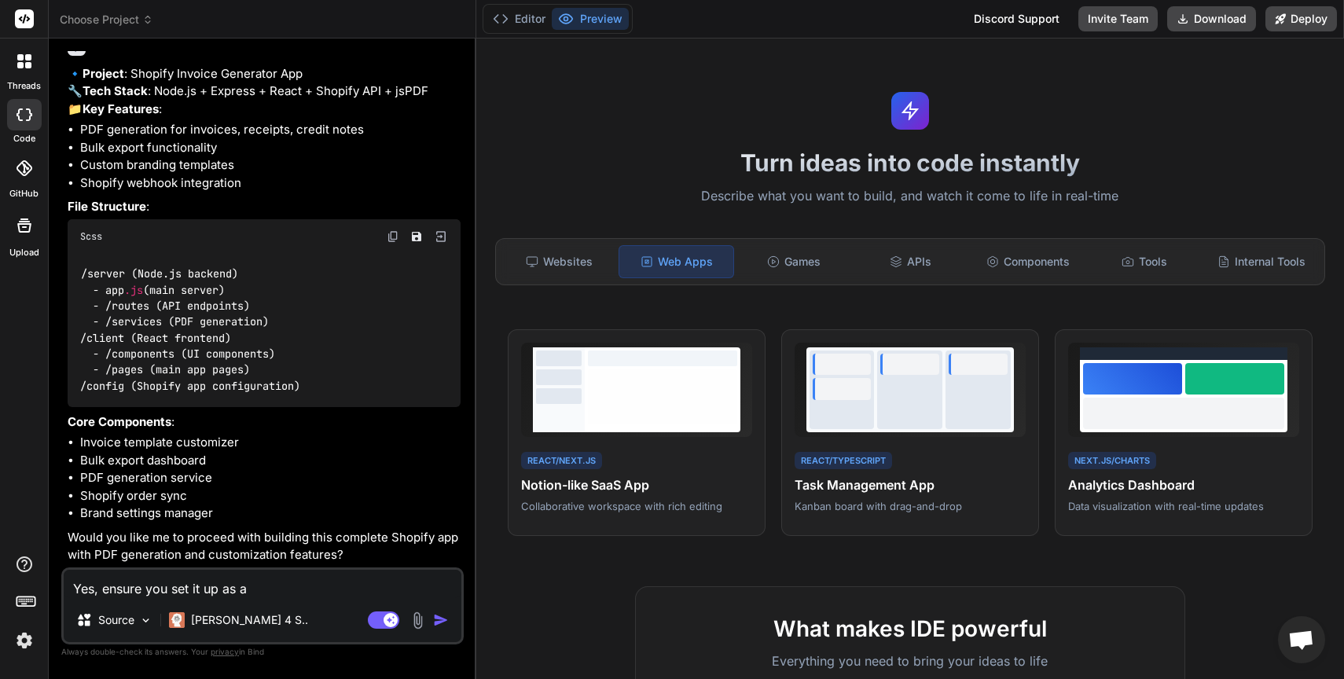
type textarea "x"
type textarea "Yes, ensure you set it up as a M"
type textarea "x"
type textarea "Yes, ensure you set it up as a Mu"
type textarea "x"
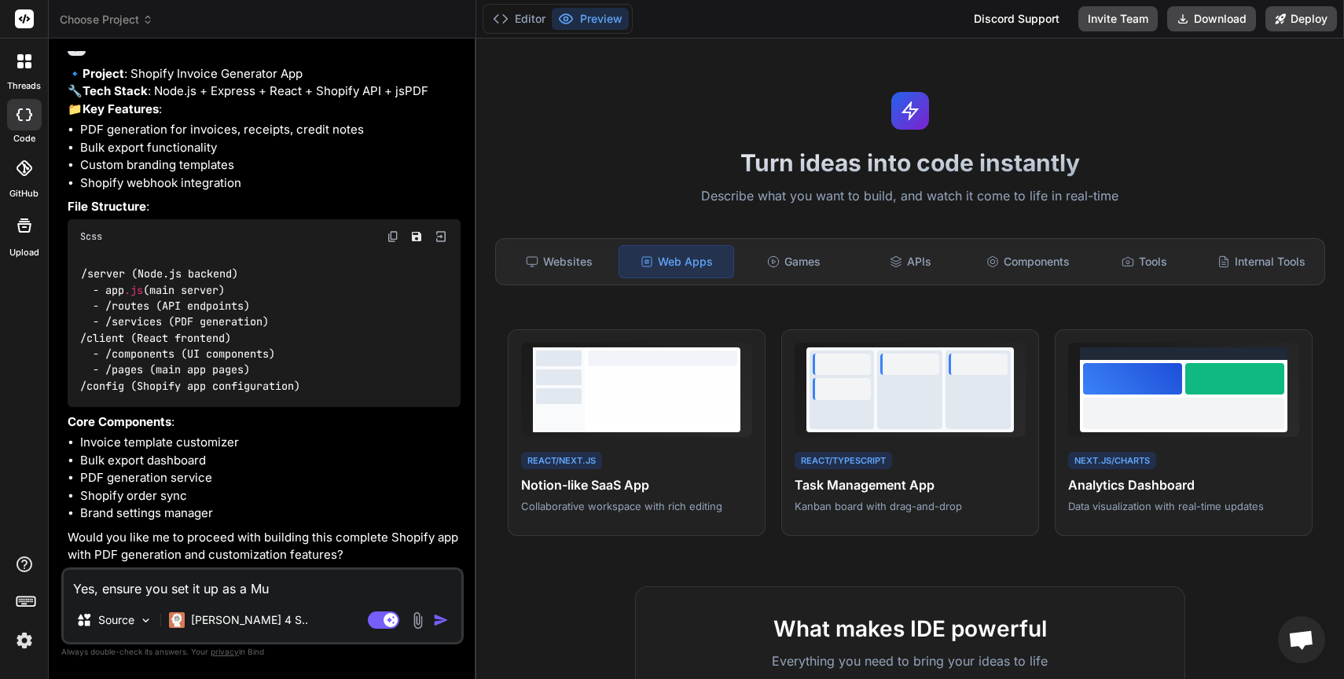
type textarea "Yes, ensure you set it up as a Mul"
type textarea "x"
type textarea "Yes, ensure you set it up as a Mult"
type textarea "x"
type textarea "Yes, ensure you set it up as a Multi"
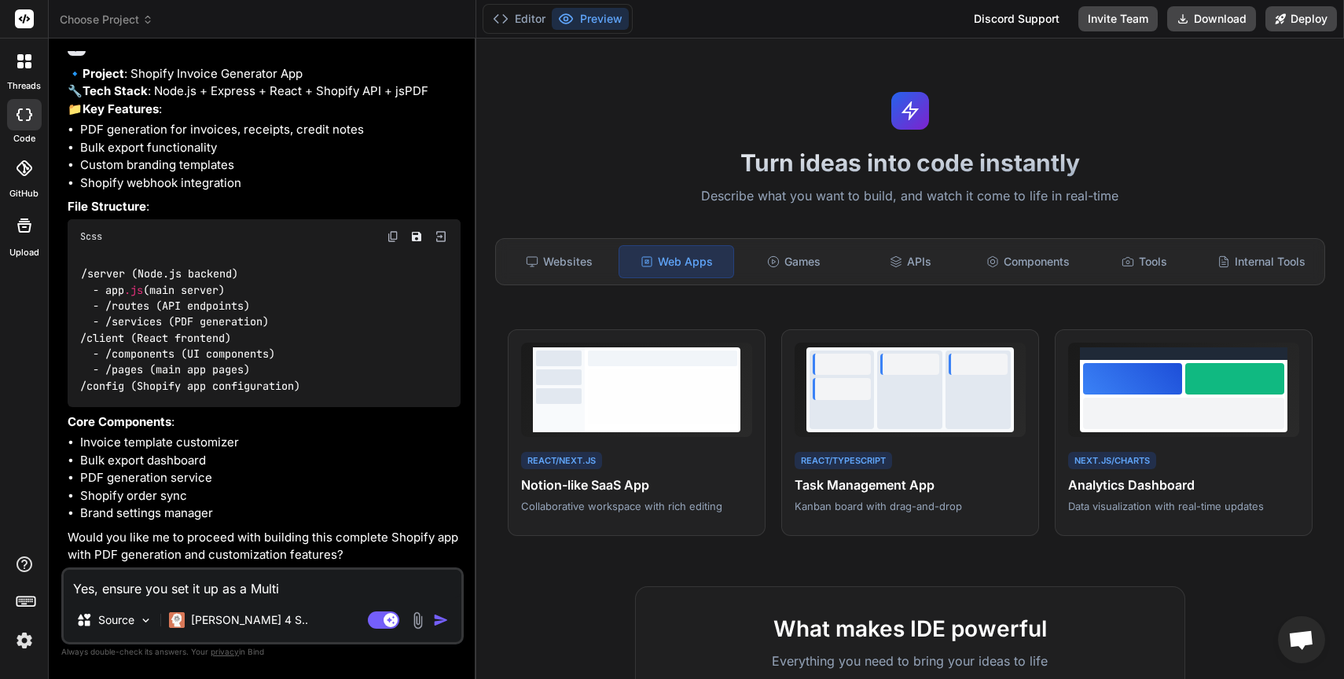
type textarea "x"
type textarea "Yes, ensure you set it up as a Multi"
type textarea "x"
type textarea "Yes, ensure you set it up as a Multi t"
type textarea "x"
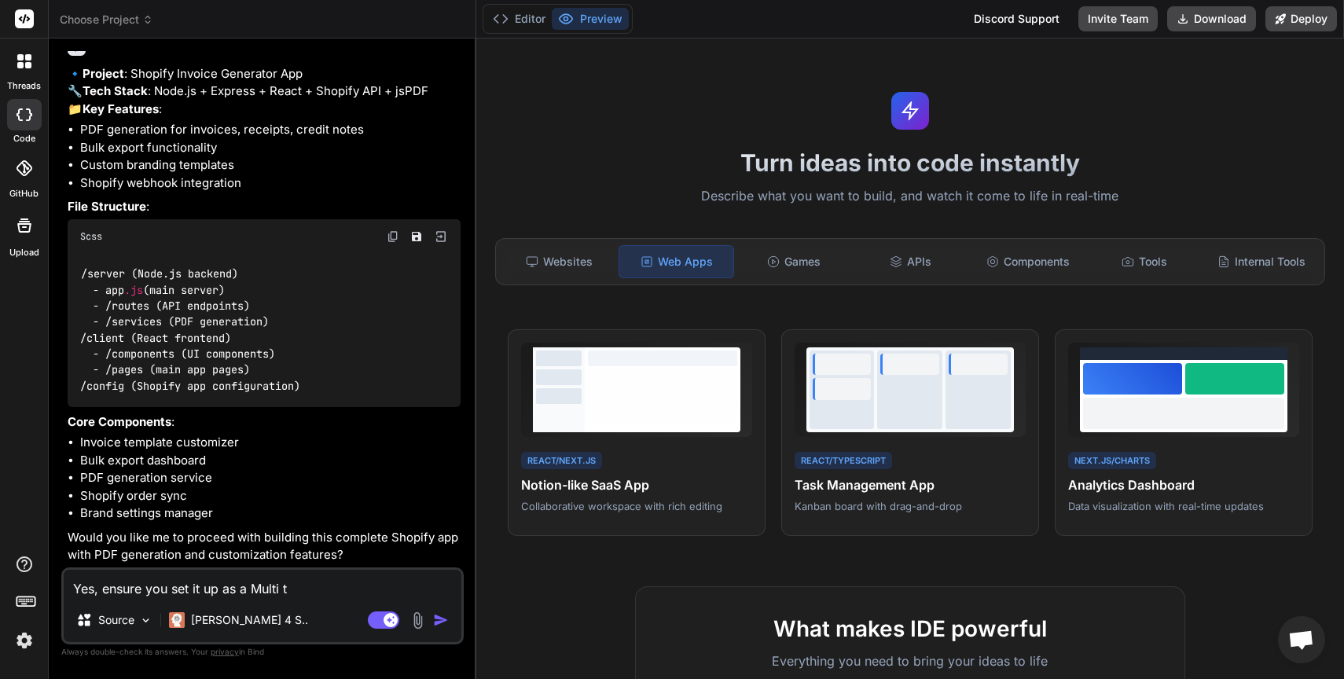
type textarea "Yes, ensure you set it up as a Multi te"
type textarea "x"
type textarea "Yes, ensure you set it up as a Multi ten"
type textarea "x"
type textarea "Yes, ensure you set it up as a Multi [PERSON_NAME]"
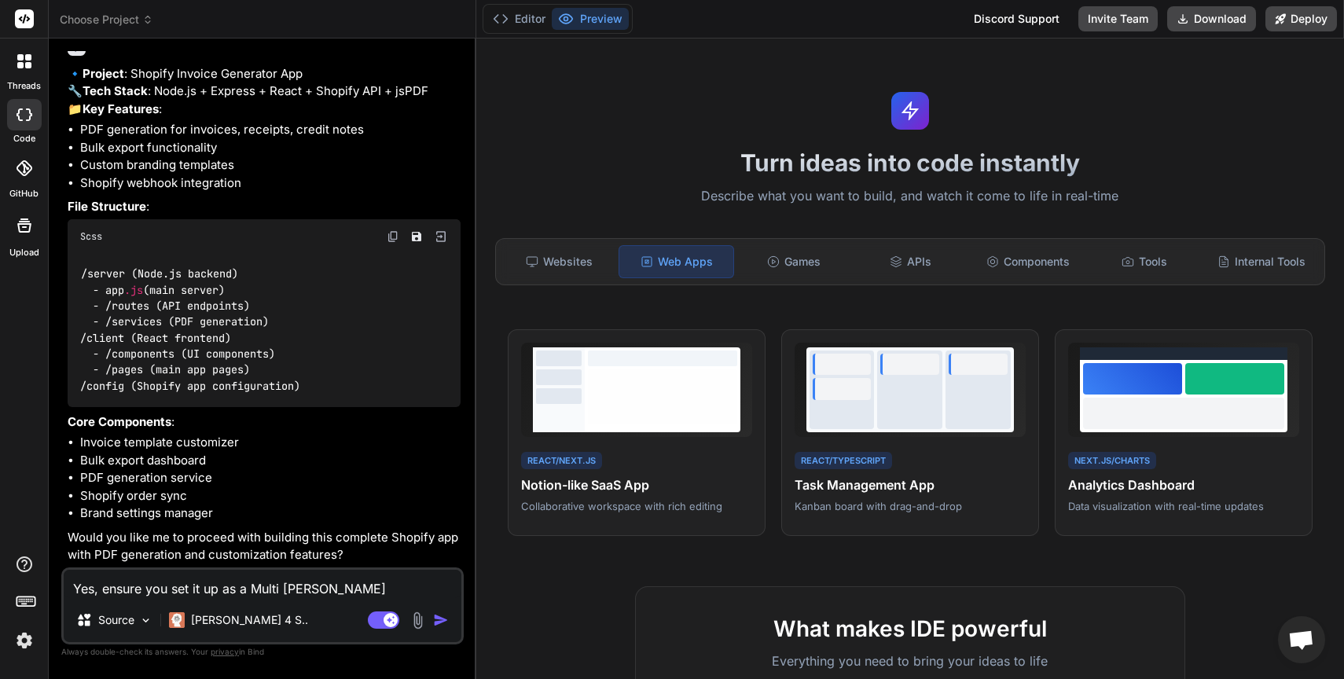
type textarea "x"
type textarea "Yes, ensure you set it up as a Multi tenan"
type textarea "x"
type textarea "Yes, ensure you set it up as a Multi tenant"
type textarea "x"
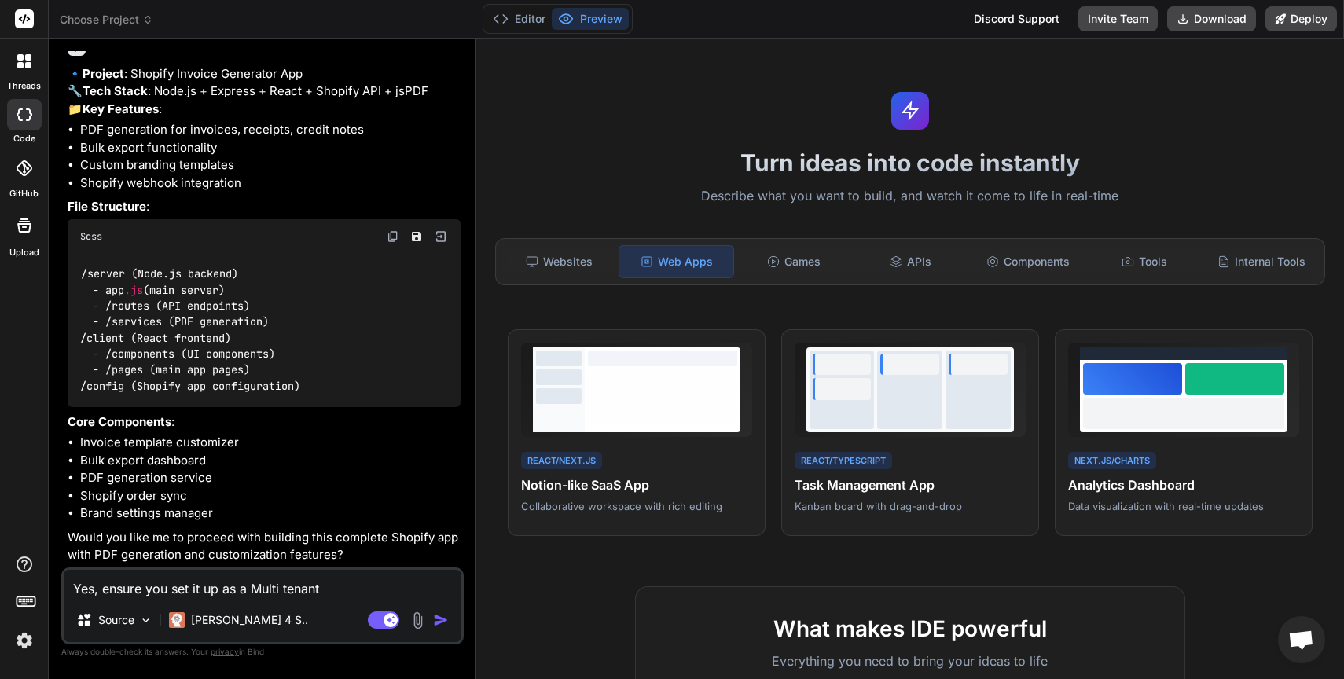
type textarea "Yes, ensure you set it up as a Multi tenant"
type textarea "x"
type textarea "Yes, ensure you set it up as a Multi tenant s"
type textarea "x"
type textarea "Yes, ensure you set it up as a Multi tenant st"
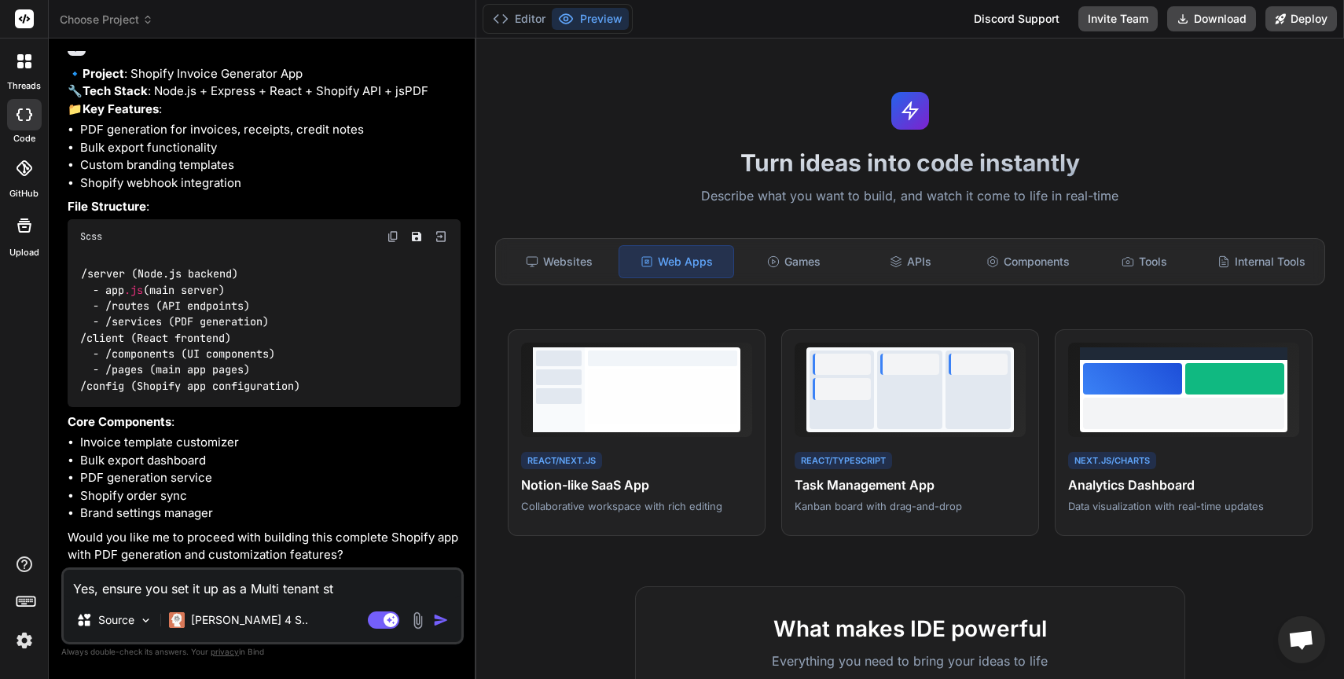
type textarea "x"
type textarea "Yes, ensure you set it up as a Multi tenant str"
type textarea "x"
type textarea "Yes, ensure you set it up as a Multi tenant stru"
type textarea "x"
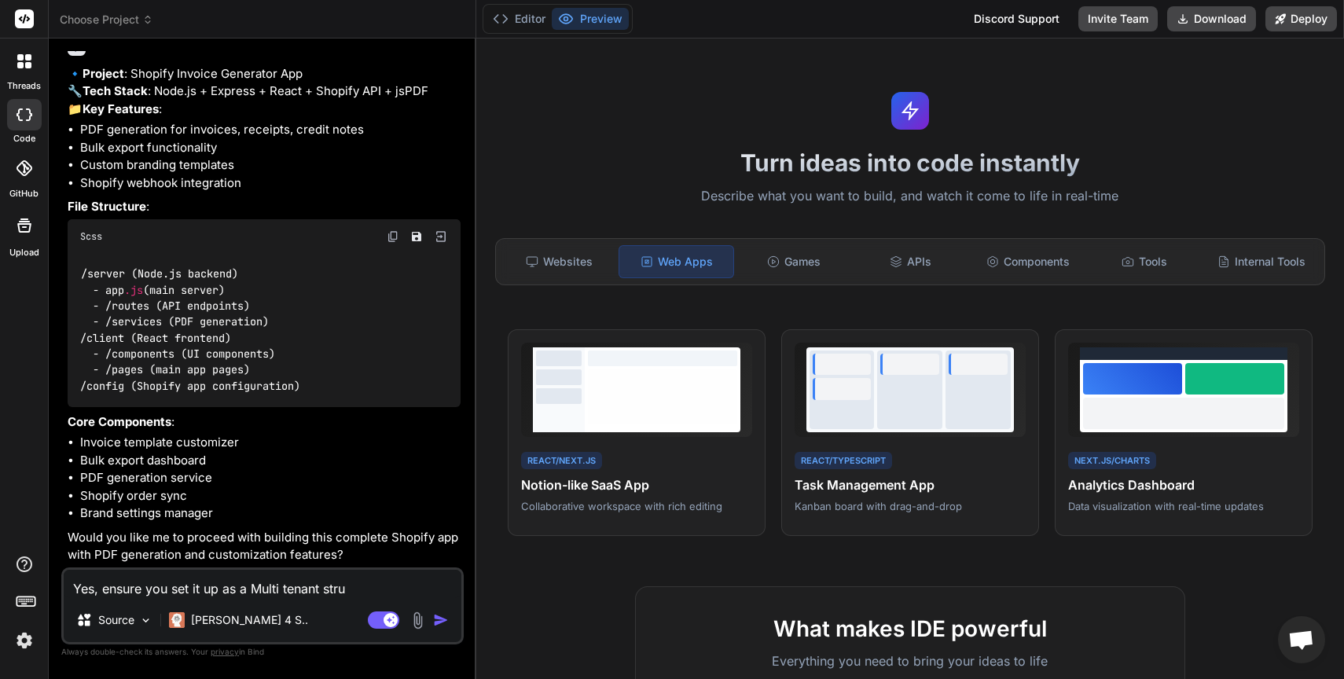
type textarea "Yes, ensure you set it up as a Multi tenant struc"
type textarea "x"
type textarea "Yes, ensure you set it up as a Multi tenant struct"
type textarea "x"
type textarea "Yes, ensure you set it up as a Multi tenant structu"
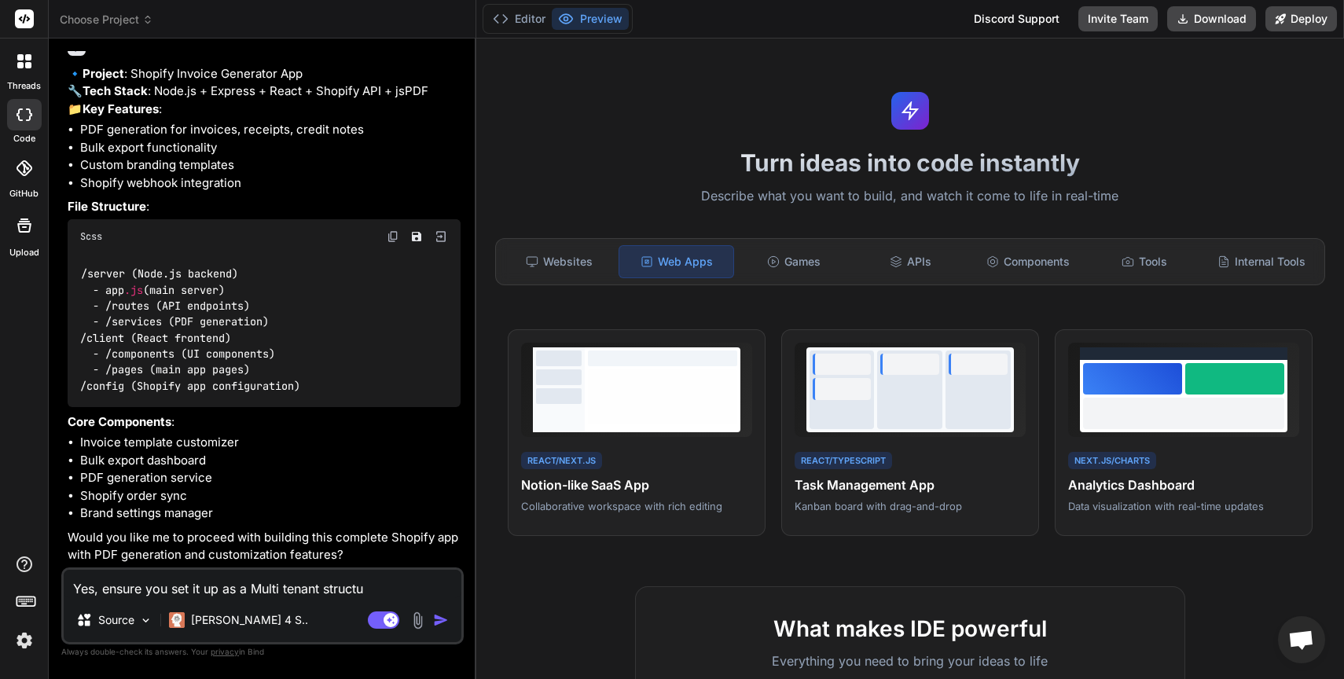
type textarea "x"
type textarea "Yes, ensure you set it up as a Multi tenant structur"
type textarea "x"
type textarea "Yes, ensure you set it up as a Multi tenant structure"
type textarea "x"
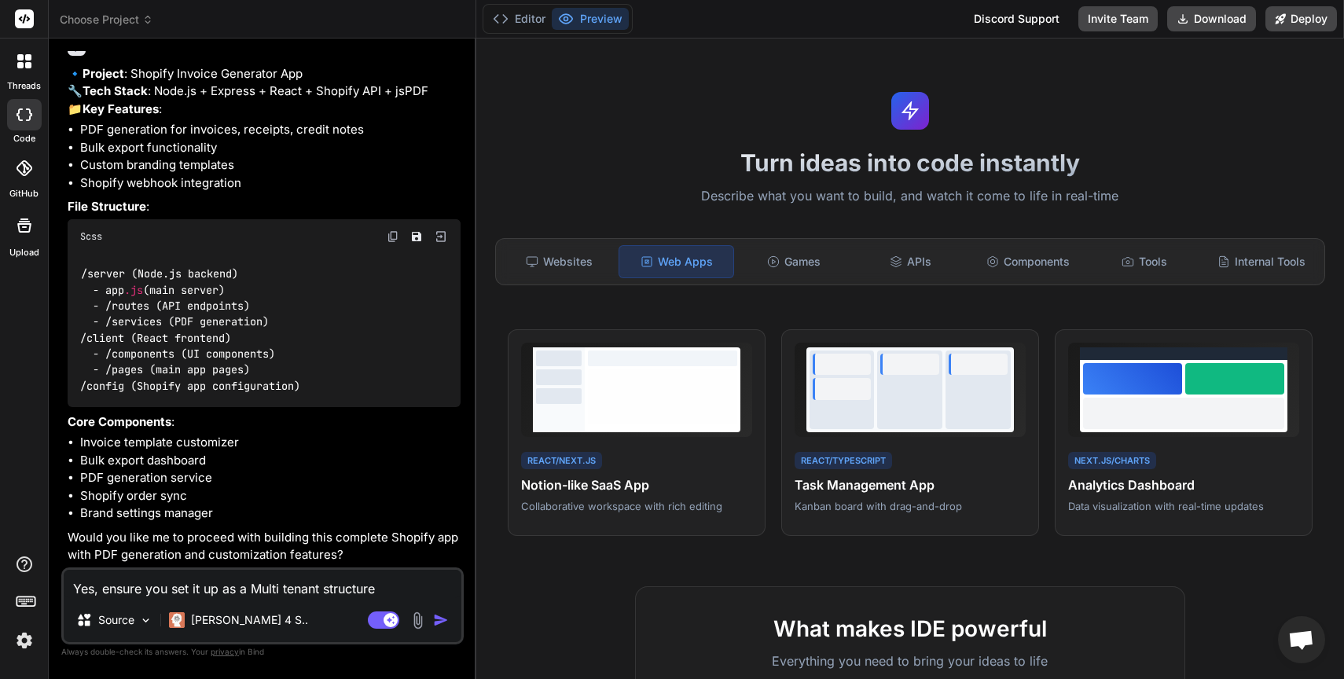
type textarea "Yes, ensure you set it up as a Multi tenant structure"
type textarea "x"
type textarea "Yes, ensure you set it up as a Multi tenant structure w"
type textarea "x"
type textarea "Yes, ensure you set it up as a Multi tenant structure wh"
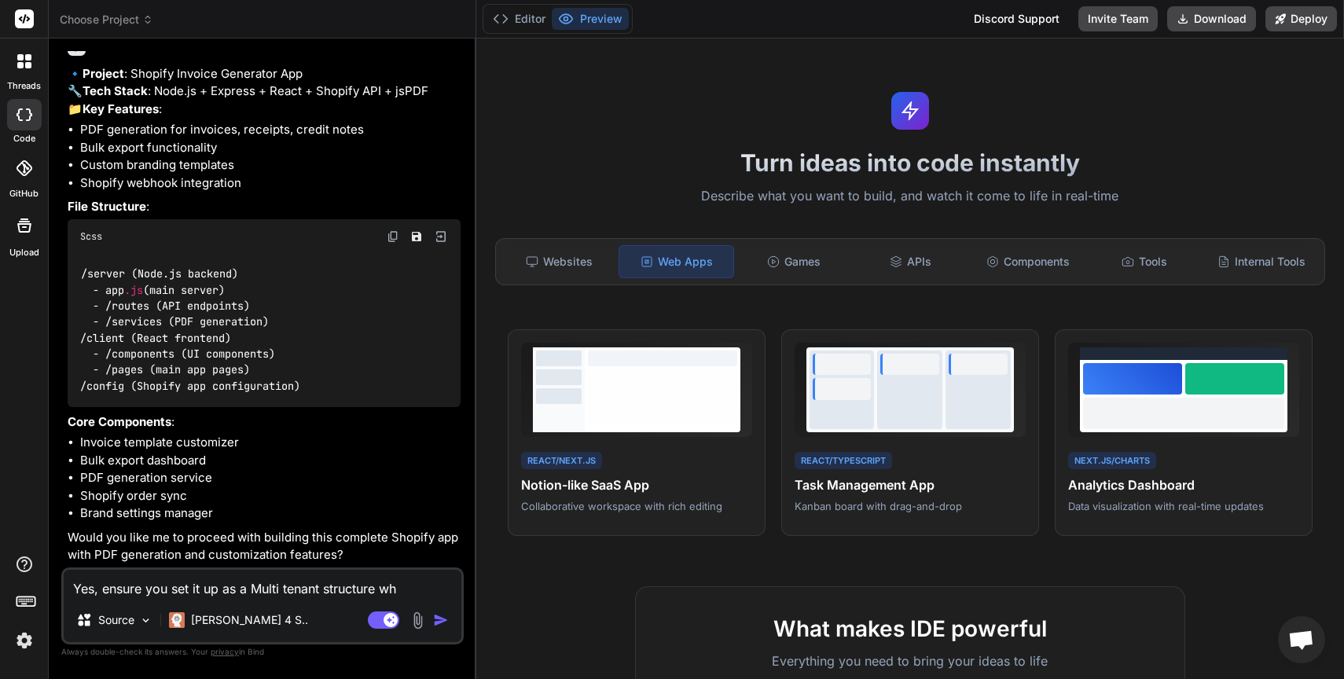
type textarea "x"
type textarea "Yes, ensure you set it up as a Multi tenant structure whe"
type textarea "x"
type textarea "Yes, ensure you set it up as a Multi tenant structure wher"
type textarea "x"
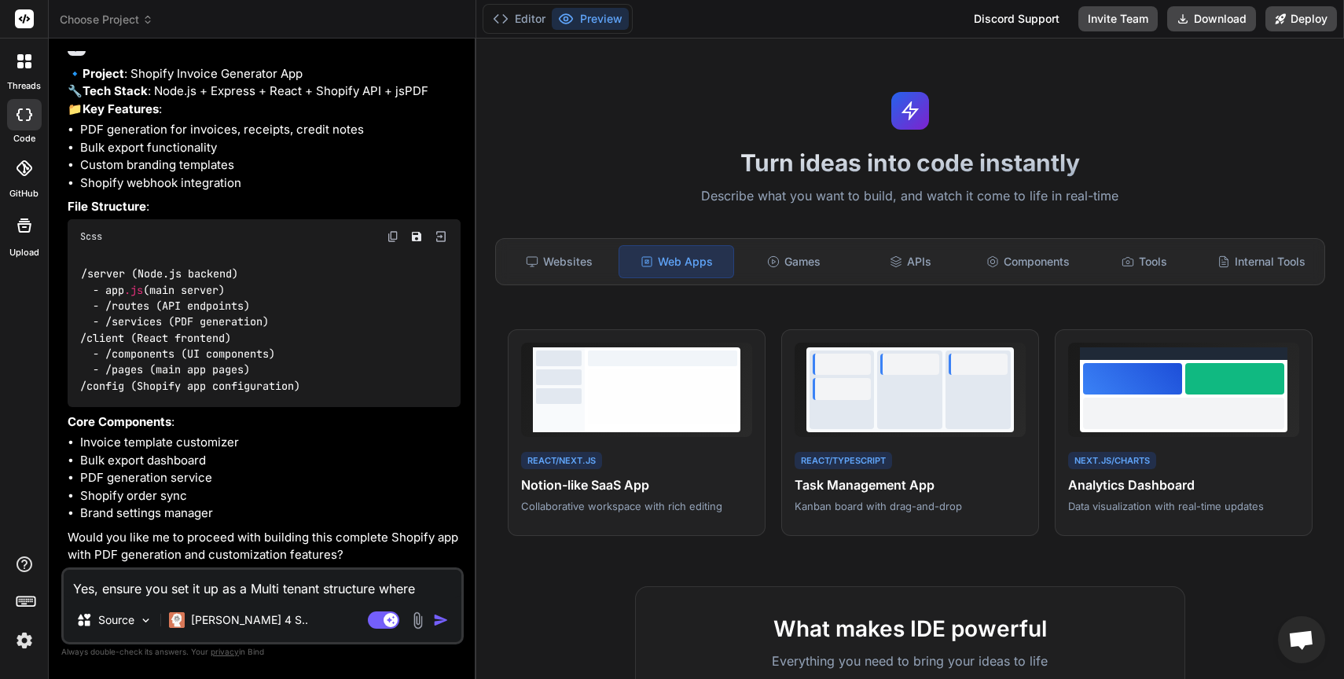
type textarea "Yes, ensure you set it up as a Multi tenant structure where"
type textarea "x"
type textarea "Yes, ensure you set it up as a Multi tenant structure where w"
type textarea "x"
type textarea "Yes, ensure you set it up as a Multi tenant structure where we"
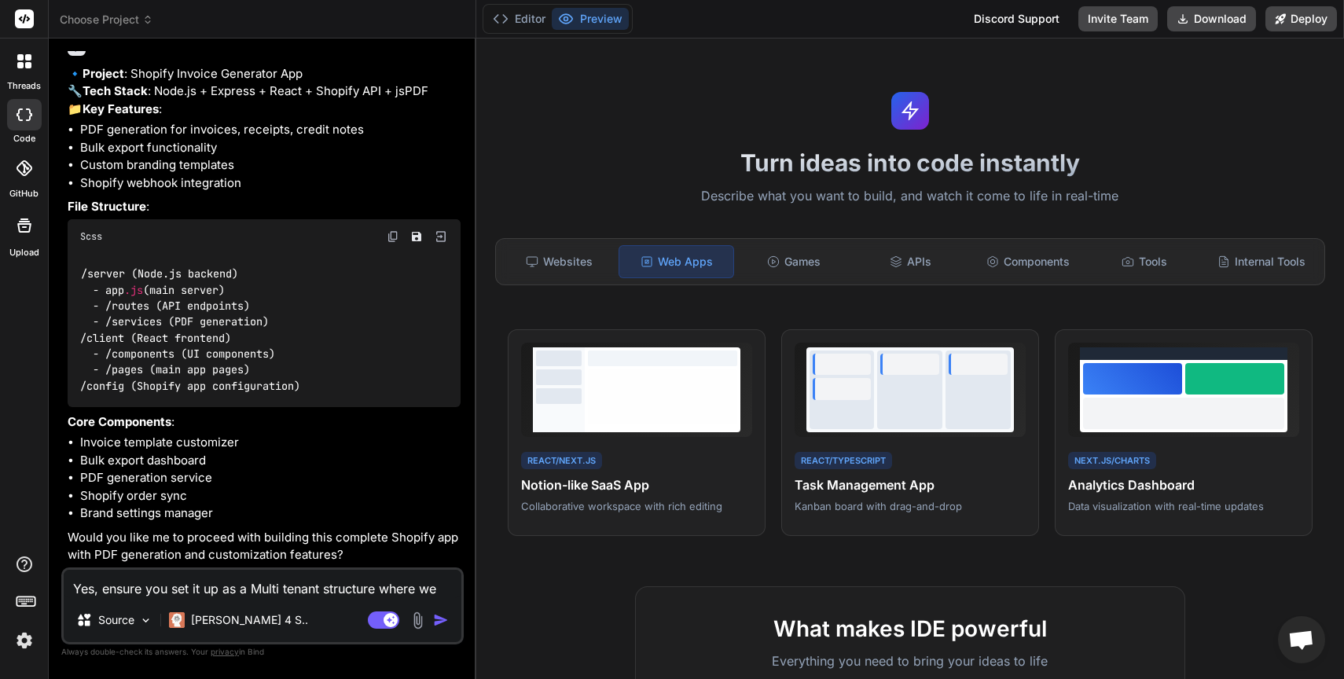
type textarea "x"
type textarea "Yes, ensure you set it up as a Multi tenant structure where we"
type textarea "x"
type textarea "Yes, ensure you set it up as a Multi tenant structure where we c"
type textarea "x"
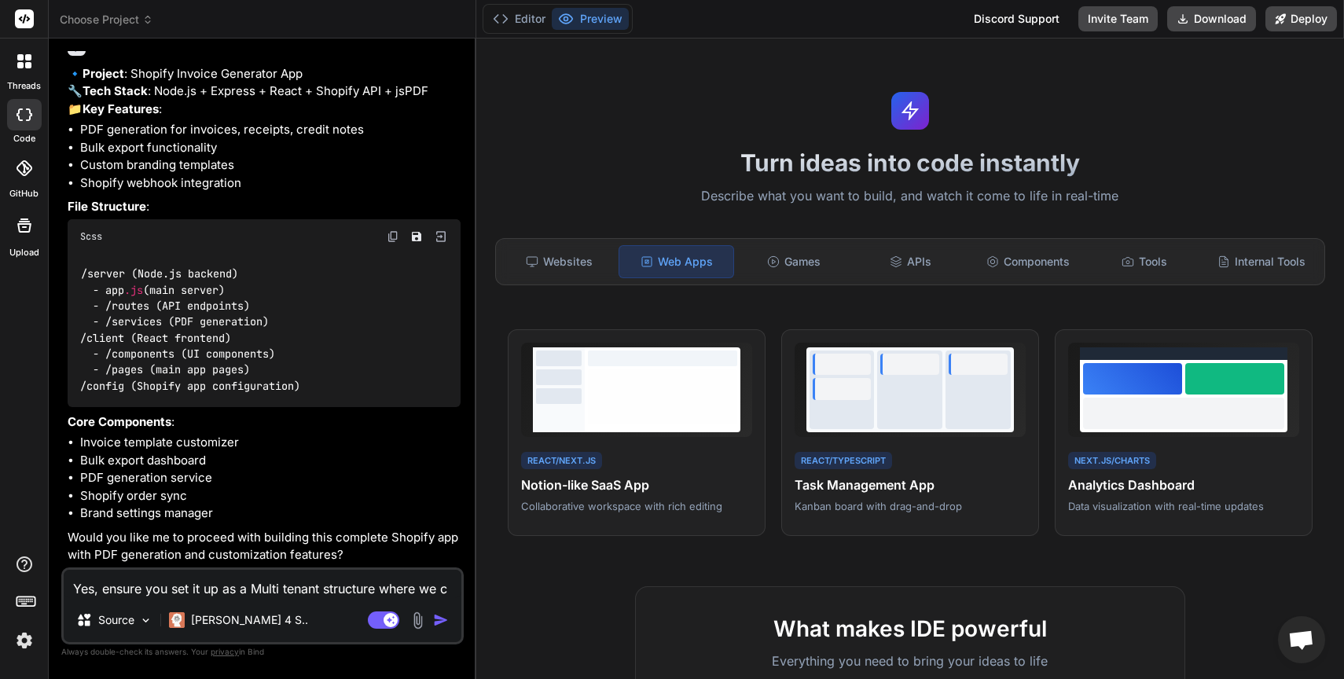
type textarea "Yes, ensure you set it up as a Multi tenant structure where we ca"
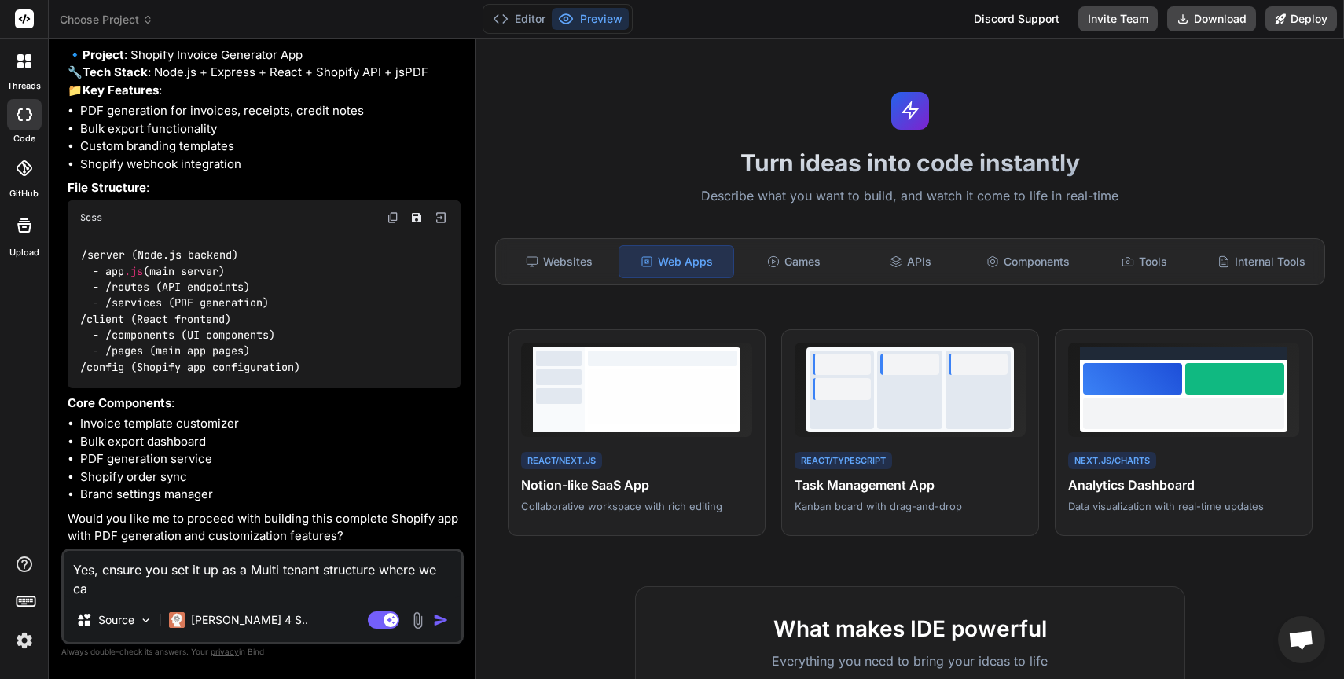
scroll to position [159, 0]
type textarea "x"
type textarea "Yes, ensure you set it up as a Multi tenant structure where we can"
type textarea "x"
type textarea "Yes, ensure you set it up as a Multi tenant structure where we can"
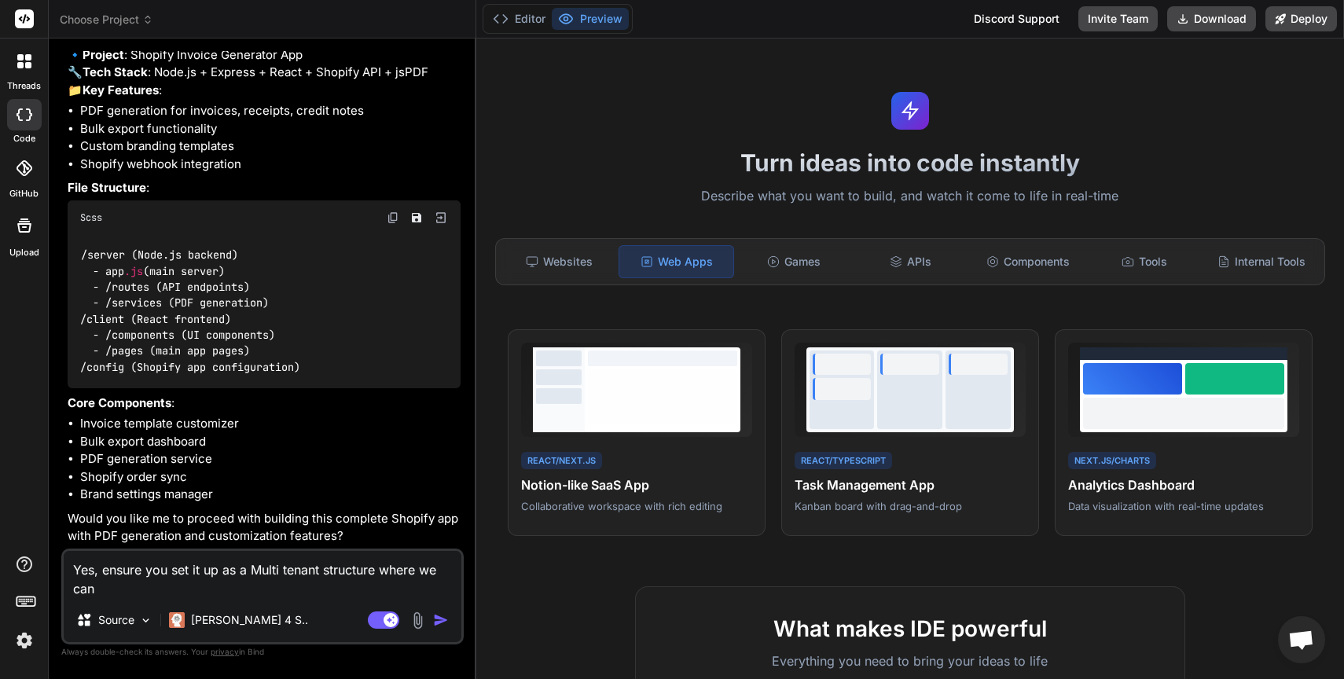
type textarea "x"
type textarea "Yes, ensure you set it up as a Multi tenant structure where we can u"
type textarea "x"
type textarea "Yes, ensure you set it up as a Multi tenant structure where we can up"
type textarea "x"
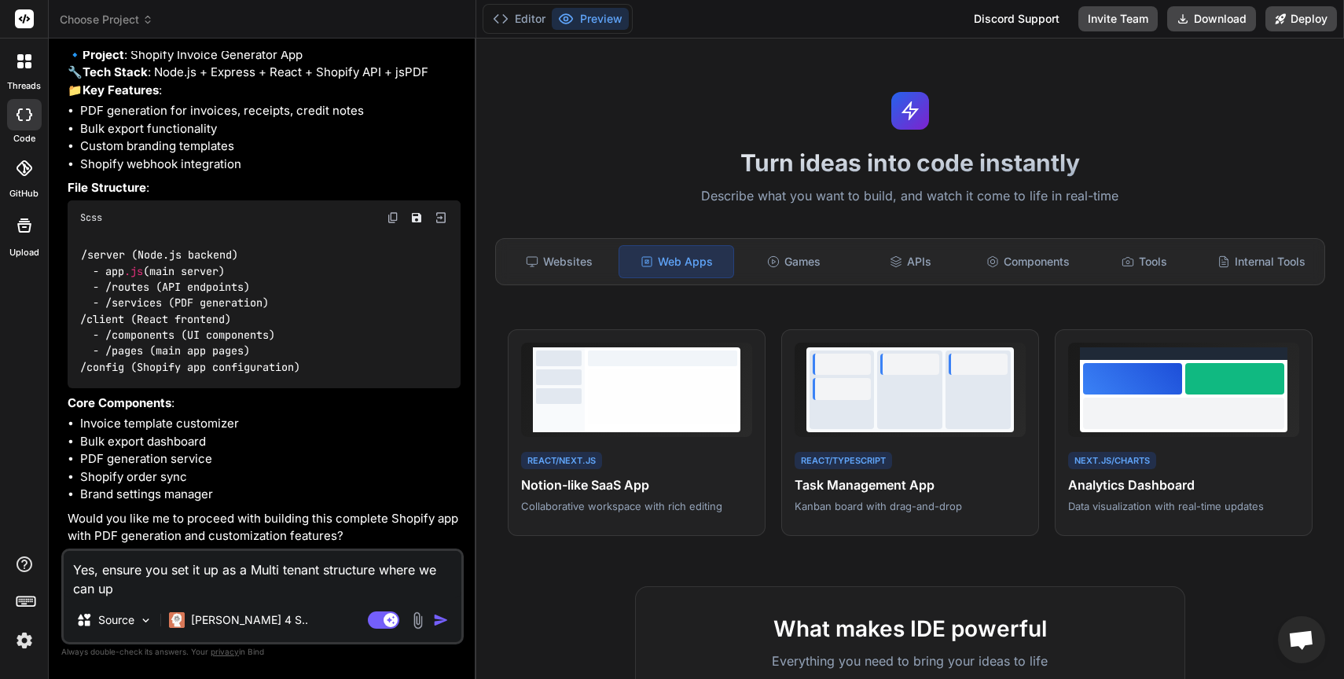
type textarea "Yes, ensure you set it up as a Multi tenant structure where we can upl"
type textarea "x"
type textarea "Yes, ensure you set it up as a Multi tenant structure where we can uplo"
type textarea "x"
type textarea "Yes, ensure you set it up as a Multi tenant structure where we can uploa"
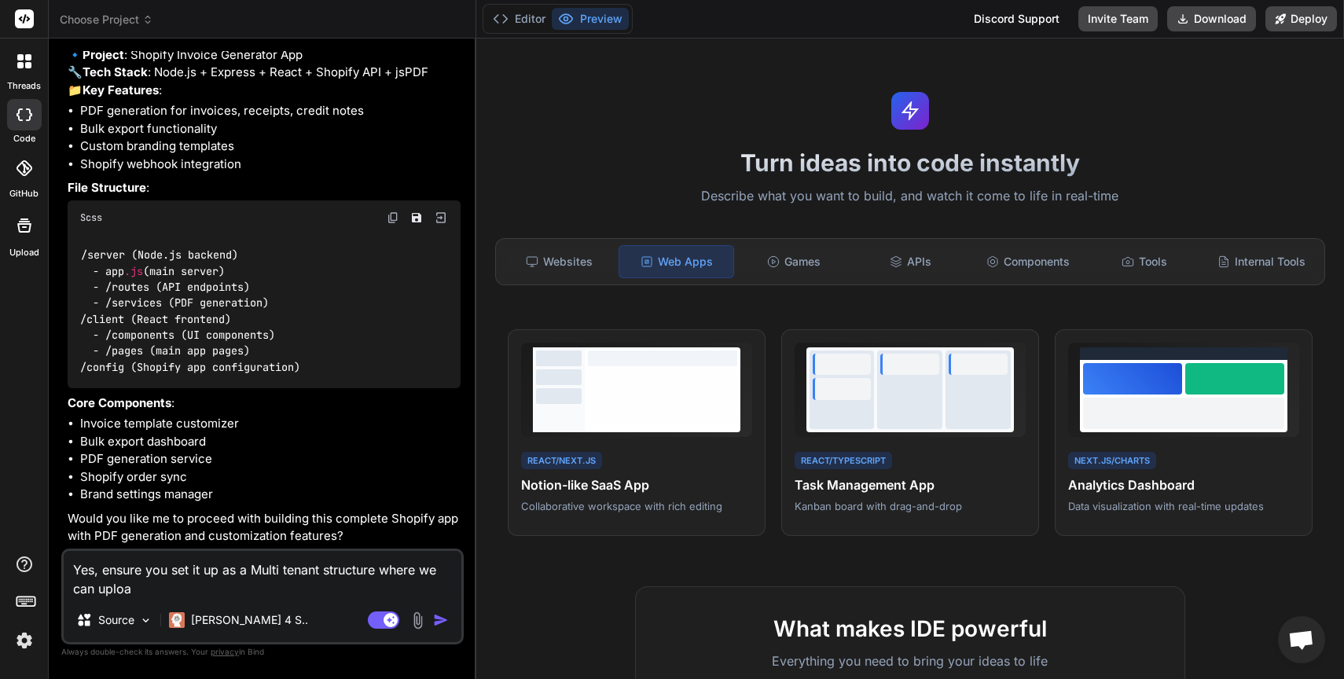
type textarea "x"
type textarea "Yes, ensure you set it up as a Multi tenant structure where we can upload"
type textarea "x"
type textarea "Yes, ensure you set it up as a Multi tenant structure where we can upload"
type textarea "x"
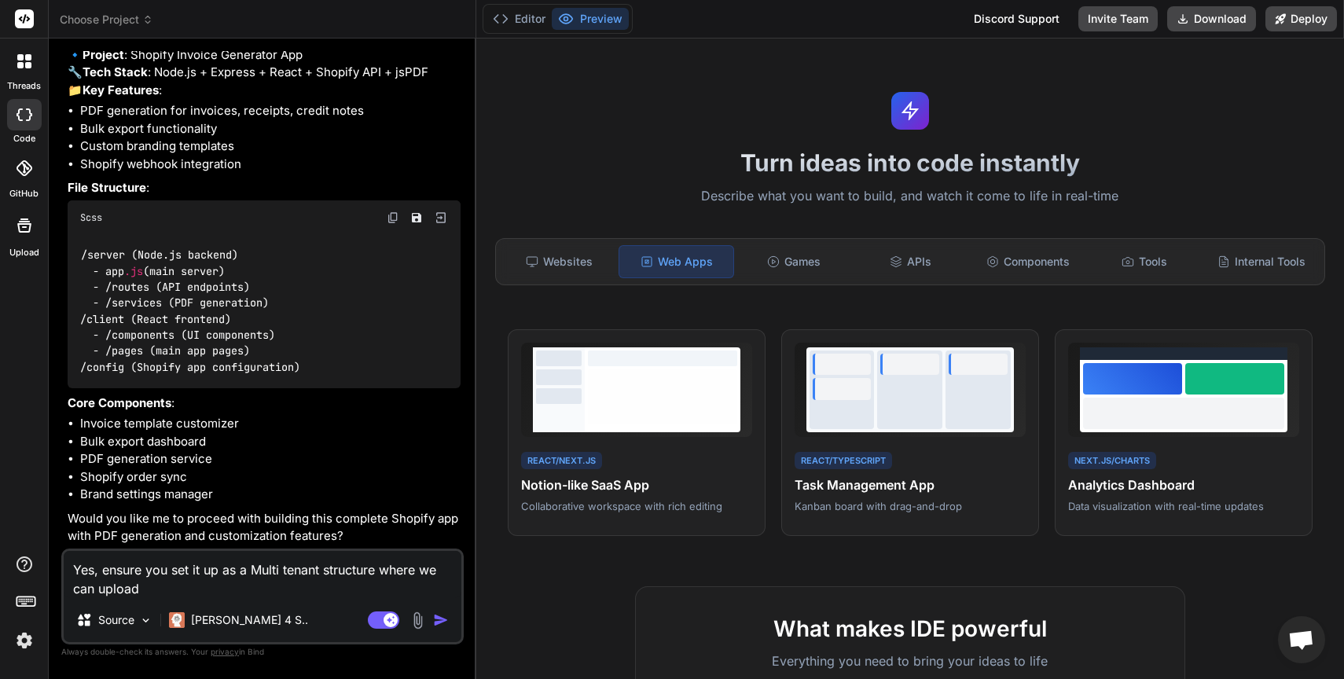
type textarea "Yes, ensure you set it up as a Multi tenant structure where we can upload t"
type textarea "x"
type textarea "Yes, ensure you set it up as a Multi tenant structure where we can upload th"
type textarea "x"
type textarea "Yes, ensure you set it up as a Multi tenant structure where we can upload thi"
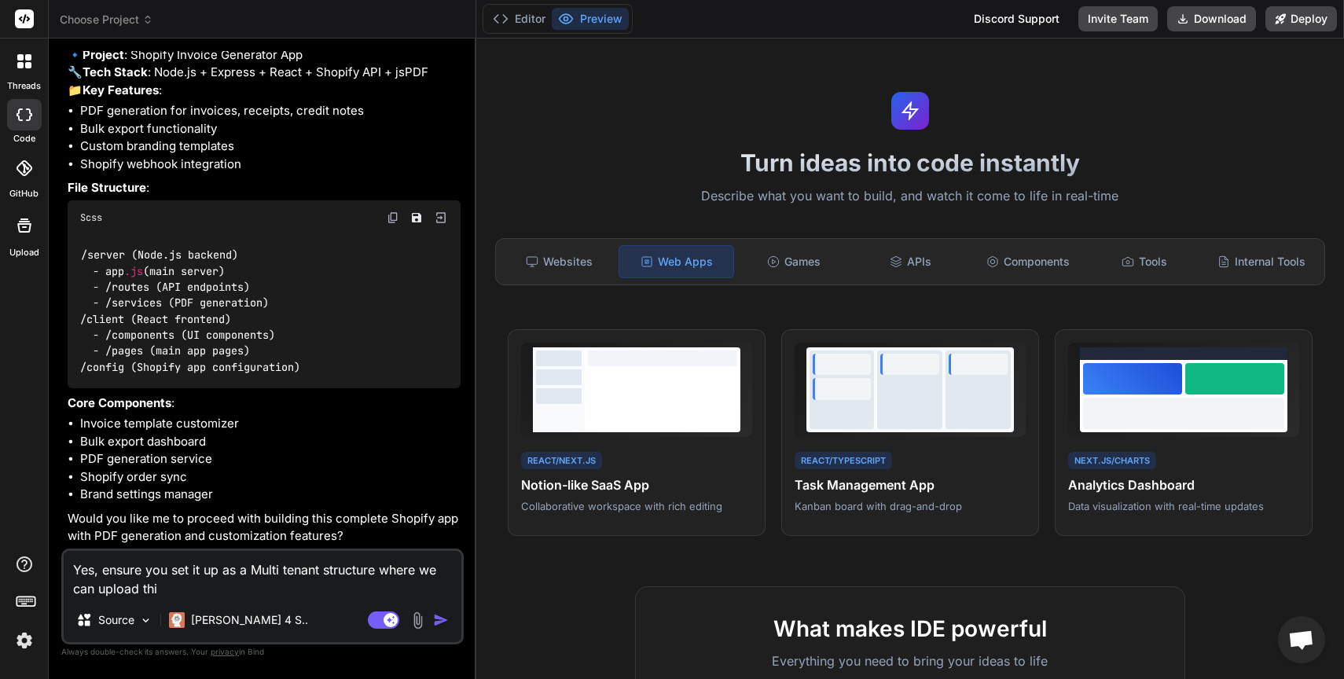
type textarea "x"
type textarea "Yes, ensure you set it up as a Multi tenant structure where we can upload this"
type textarea "x"
type textarea "Yes, ensure you set it up as a Multi tenant structure where we can upload this"
type textarea "x"
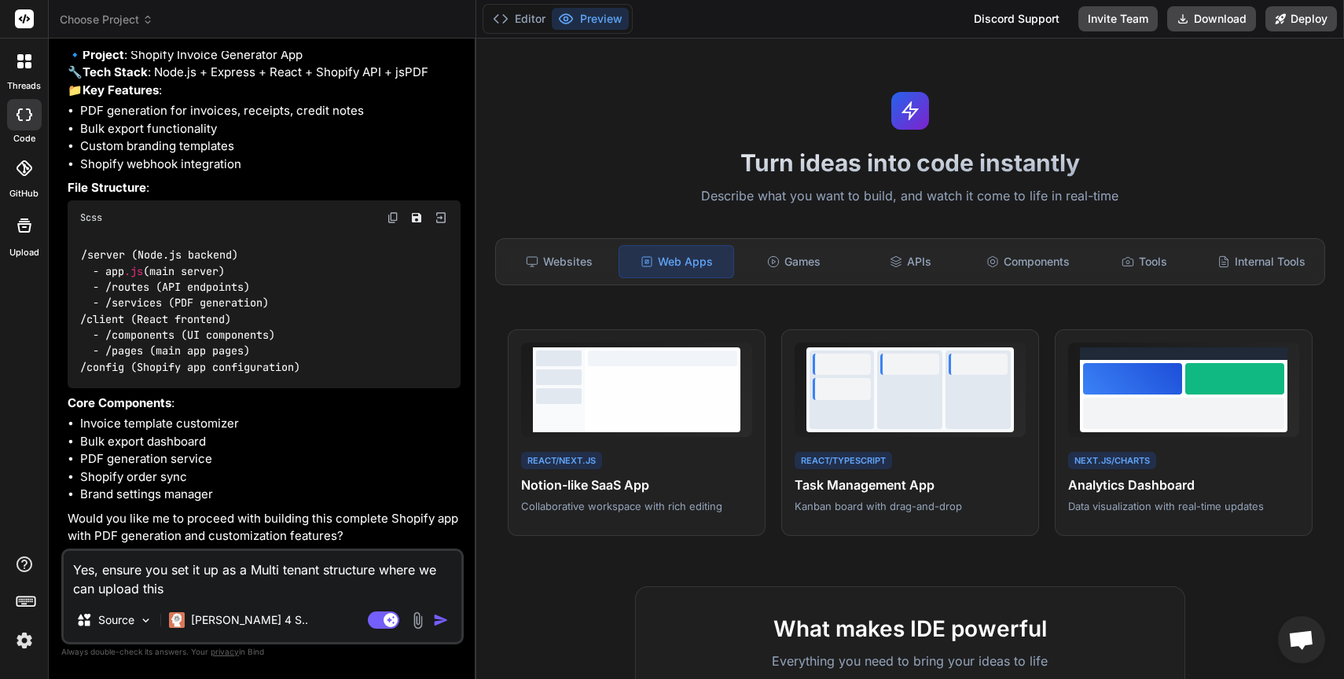
type textarea "Yes, ensure you set it up as a Multi tenant structure where we can upload this a"
type textarea "x"
type textarea "Yes, ensure you set it up as a Multi tenant structure where we can upload this …"
type textarea "x"
type textarea "Yes, ensure you set it up as a Multi tenant structure where we can upload this …"
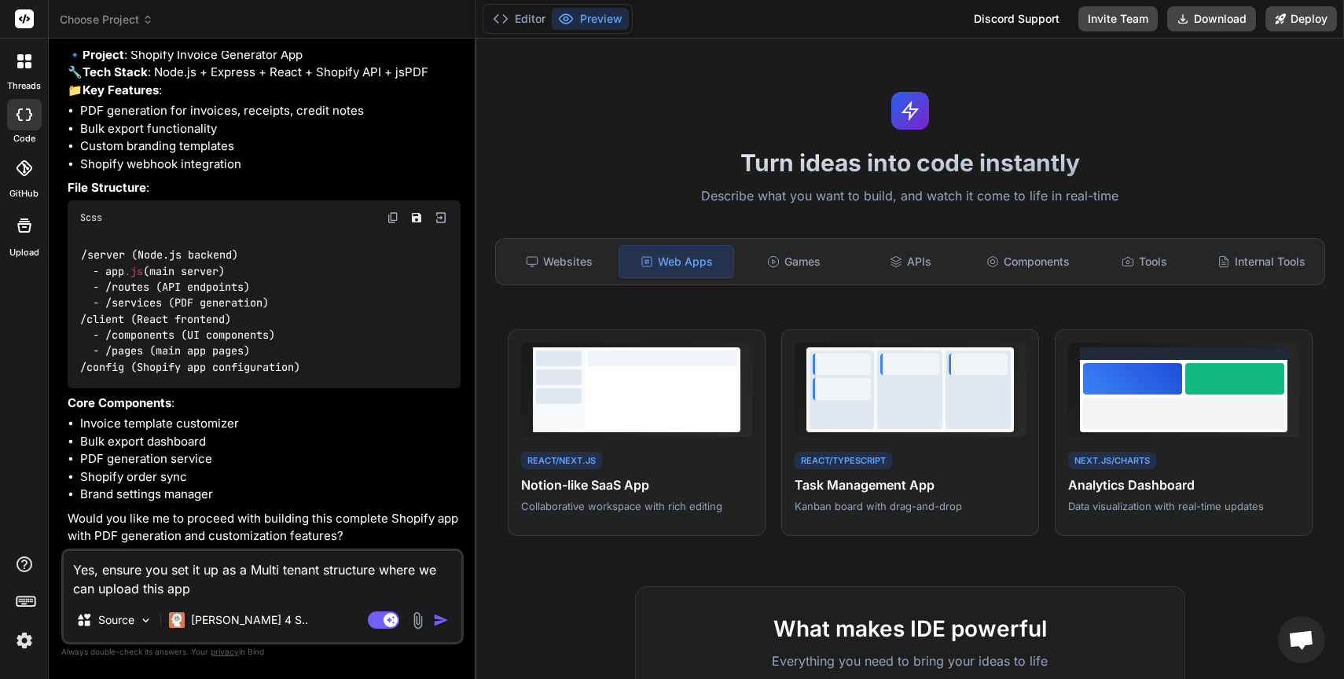
type textarea "x"
type textarea "Yes, ensure you set it up as a Multi tenant structure where we can upload this …"
type textarea "x"
type textarea "Yes, ensure you set it up as a Multi tenant structure where we can upload this …"
type textarea "x"
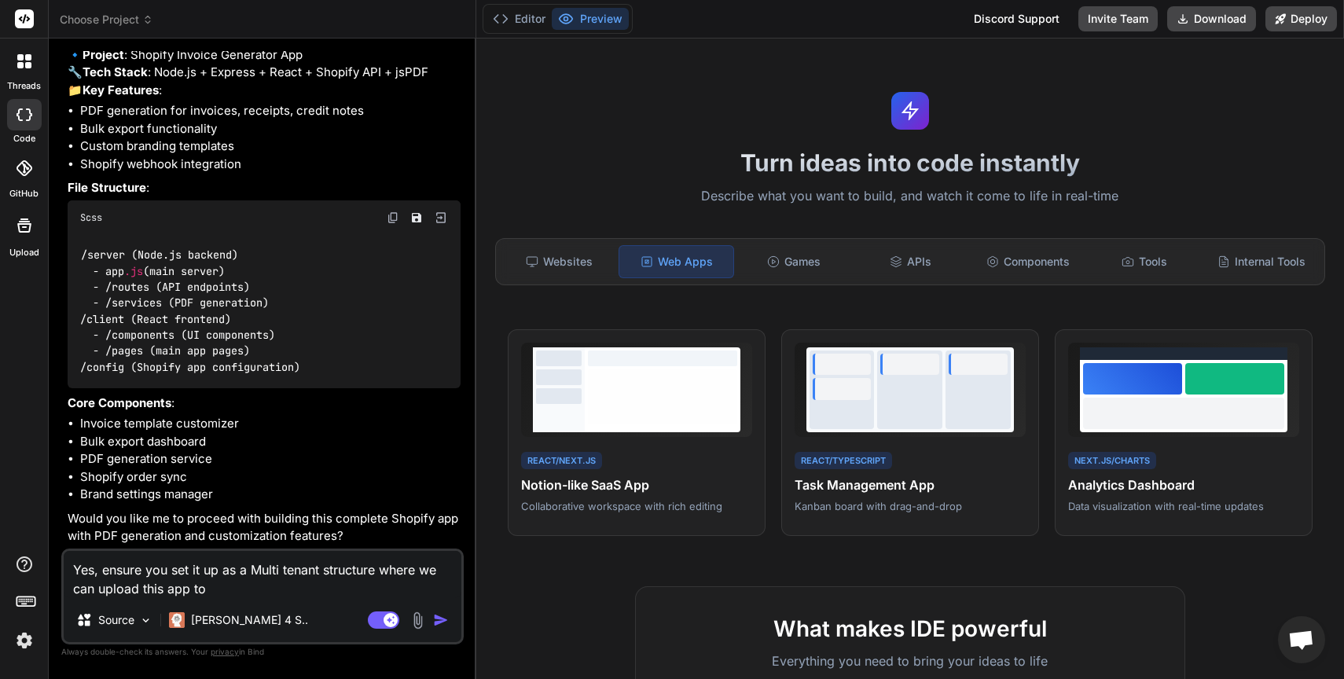
type textarea "Yes, ensure you set it up as a Multi tenant structure where we can upload this …"
type textarea "x"
type textarea "Yes, ensure you set it up as a Multi tenant structure where we can upload this …"
type textarea "x"
type textarea "Yes, ensure you set it up as a Multi tenant structure where we can upload this …"
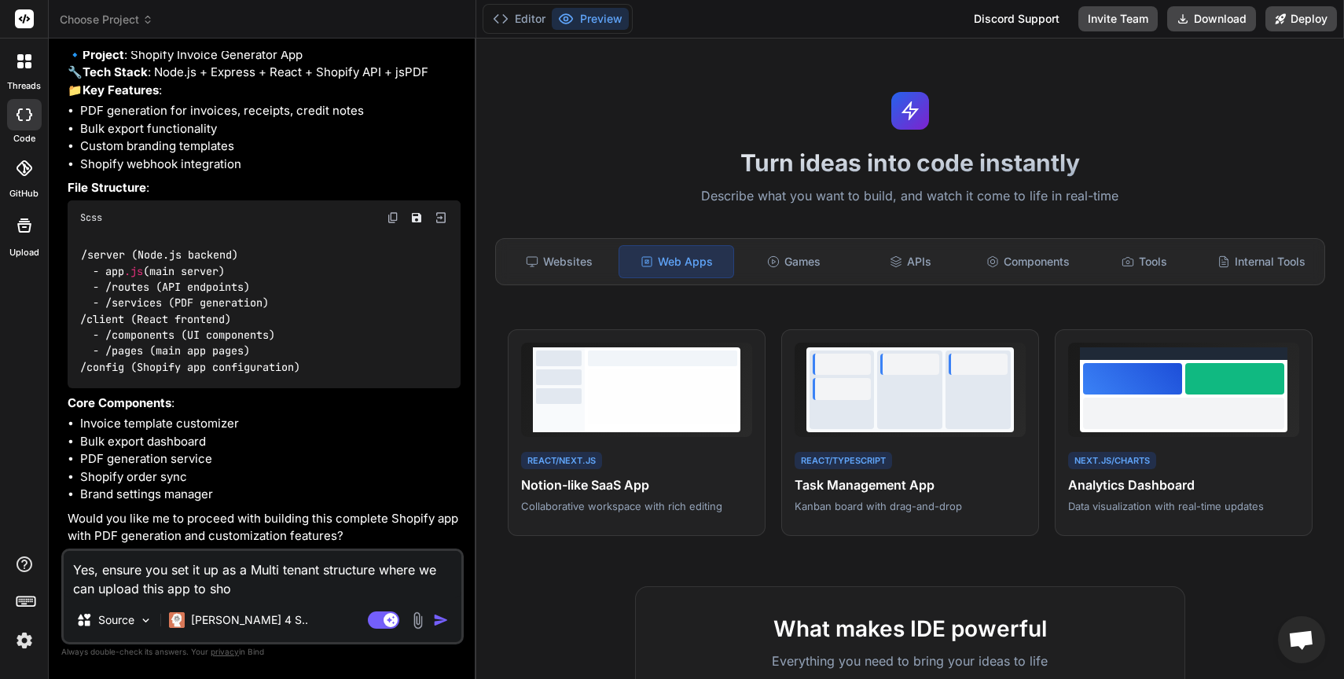
type textarea "x"
type textarea "Yes, ensure you set it up as a Multi tenant structure where we can upload this …"
type textarea "x"
type textarea "Yes, ensure you set it up as a Multi tenant structure where we can upload this …"
type textarea "x"
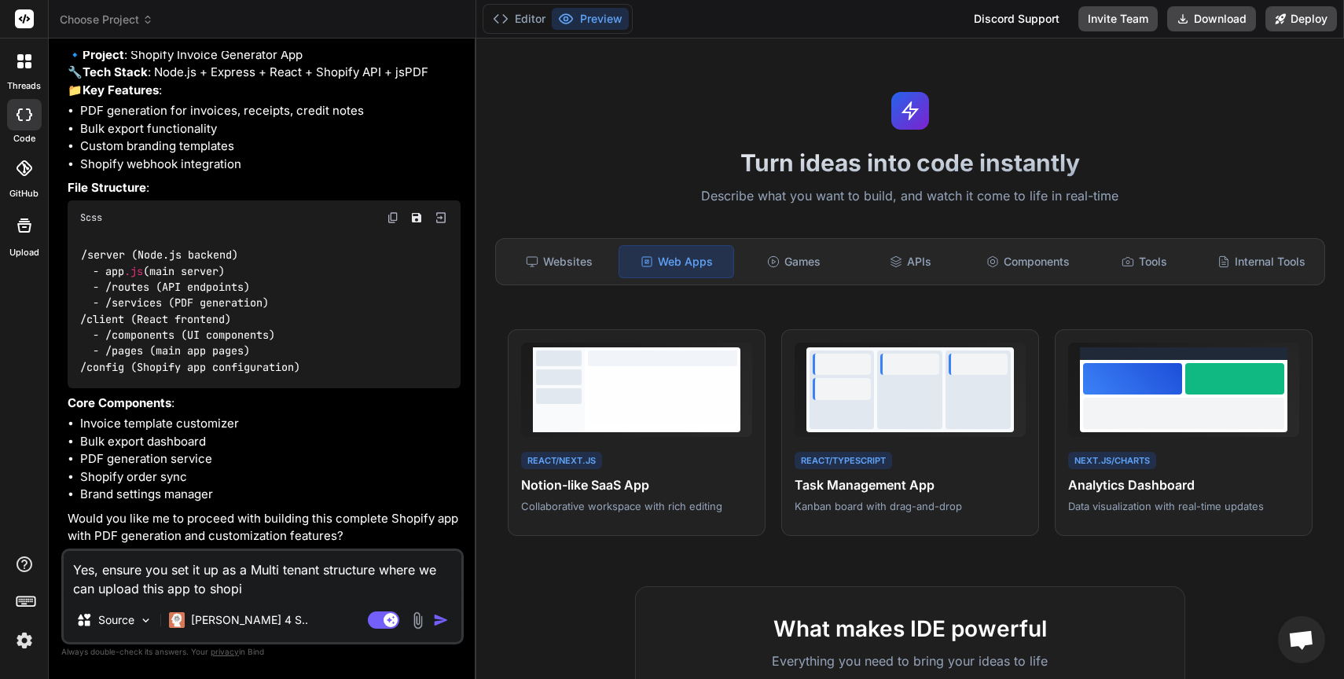
type textarea "Yes, ensure you set it up as a Multi tenant structure where we can upload this …"
type textarea "x"
type textarea "Yes, ensure you set it up as a Multi tenant structure where we can upload this …"
type textarea "x"
type textarea "Yes, ensure you set it up as a Multi tenant structure where we can upload this …"
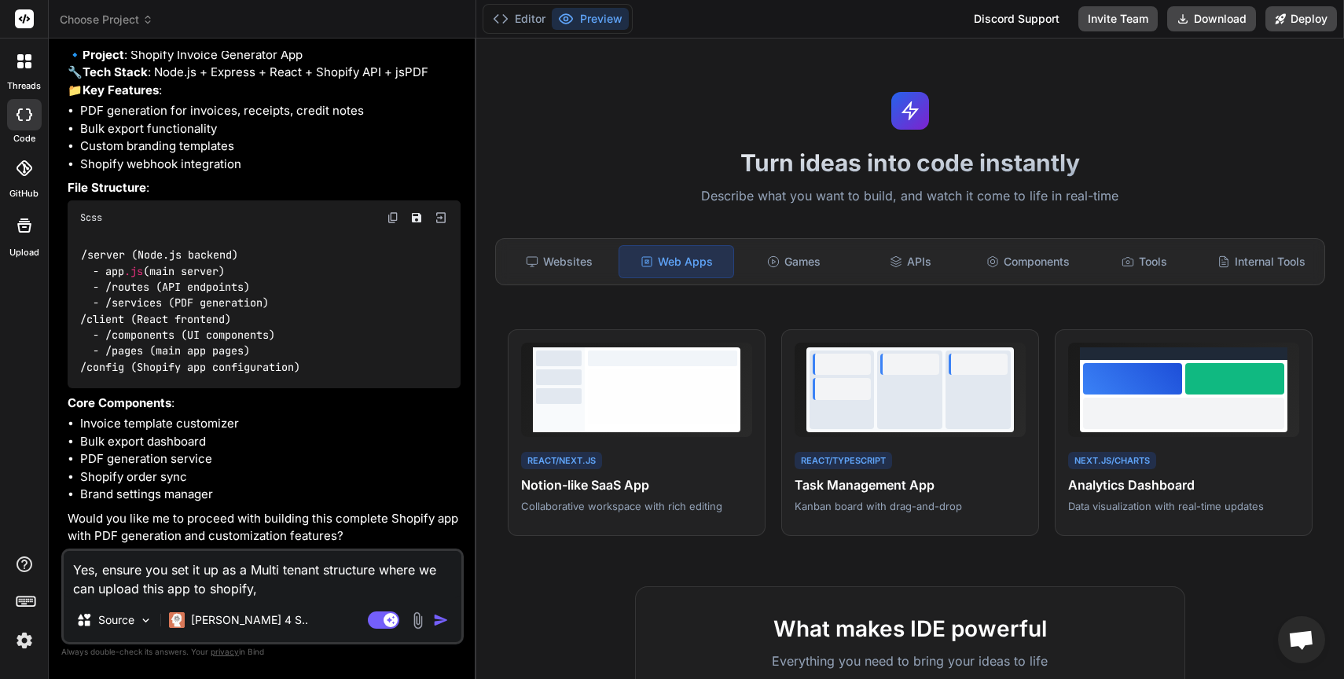
type textarea "x"
type textarea "Yes, ensure you set it up as a Multi tenant structure where we can upload this …"
type textarea "x"
type textarea "Yes, ensure you set it up as a Multi tenant structure where we can upload this …"
type textarea "x"
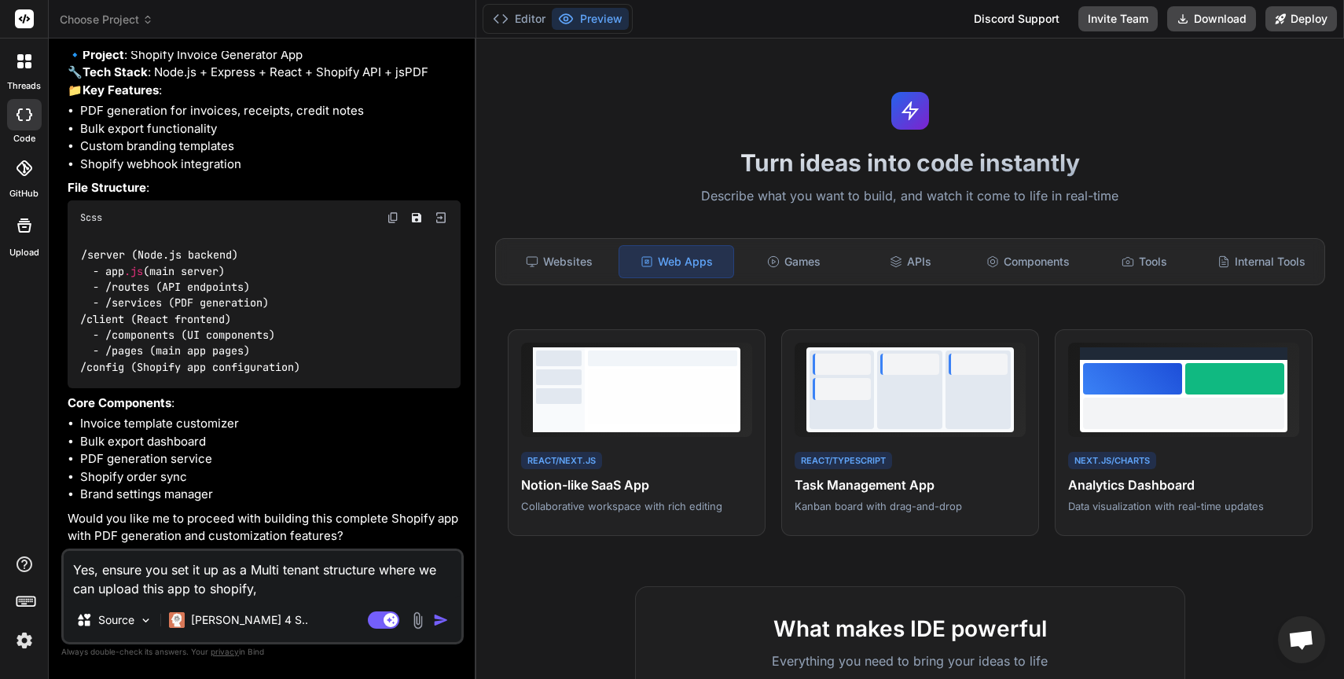
type textarea "Yes, ensure you set it up as a Multi tenant structure where we can upload this …"
type textarea "x"
type textarea "Yes, ensure you set it up as a Multi tenant structure where we can upload this …"
type textarea "x"
type textarea "Yes, ensure you set it up as a Multi tenant structure where we can upload this …"
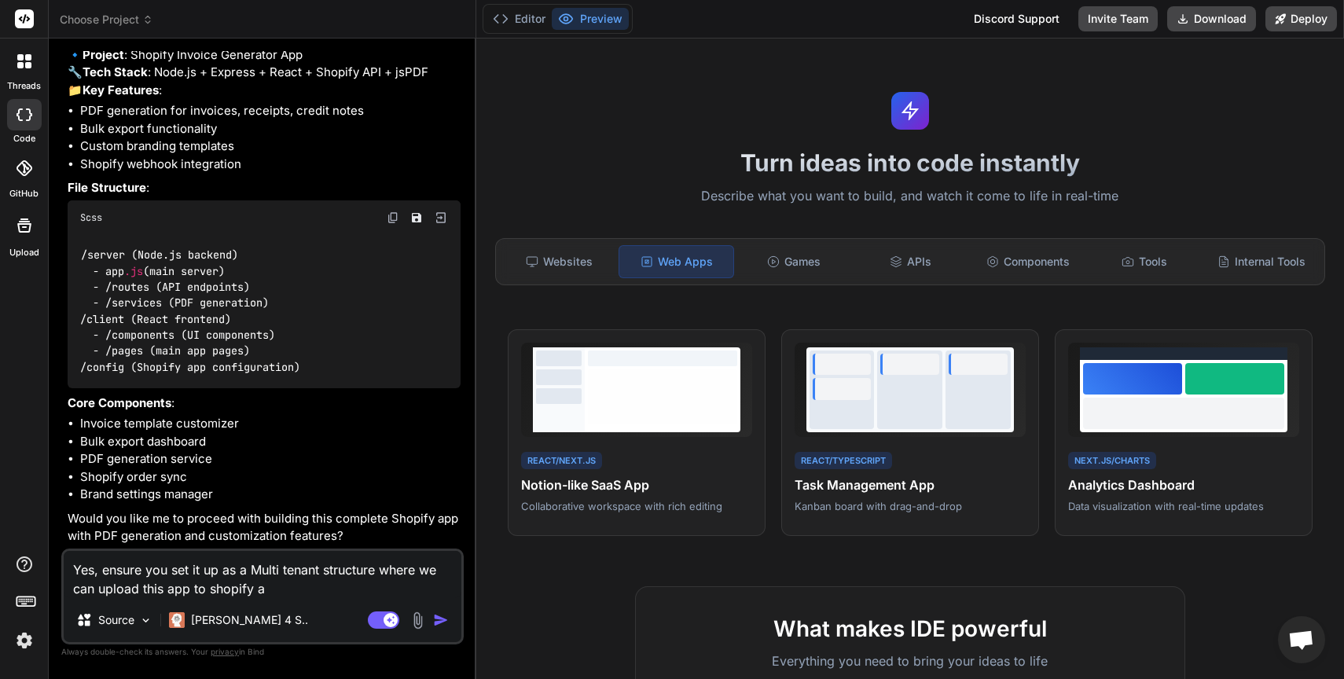
type textarea "x"
type textarea "Yes, ensure you set it up as a Multi tenant structure where we can upload this …"
type textarea "x"
type textarea "Yes, ensure you set it up as a Multi tenant structure where we can upload this …"
type textarea "x"
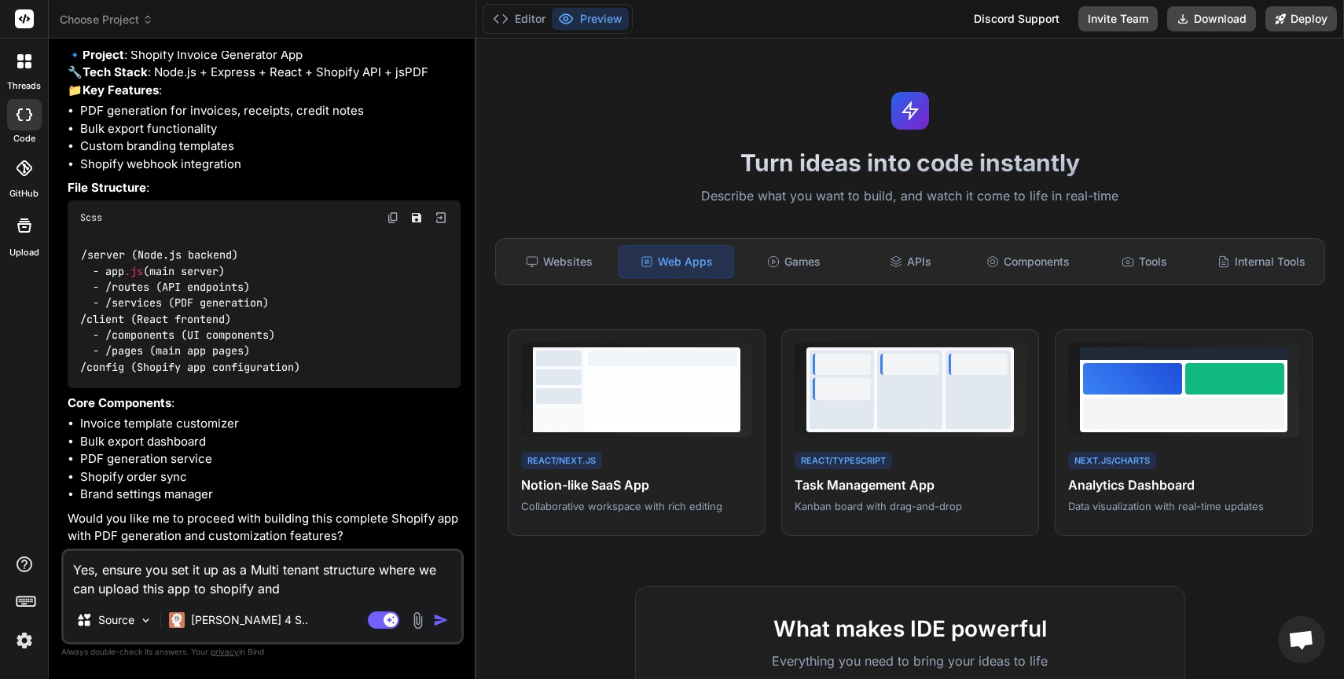
type textarea "Yes, ensure you set it up as a Multi tenant structure where we can upload this …"
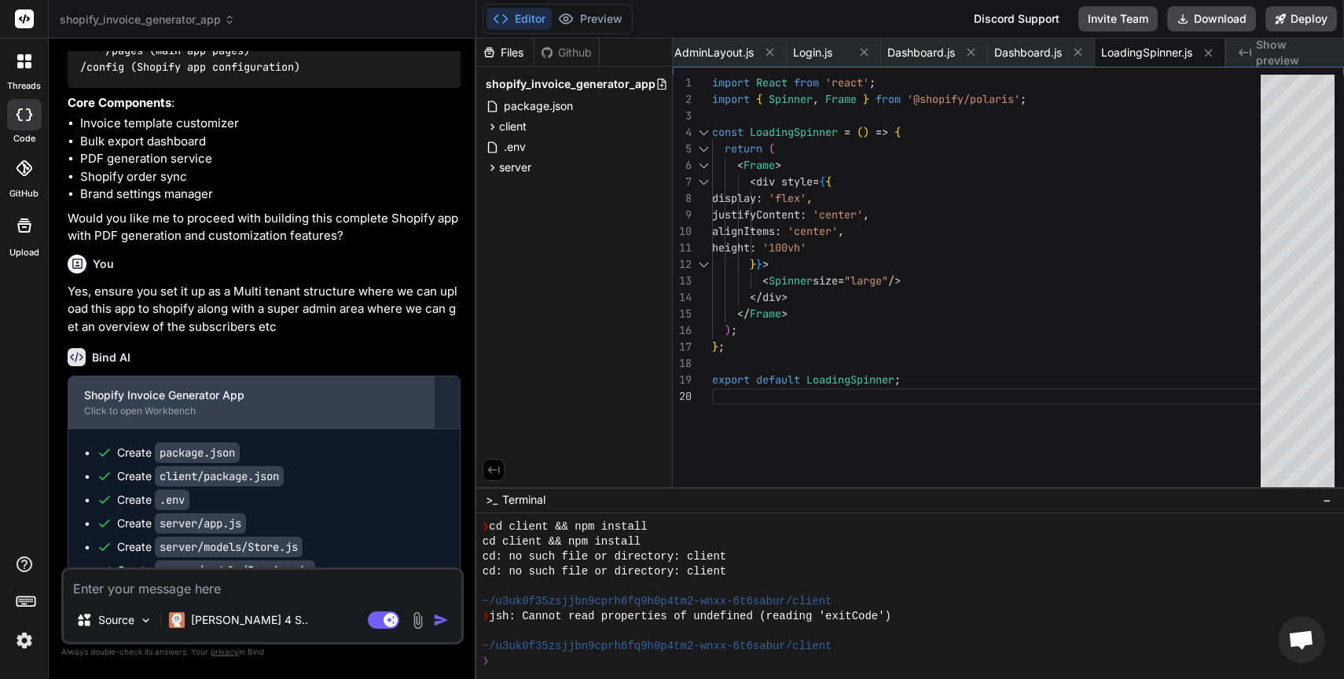
scroll to position [1189, 0]
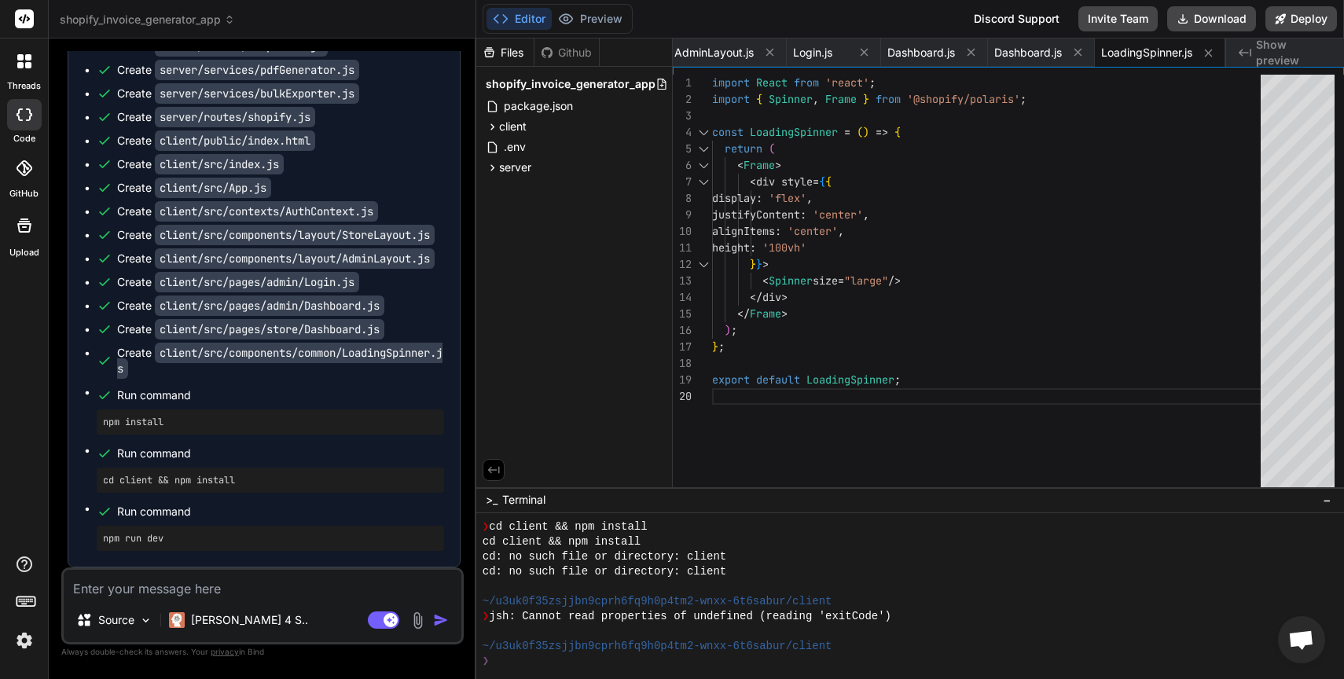
click at [237, 596] on textarea at bounding box center [263, 584] width 398 height 28
click at [588, 5] on div "Editor Preview Disabled until preview for your project is generated" at bounding box center [558, 19] width 150 height 30
click at [568, 668] on div "❯" at bounding box center [903, 661] width 841 height 15
click at [296, 583] on textarea at bounding box center [263, 584] width 398 height 28
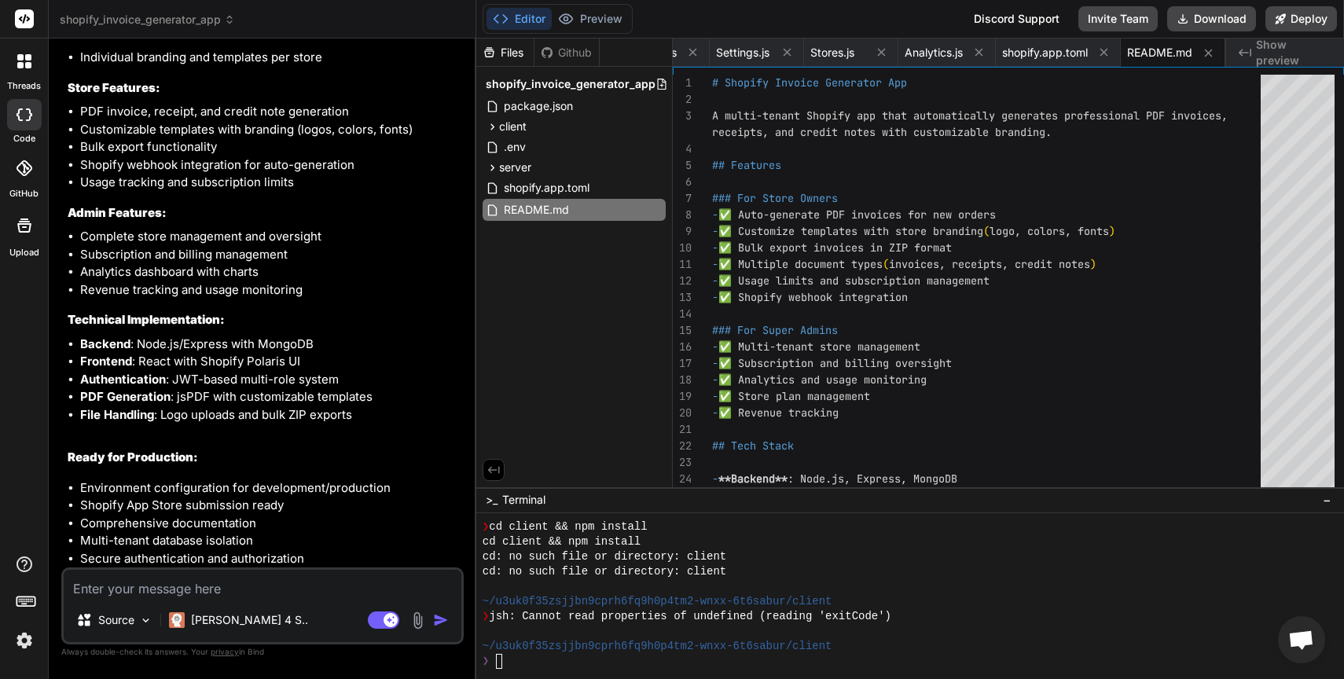
scroll to position [2336, 0]
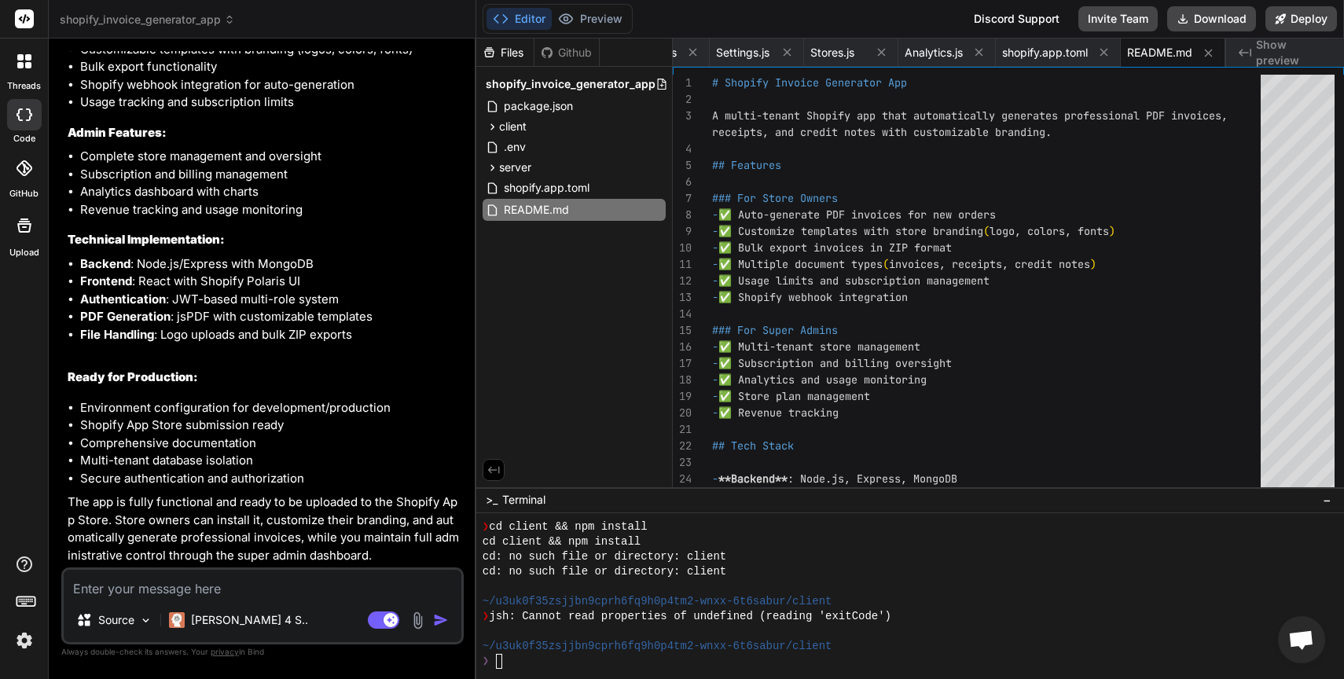
click at [293, 595] on textarea at bounding box center [263, 584] width 398 height 28
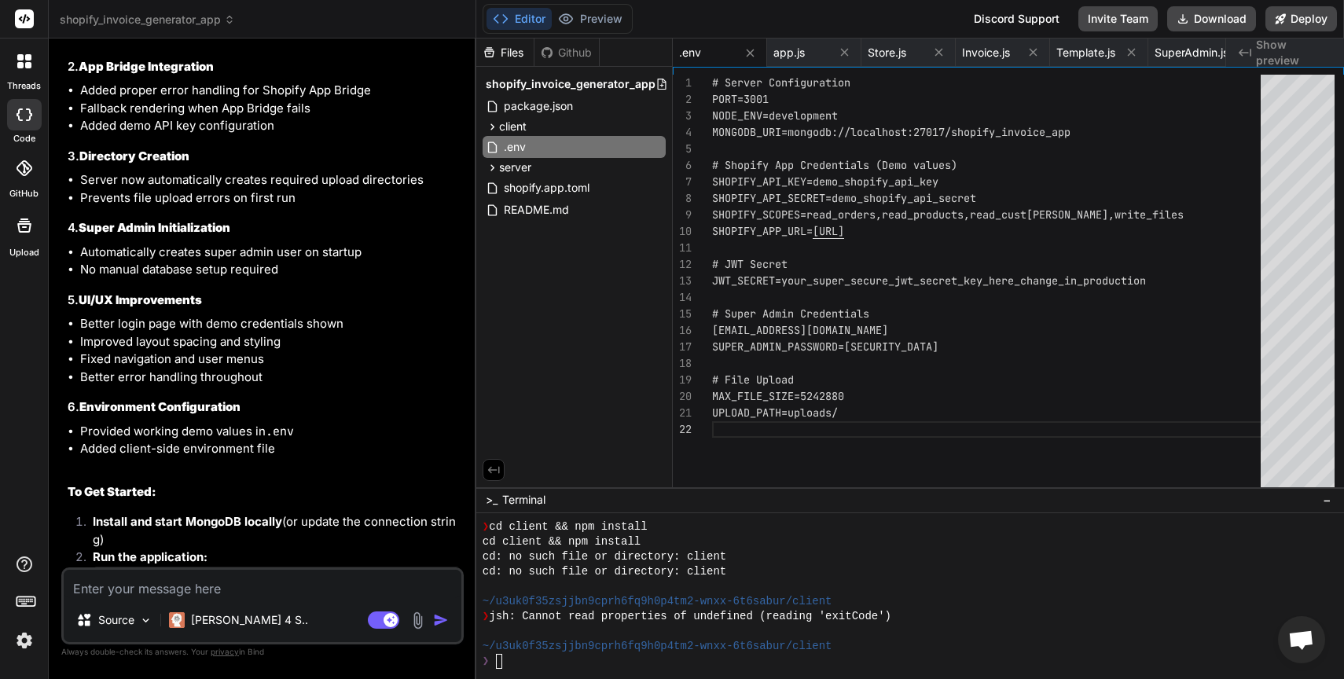
scroll to position [3693, 0]
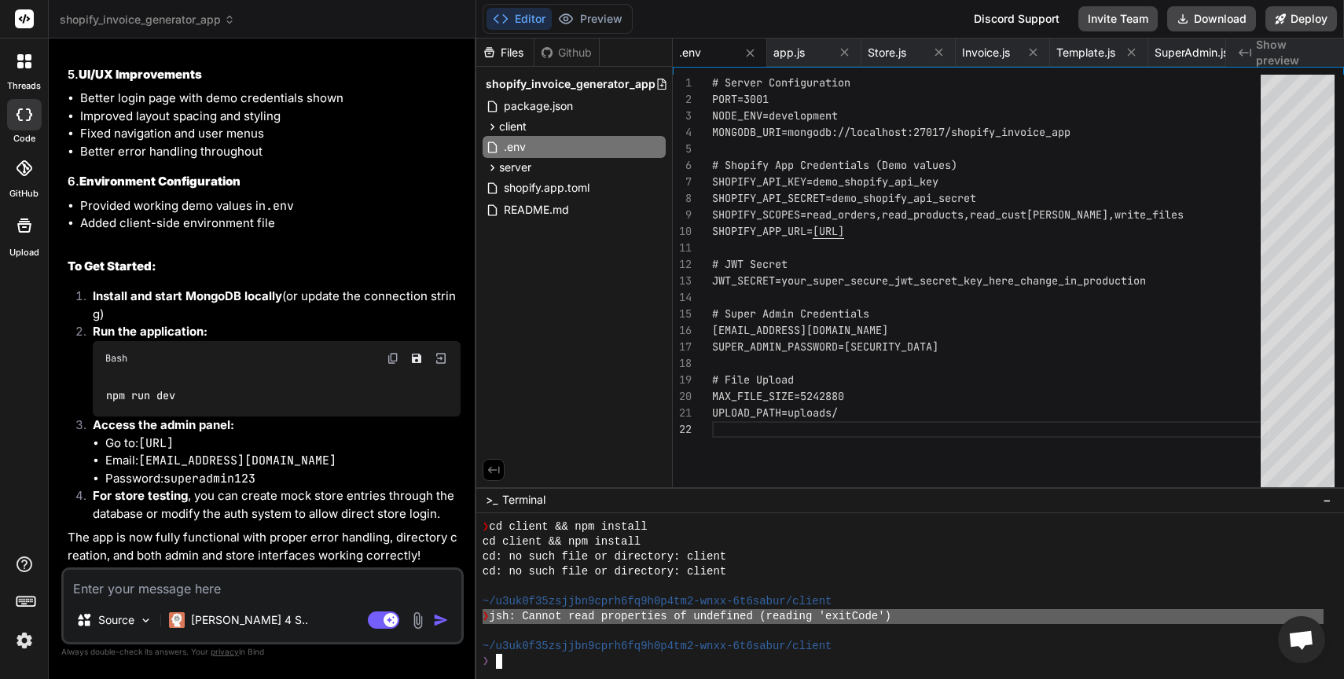
click at [344, 584] on textarea at bounding box center [263, 584] width 398 height 28
paste textarea "❯ jsh: Cannot read properties of undefined (reading 'exitCode')"
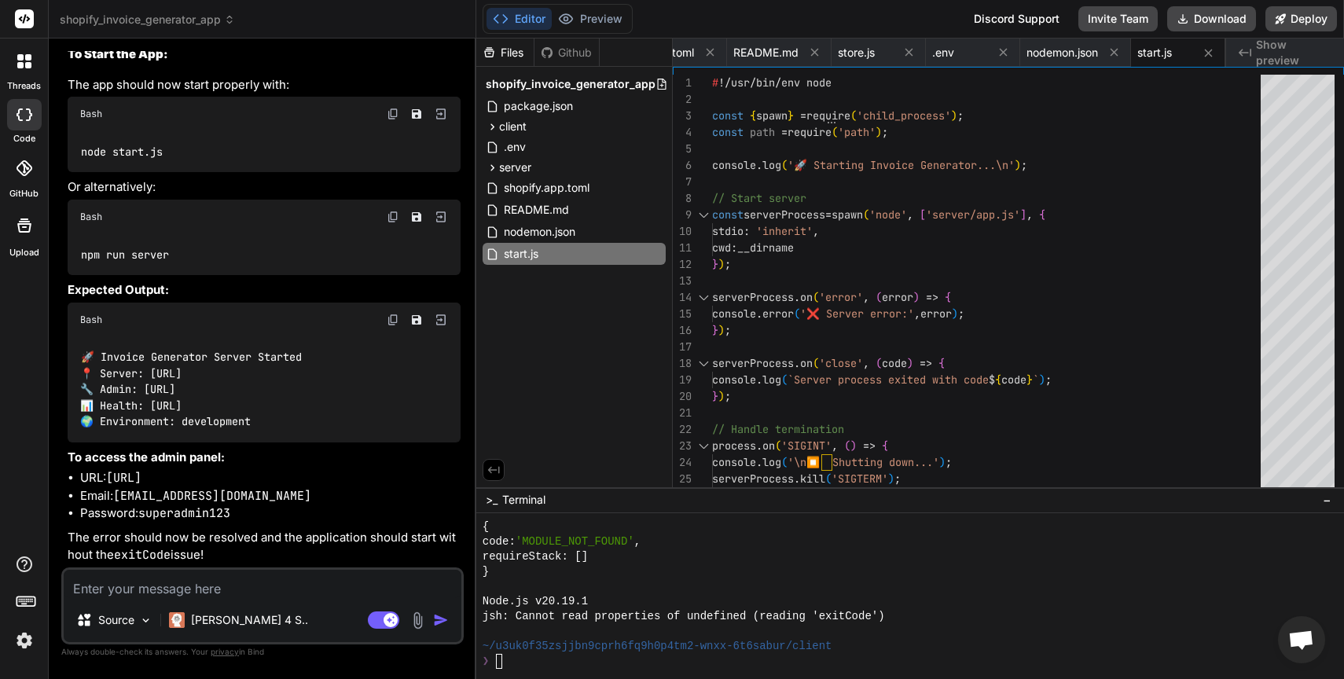
scroll to position [1807, 0]
click at [612, 627] on div at bounding box center [903, 631] width 841 height 15
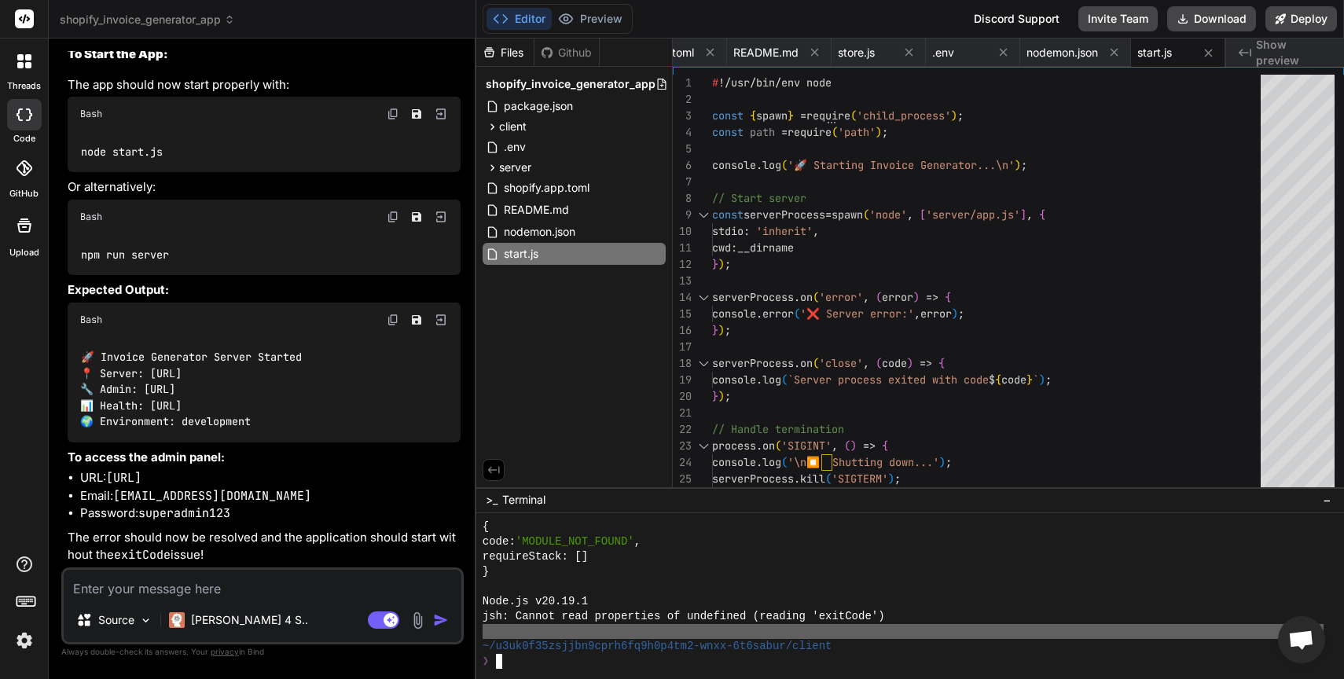
click at [612, 627] on div at bounding box center [903, 631] width 841 height 15
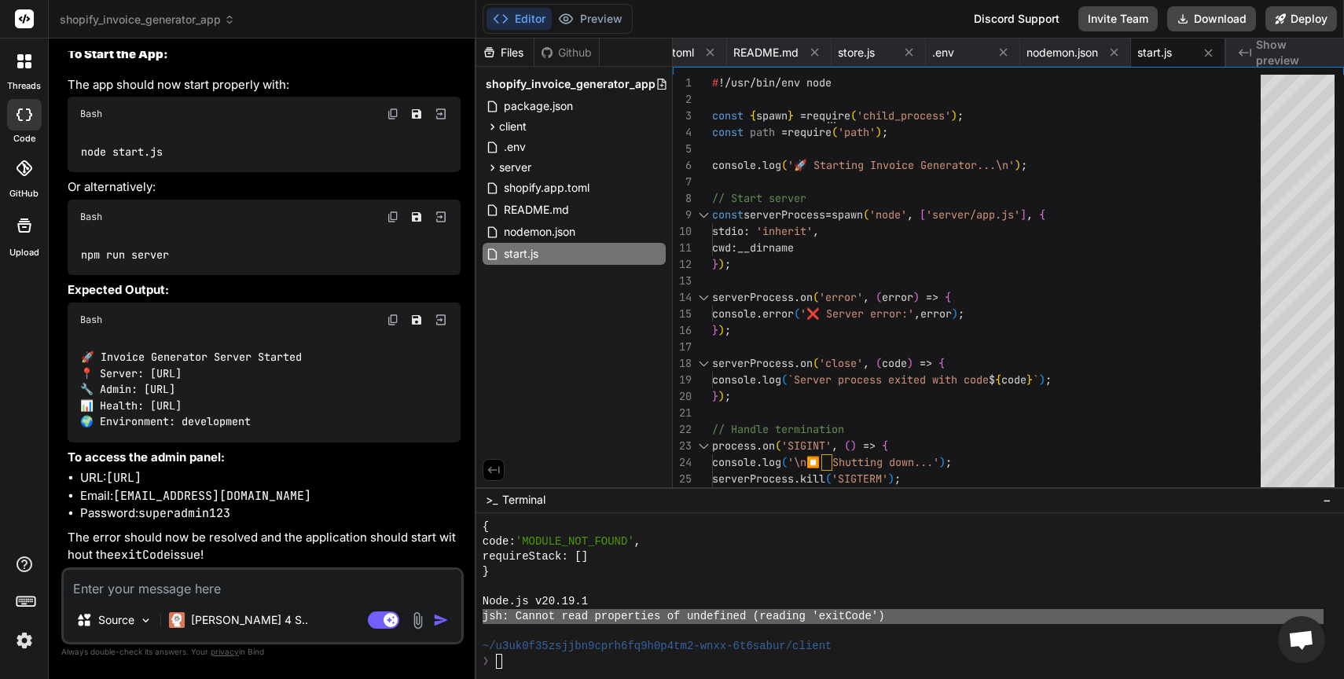
click at [306, 594] on textarea at bounding box center [263, 584] width 398 height 28
paste textarea "jsh: Cannot read properties of undefined (reading 'exitCode')"
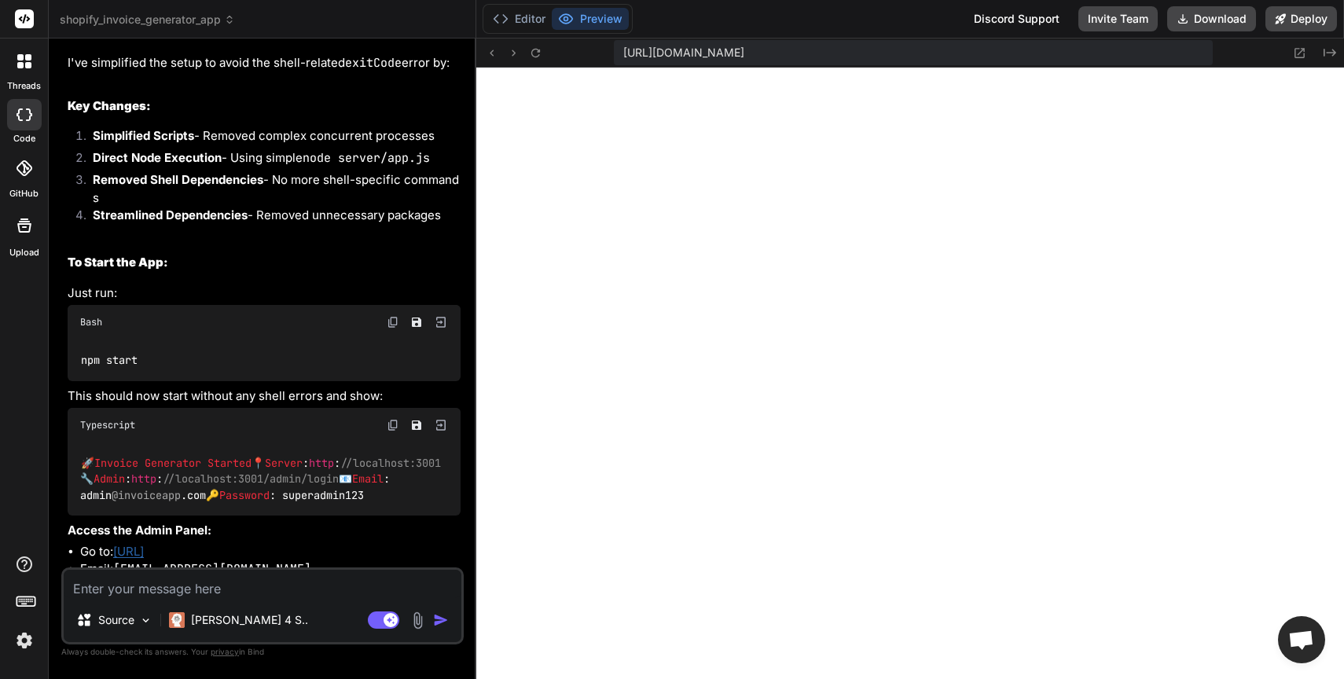
scroll to position [6204, 0]
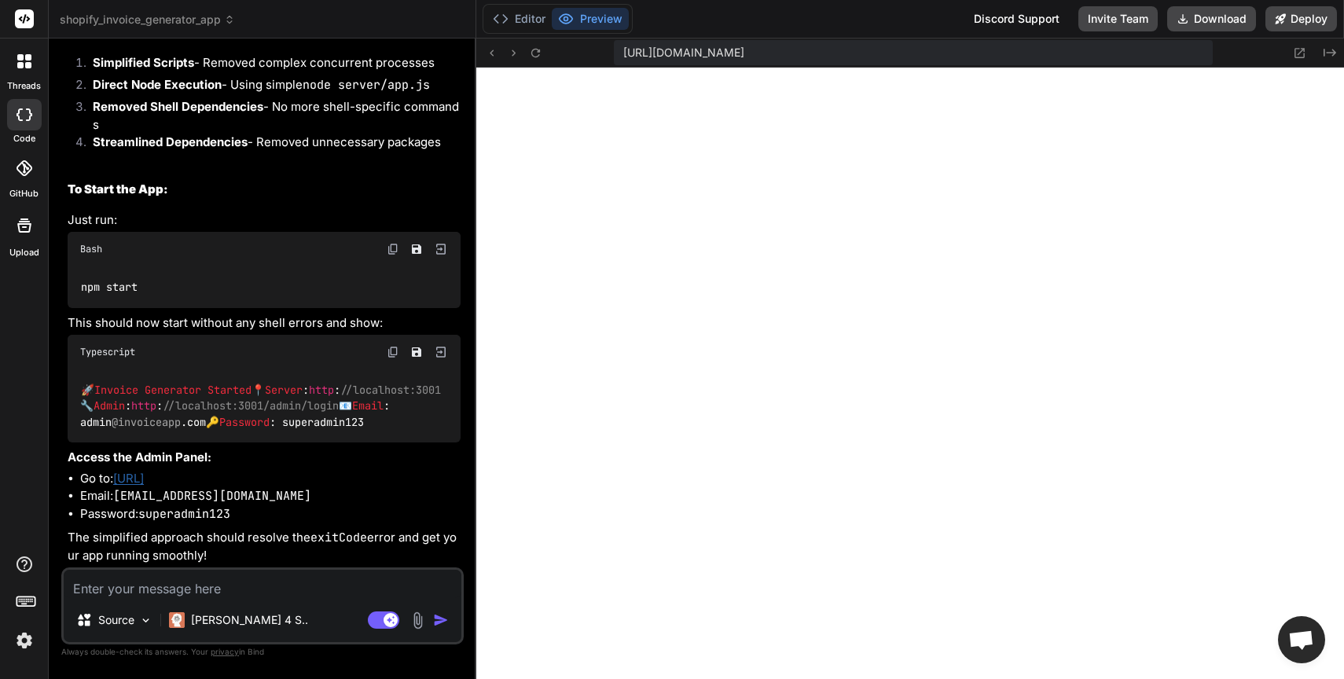
click at [233, 589] on textarea at bounding box center [263, 584] width 398 height 28
click at [256, 582] on textarea at bounding box center [263, 584] width 398 height 28
paste textarea "ERROR in ./src/pages/store/Dashboard.js 271:49-58"
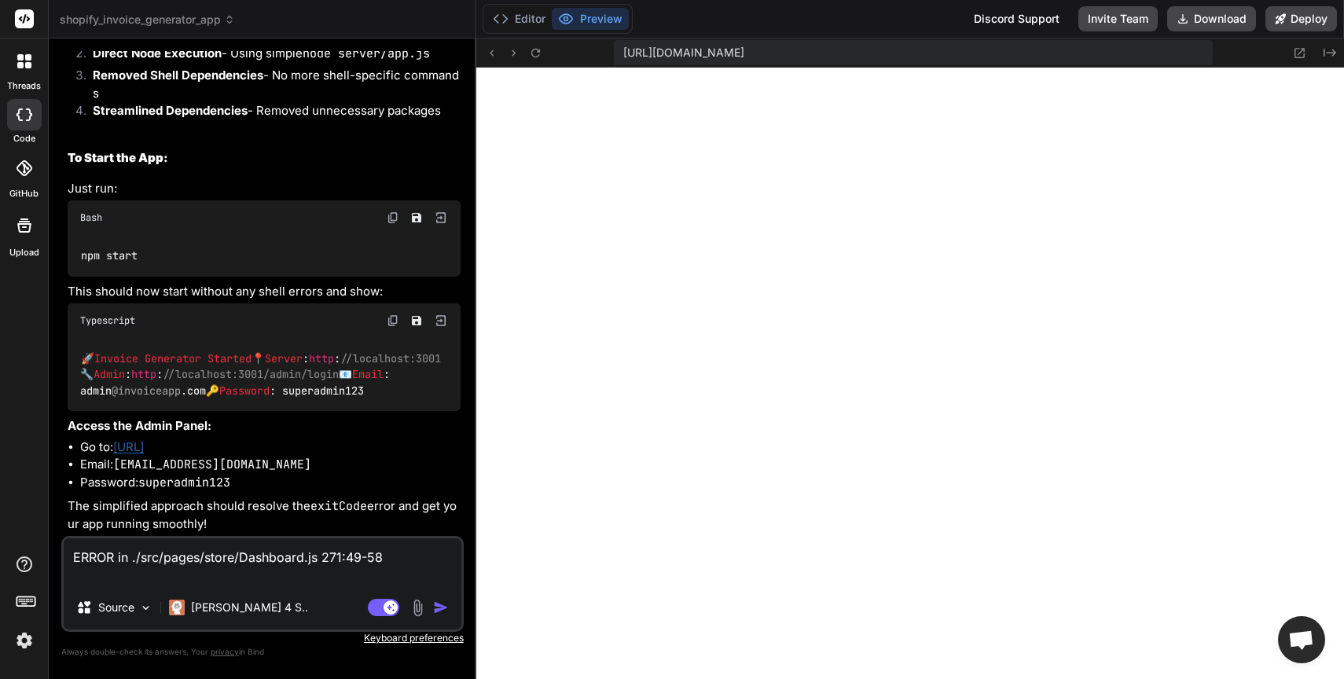
click at [436, 604] on img "button" at bounding box center [441, 608] width 16 height 16
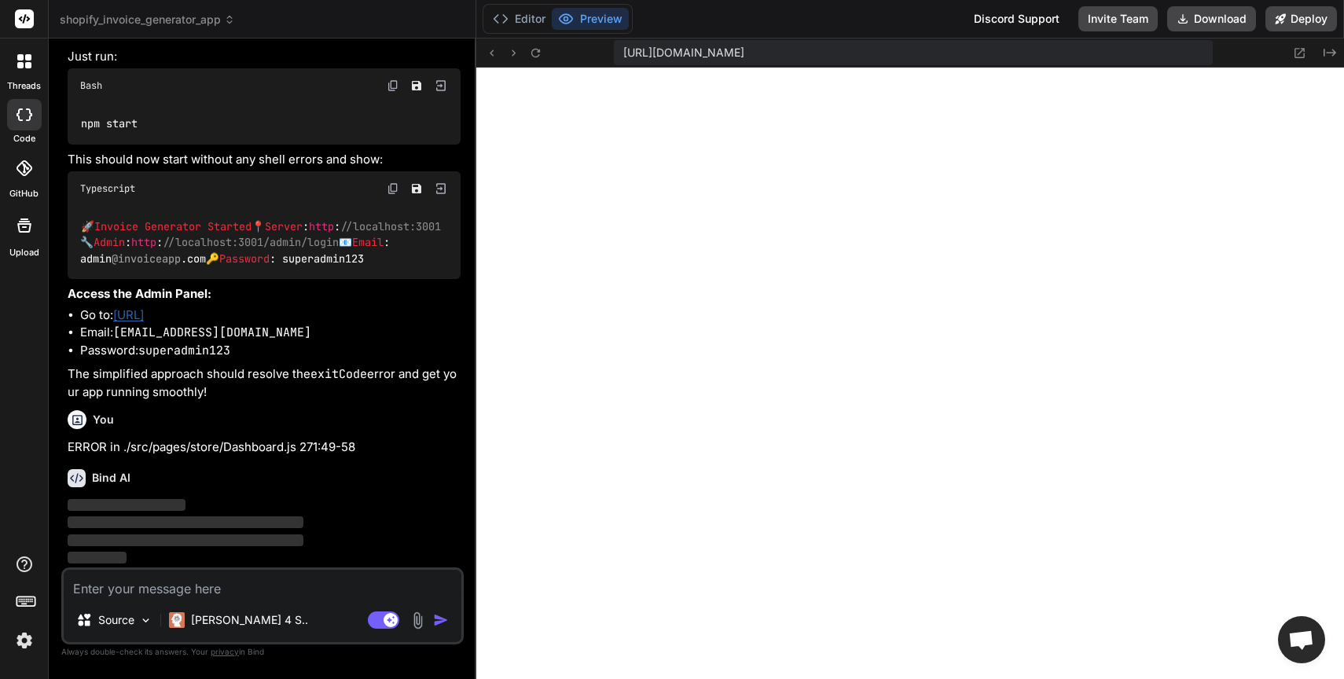
scroll to position [6367, 0]
click at [25, 642] on img at bounding box center [24, 640] width 27 height 27
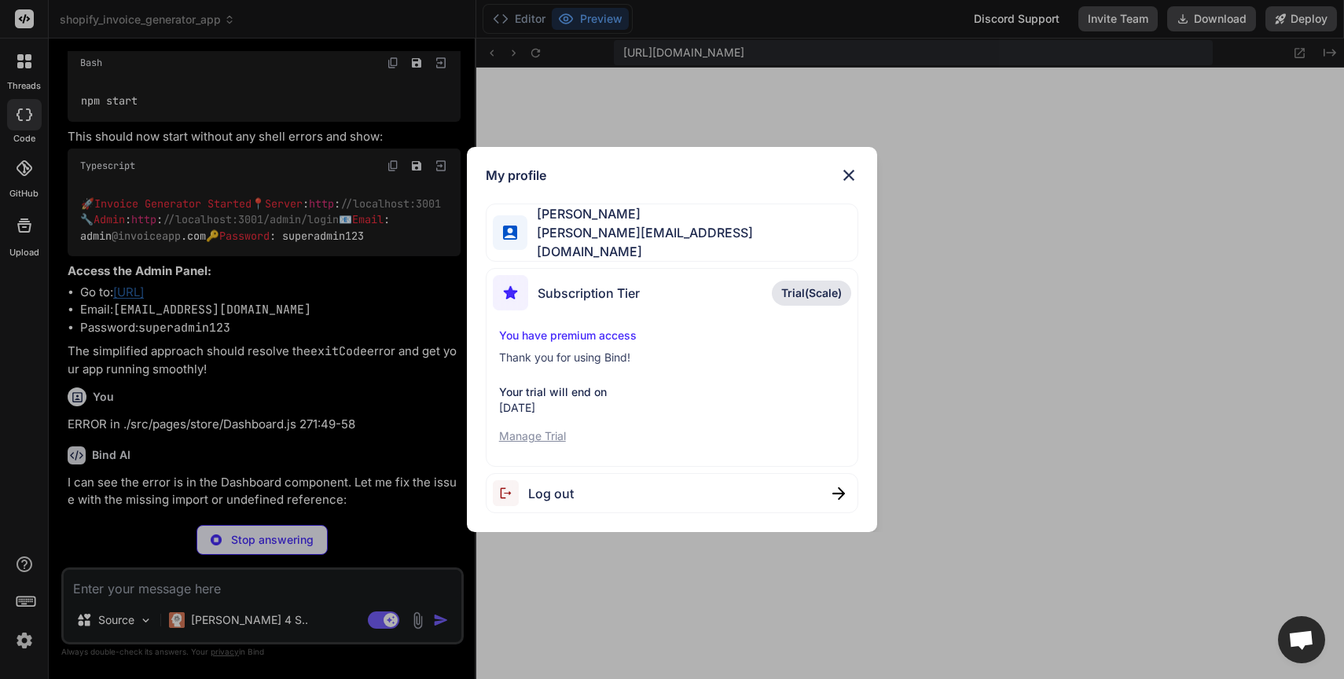
click at [23, 437] on div "My profile [PERSON_NAME] [PERSON_NAME][EMAIL_ADDRESS][DOMAIN_NAME] Subscription…" at bounding box center [672, 339] width 1344 height 679
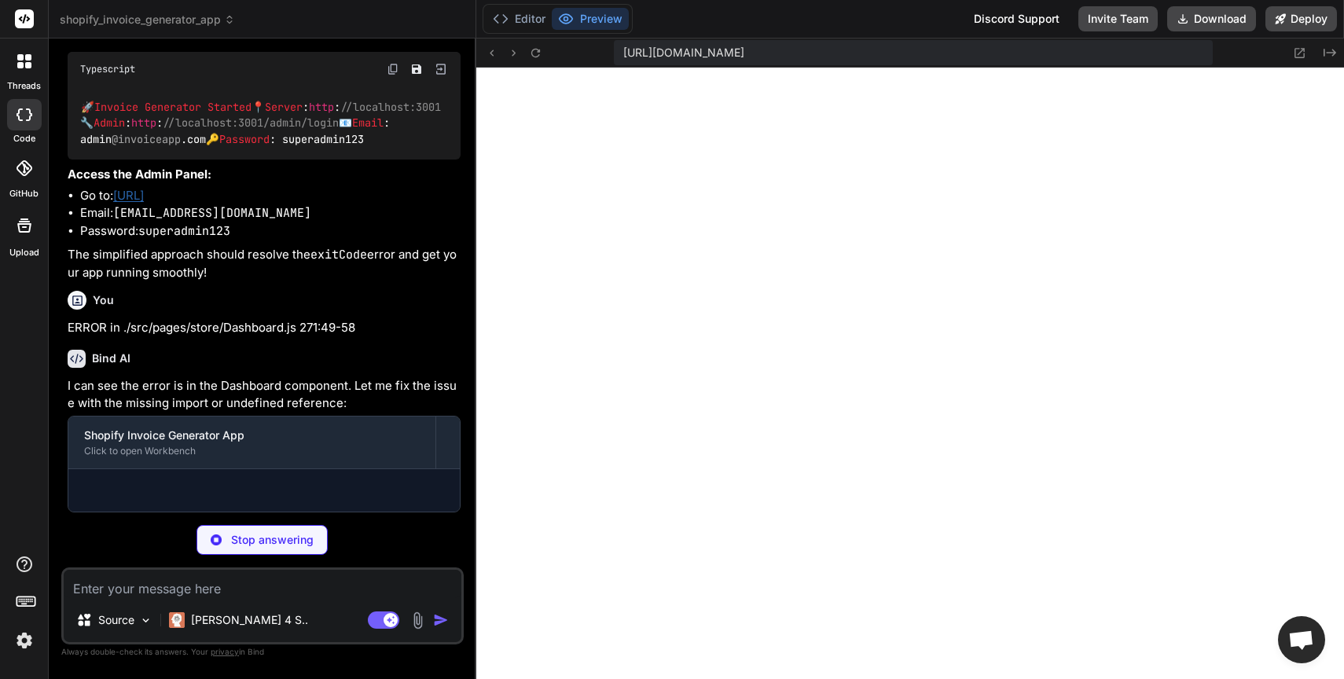
scroll to position [6492, 0]
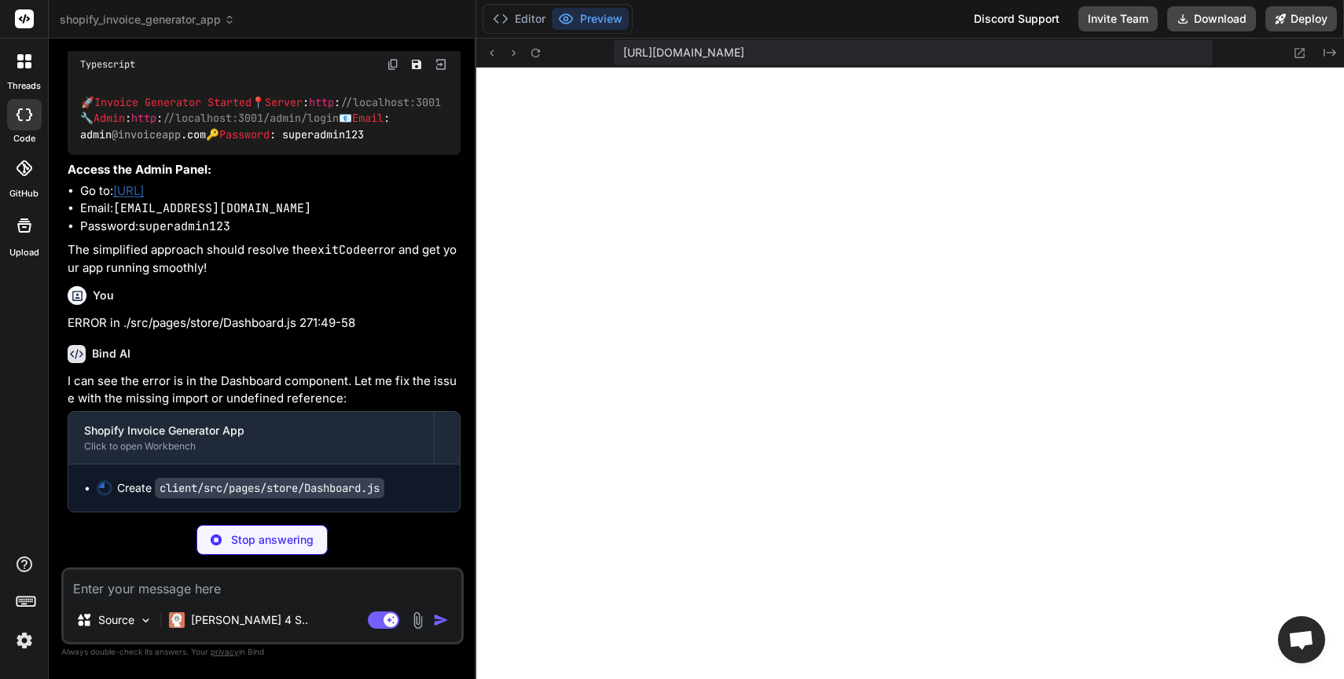
click at [24, 15] on rect at bounding box center [24, 18] width 19 height 19
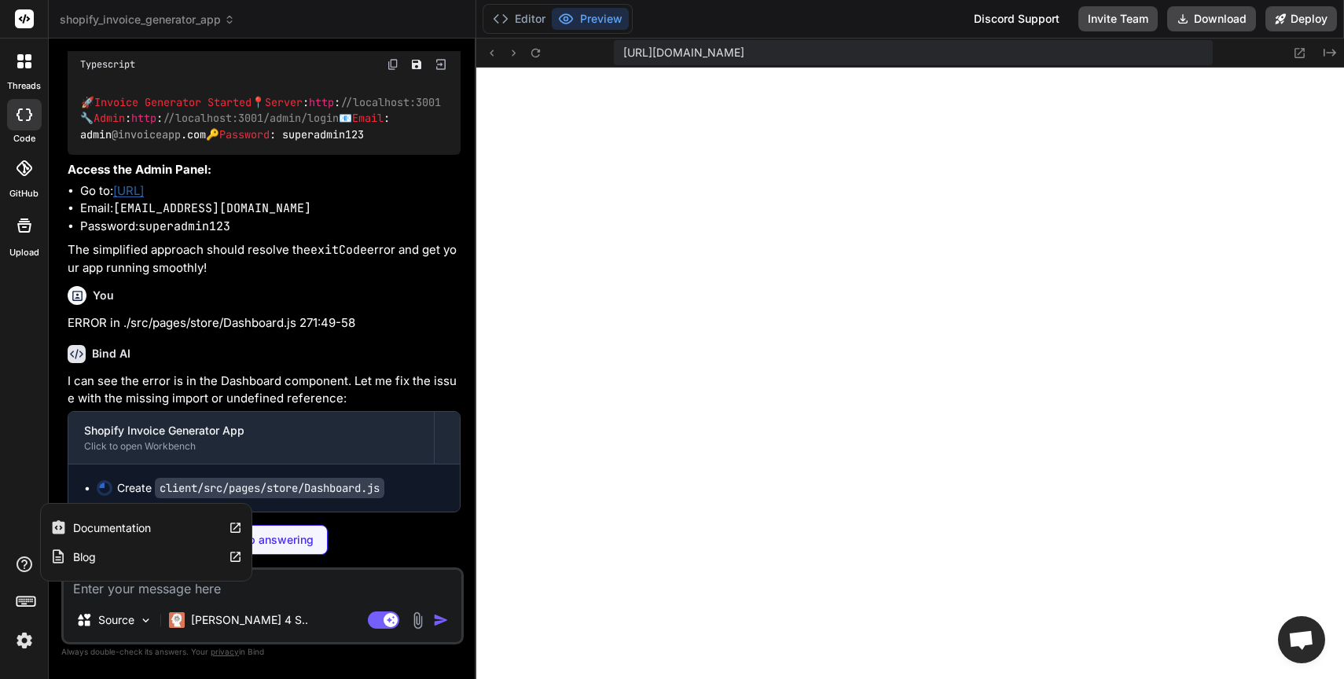
click at [25, 556] on icon at bounding box center [24, 564] width 19 height 19
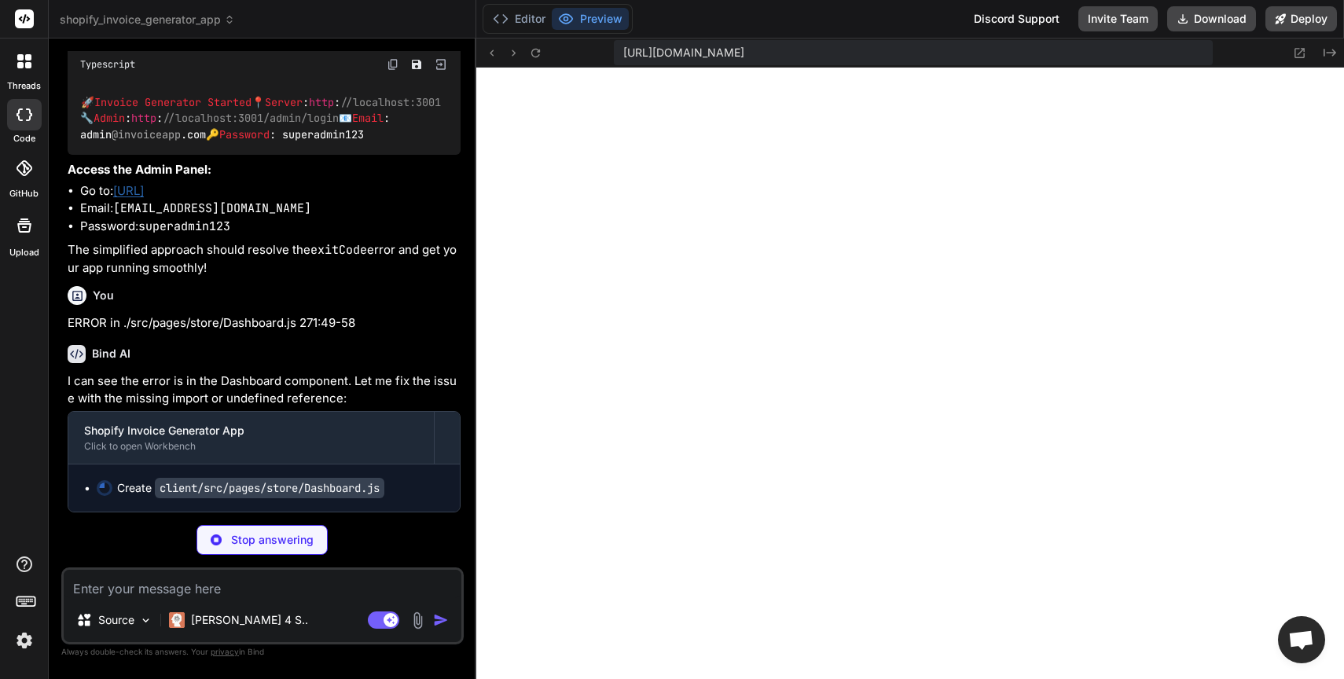
click at [28, 641] on img at bounding box center [24, 640] width 27 height 27
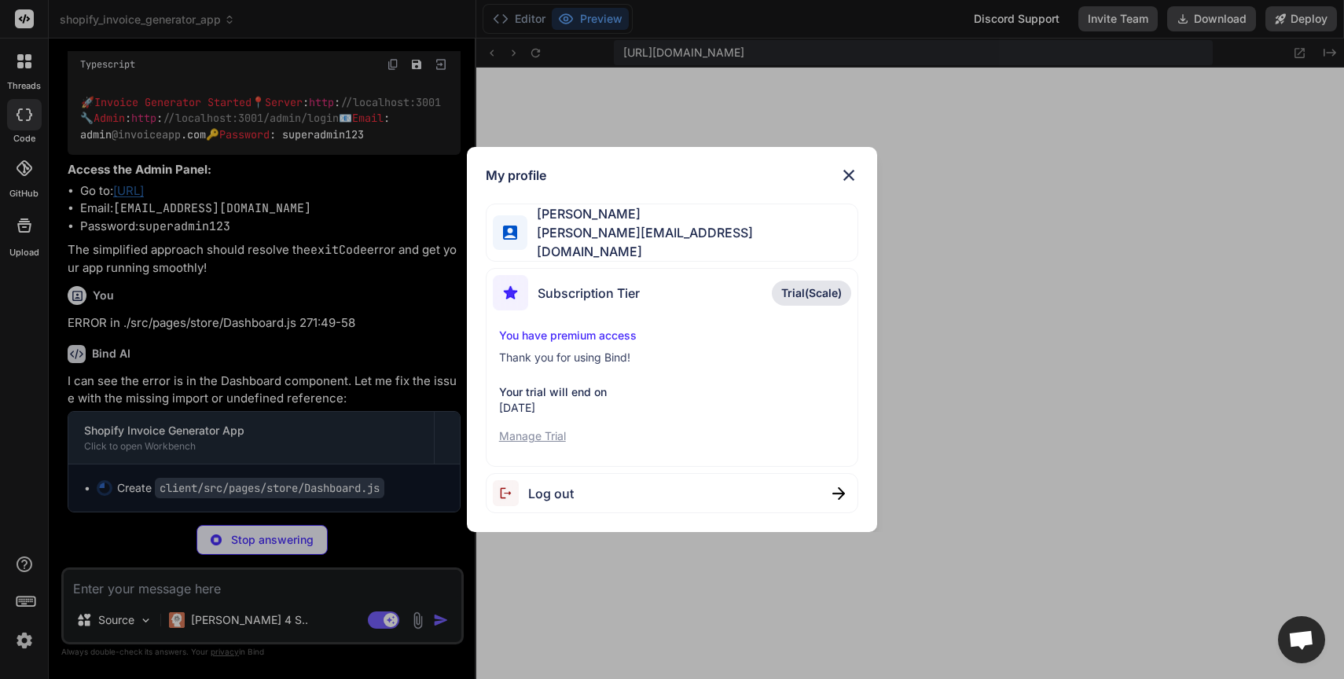
click at [555, 292] on span "Subscription Tier" at bounding box center [589, 293] width 102 height 19
click at [516, 295] on img at bounding box center [510, 292] width 35 height 35
click at [542, 351] on p "Thank you for using Bind!" at bounding box center [672, 358] width 346 height 16
click at [549, 328] on p "You have premium access" at bounding box center [672, 336] width 346 height 16
click at [539, 432] on p "Manage Trial" at bounding box center [672, 436] width 346 height 16
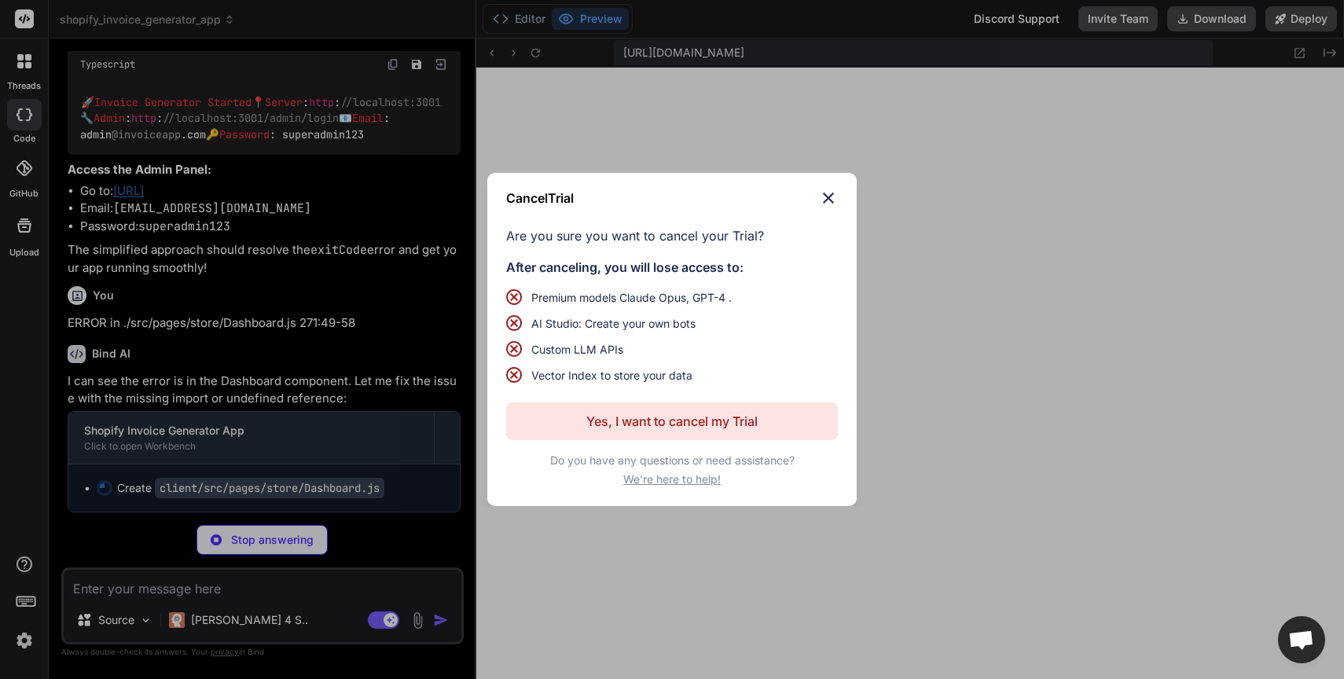
click at [828, 195] on img at bounding box center [828, 198] width 19 height 19
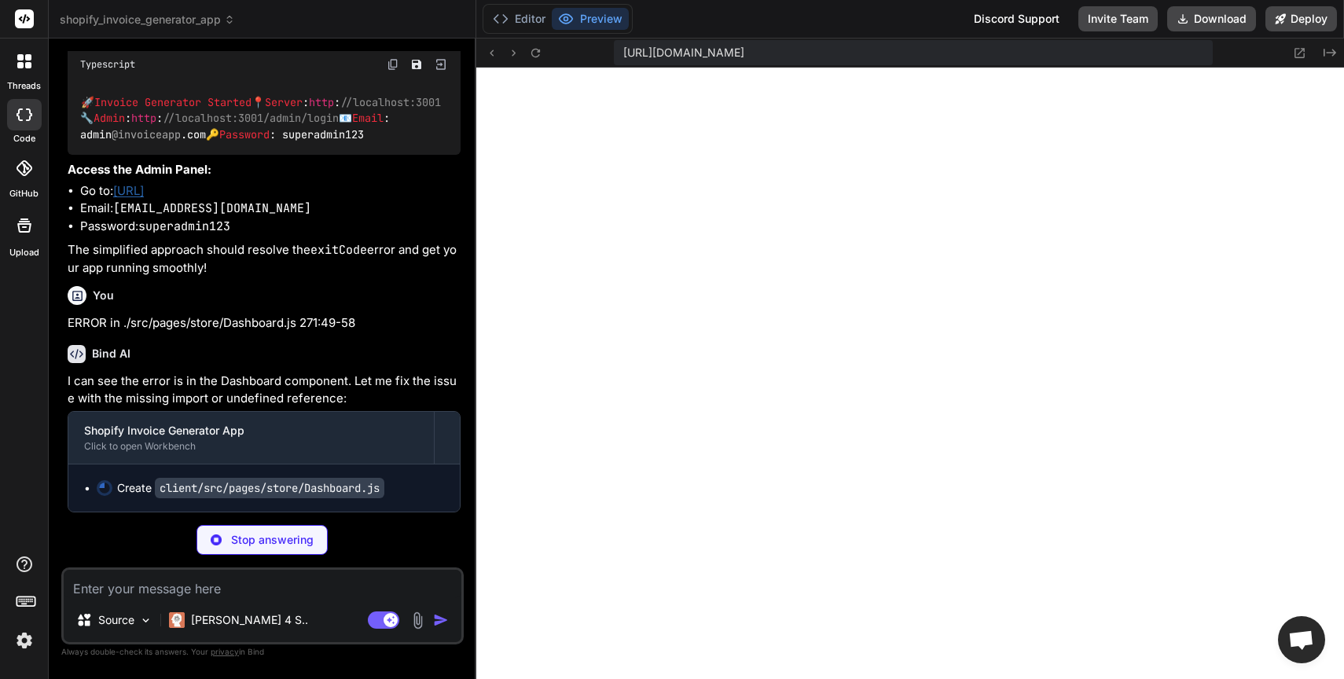
click at [24, 639] on img at bounding box center [24, 640] width 27 height 27
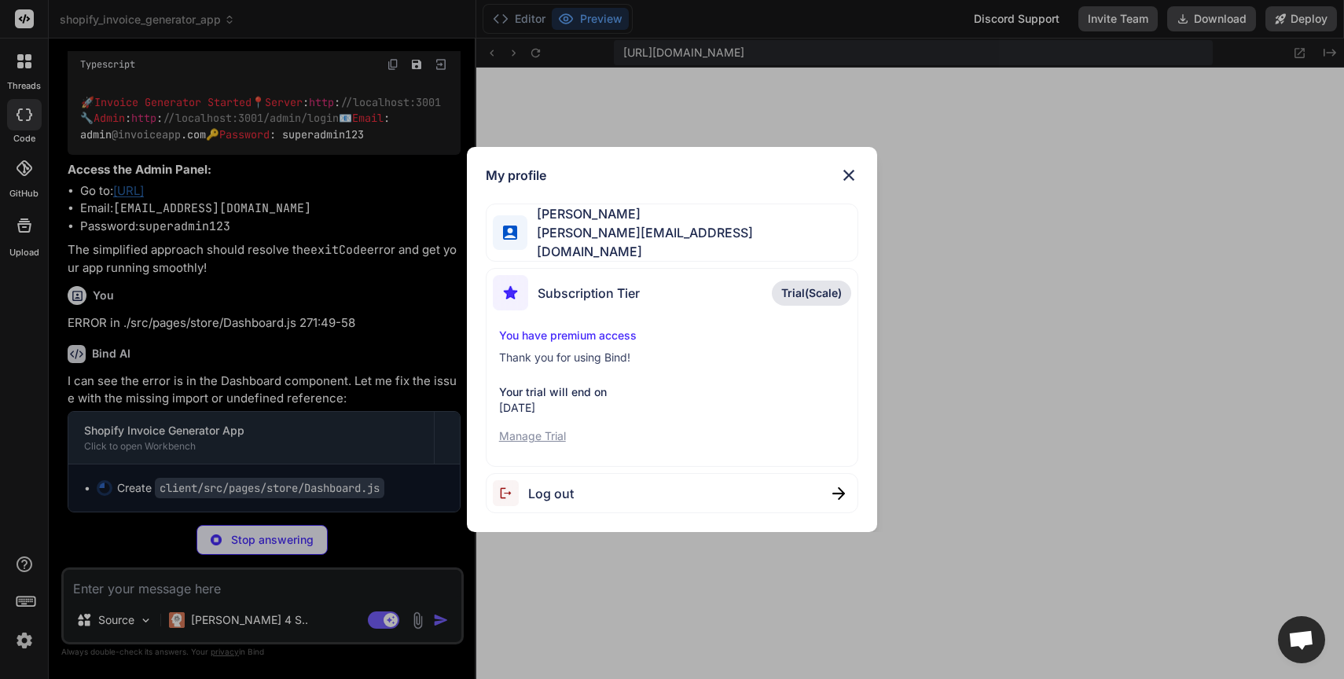
click at [531, 236] on span "[PERSON_NAME][EMAIL_ADDRESS][DOMAIN_NAME]" at bounding box center [692, 242] width 330 height 38
click at [554, 223] on span "[PERSON_NAME]" at bounding box center [692, 213] width 330 height 19
click at [586, 233] on span "[PERSON_NAME][EMAIL_ADDRESS][DOMAIN_NAME]" at bounding box center [692, 242] width 330 height 38
click at [515, 232] on img at bounding box center [510, 233] width 15 height 15
click at [746, 234] on div "[PERSON_NAME] [PERSON_NAME][EMAIL_ADDRESS][DOMAIN_NAME]" at bounding box center [672, 233] width 373 height 58
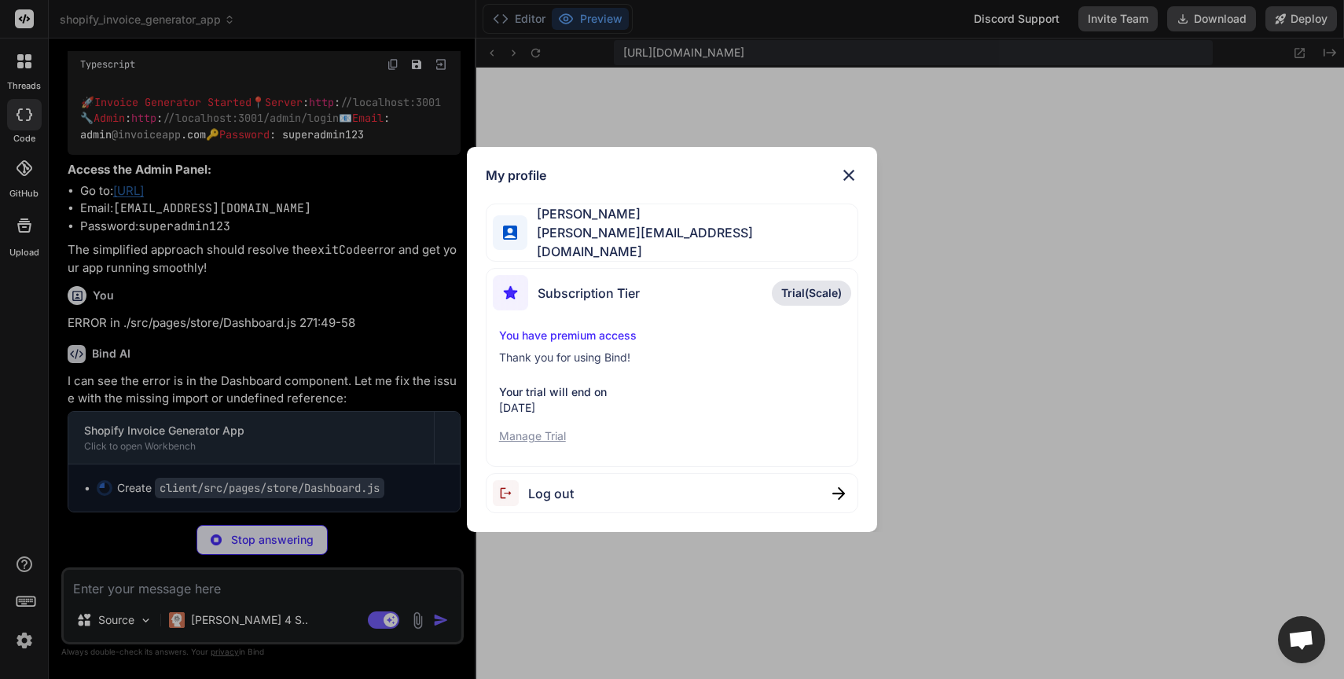
click at [850, 174] on img at bounding box center [848, 175] width 19 height 19
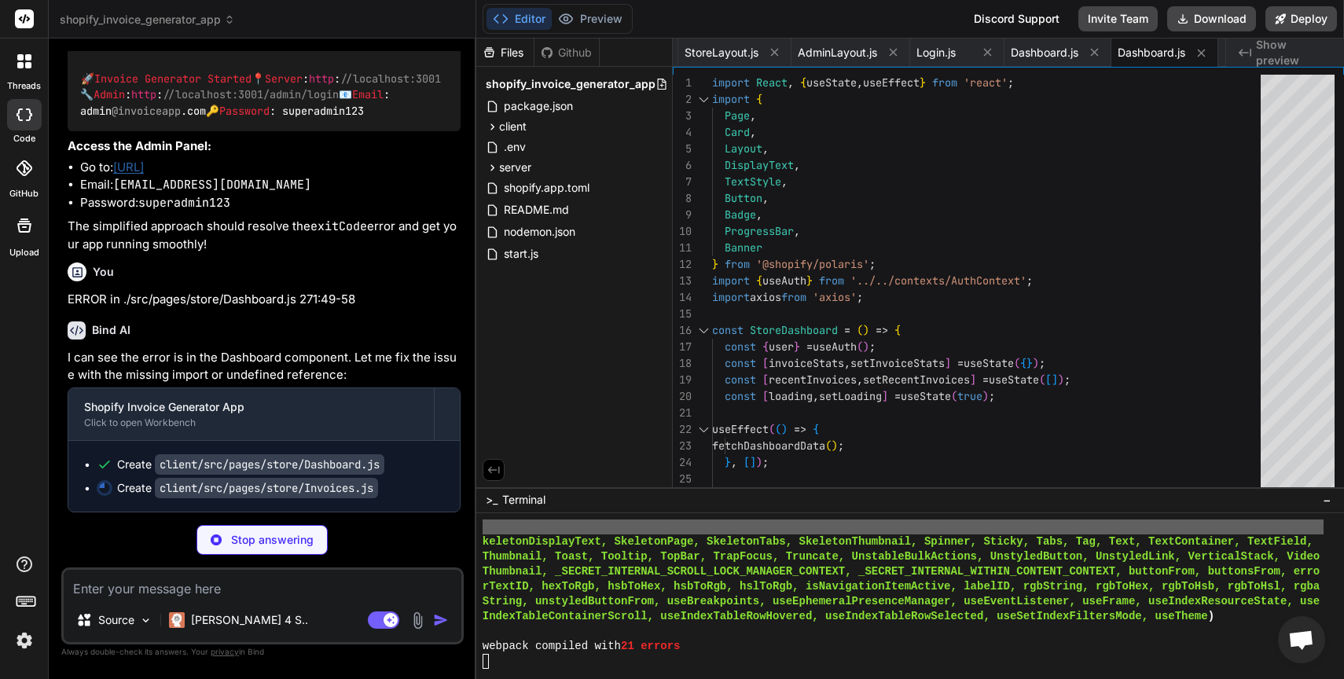
scroll to position [6515, 0]
click at [569, 14] on icon at bounding box center [565, 18] width 13 height 9
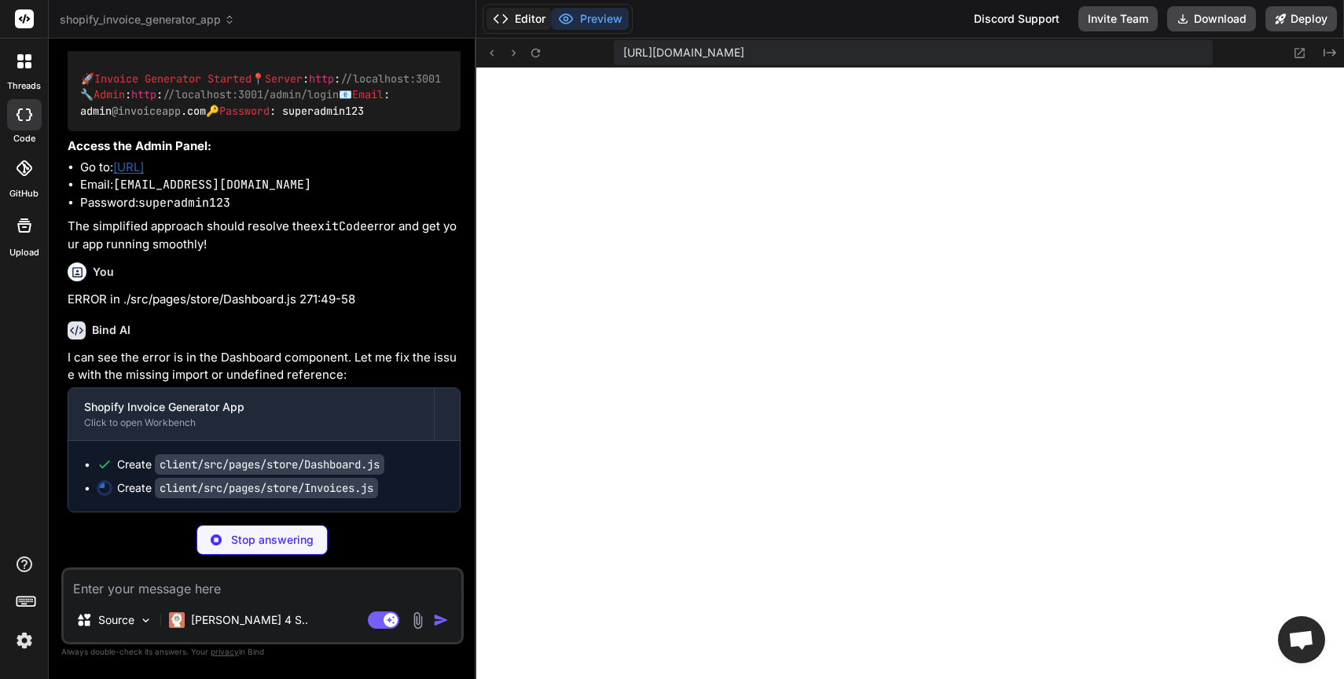
click at [533, 17] on button "Editor" at bounding box center [519, 19] width 65 height 22
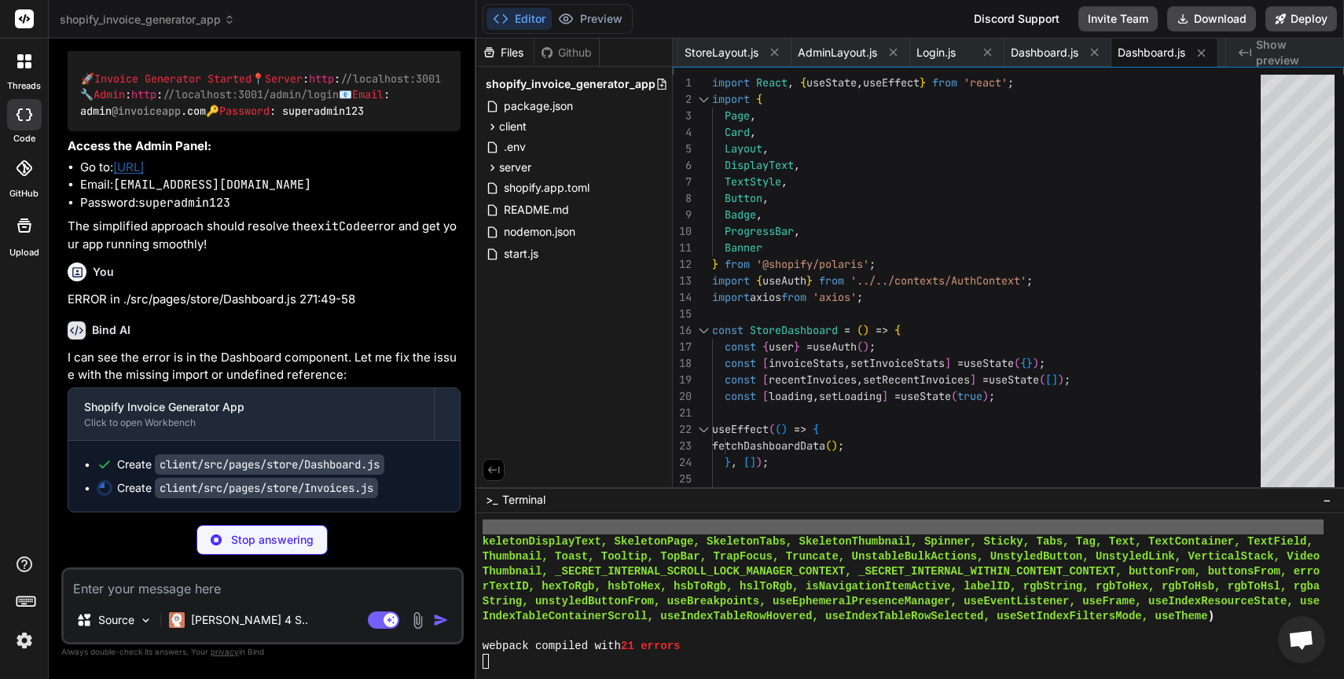
click at [302, 596] on textarea at bounding box center [263, 584] width 398 height 28
click at [195, 591] on textarea at bounding box center [263, 584] width 398 height 28
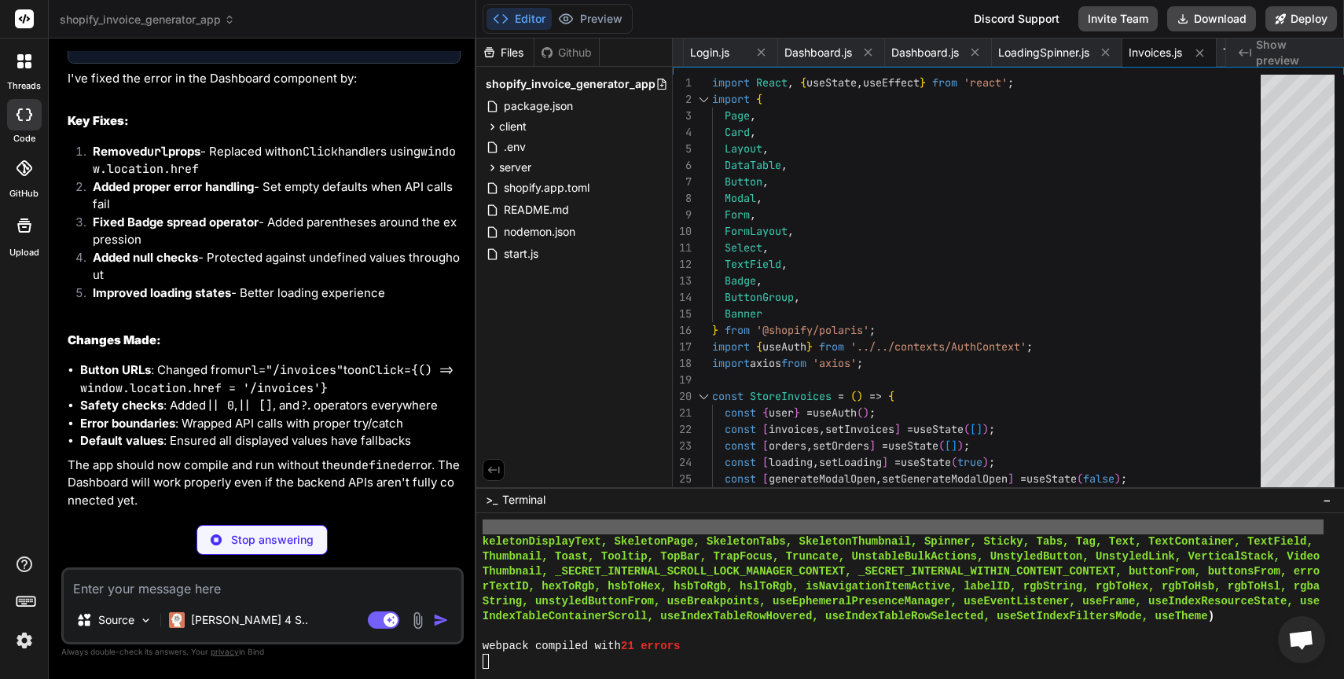
scroll to position [6909, 0]
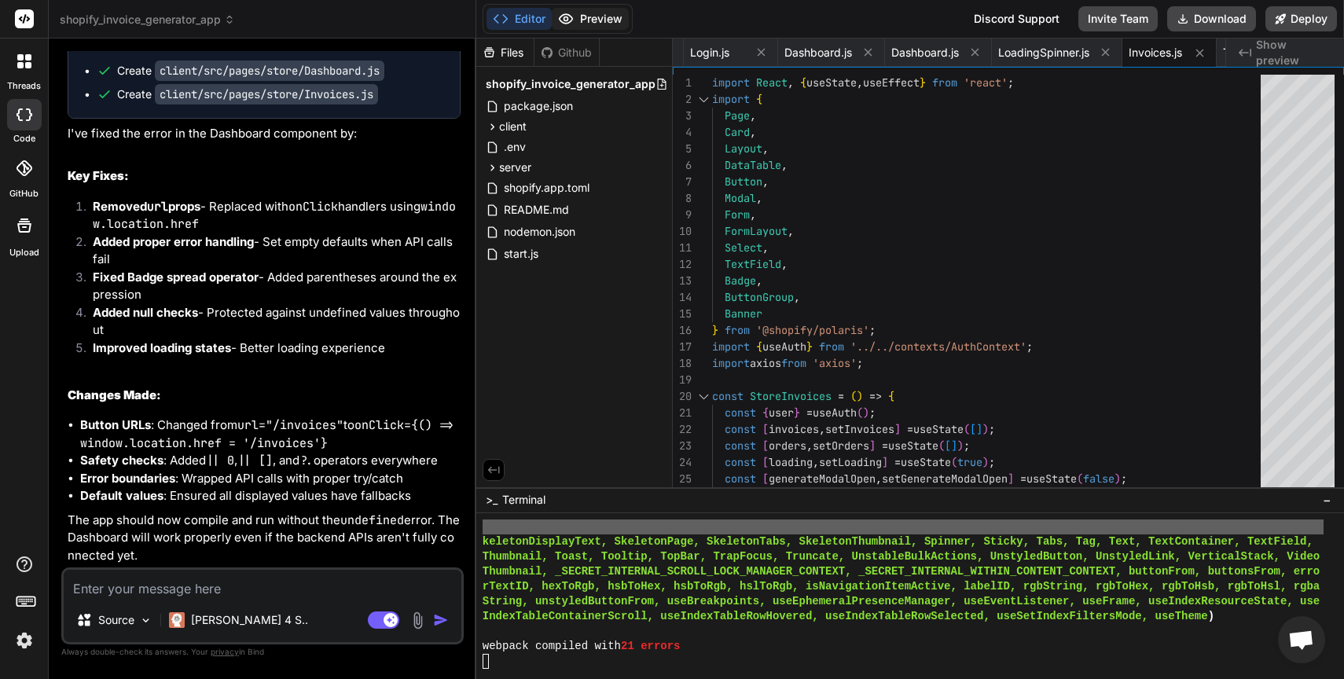
click at [572, 19] on icon at bounding box center [565, 18] width 13 height 9
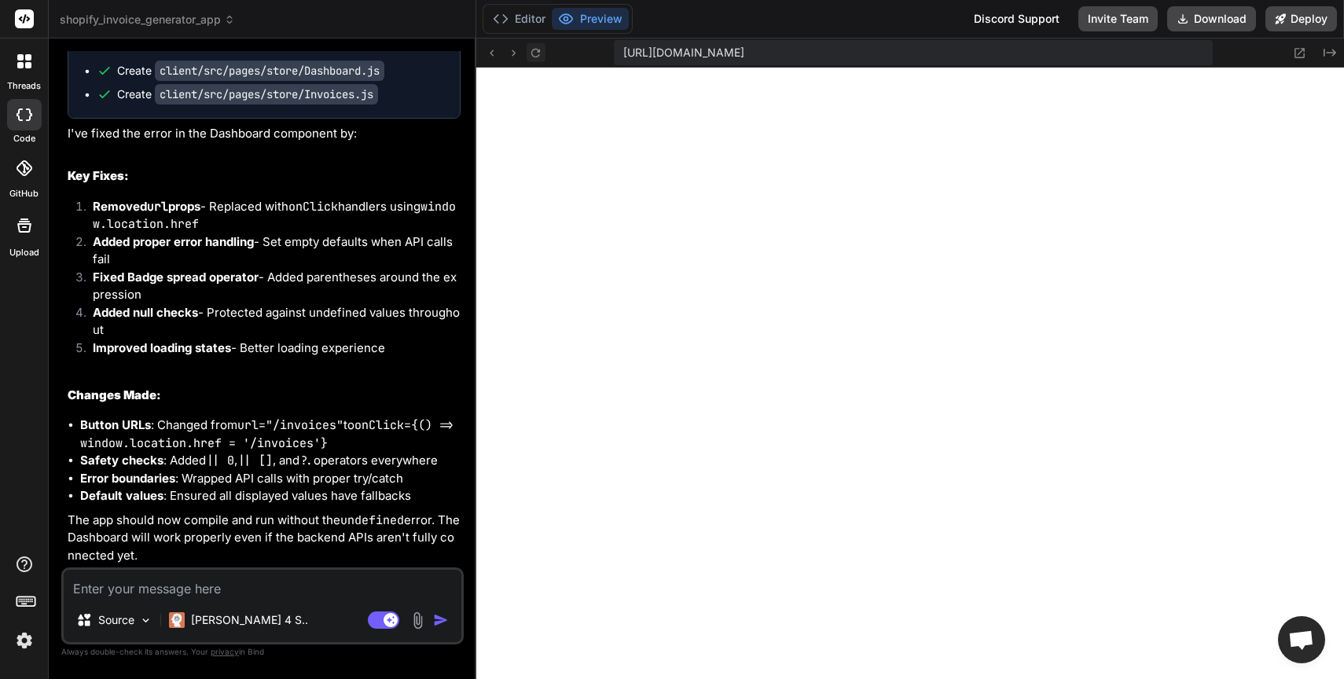
click at [539, 48] on icon at bounding box center [535, 52] width 13 height 13
click at [539, 53] on icon at bounding box center [535, 52] width 13 height 13
click at [311, 575] on textarea at bounding box center [263, 584] width 398 height 28
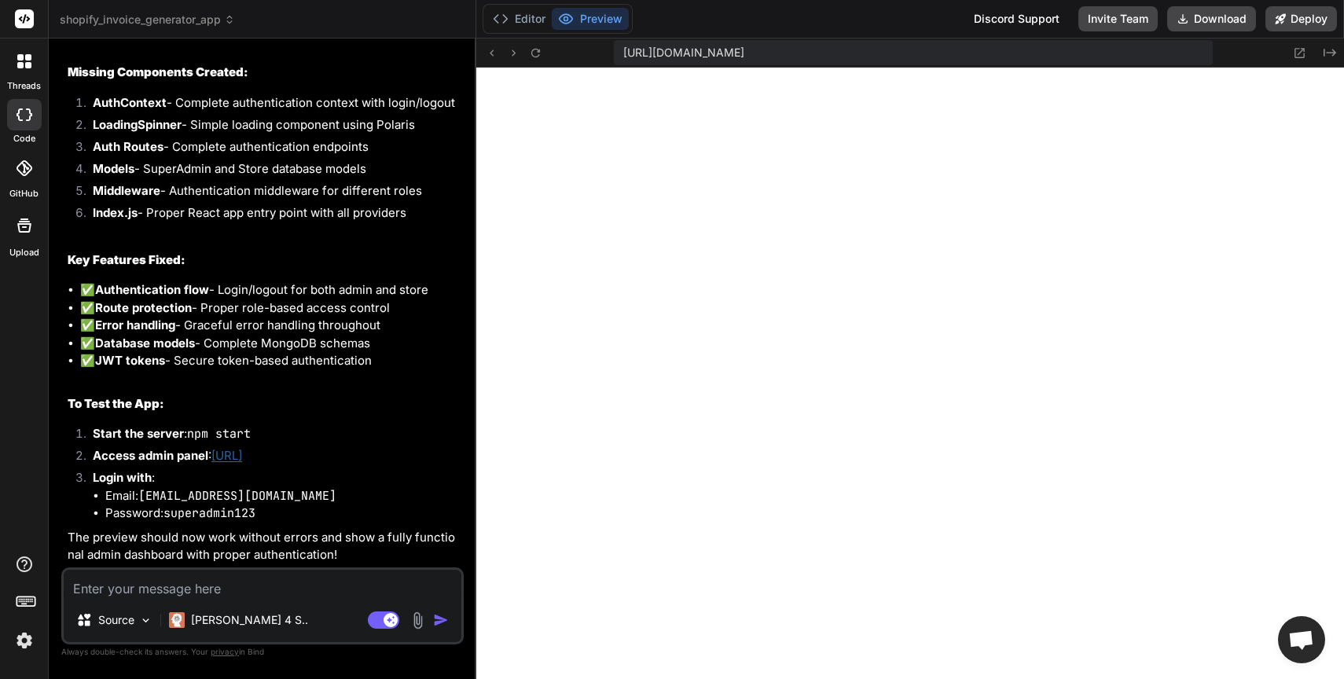
scroll to position [7957, 0]
click at [241, 593] on textarea at bounding box center [263, 584] width 398 height 28
click at [534, 24] on button "Editor" at bounding box center [519, 19] width 65 height 22
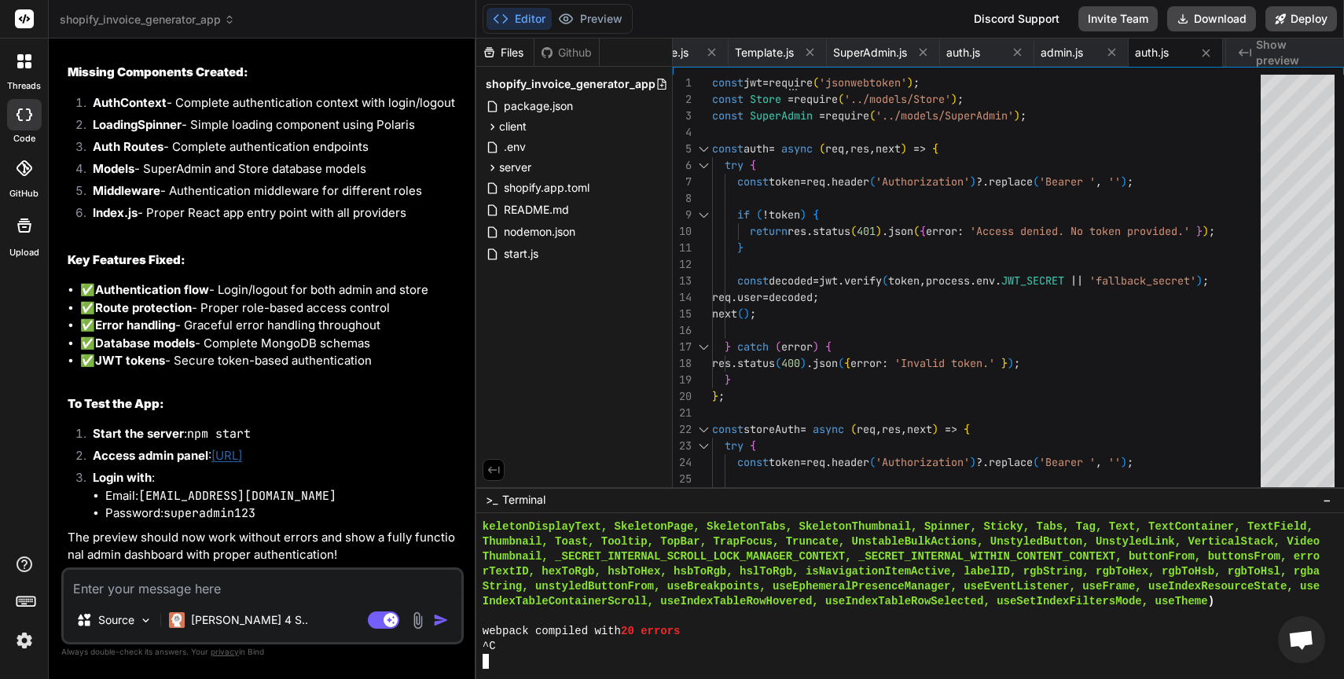
scroll to position [5615, 0]
click at [582, 493] on div ">_ Terminal −" at bounding box center [910, 500] width 868 height 26
click at [1324, 500] on span "−" at bounding box center [1327, 500] width 9 height 16
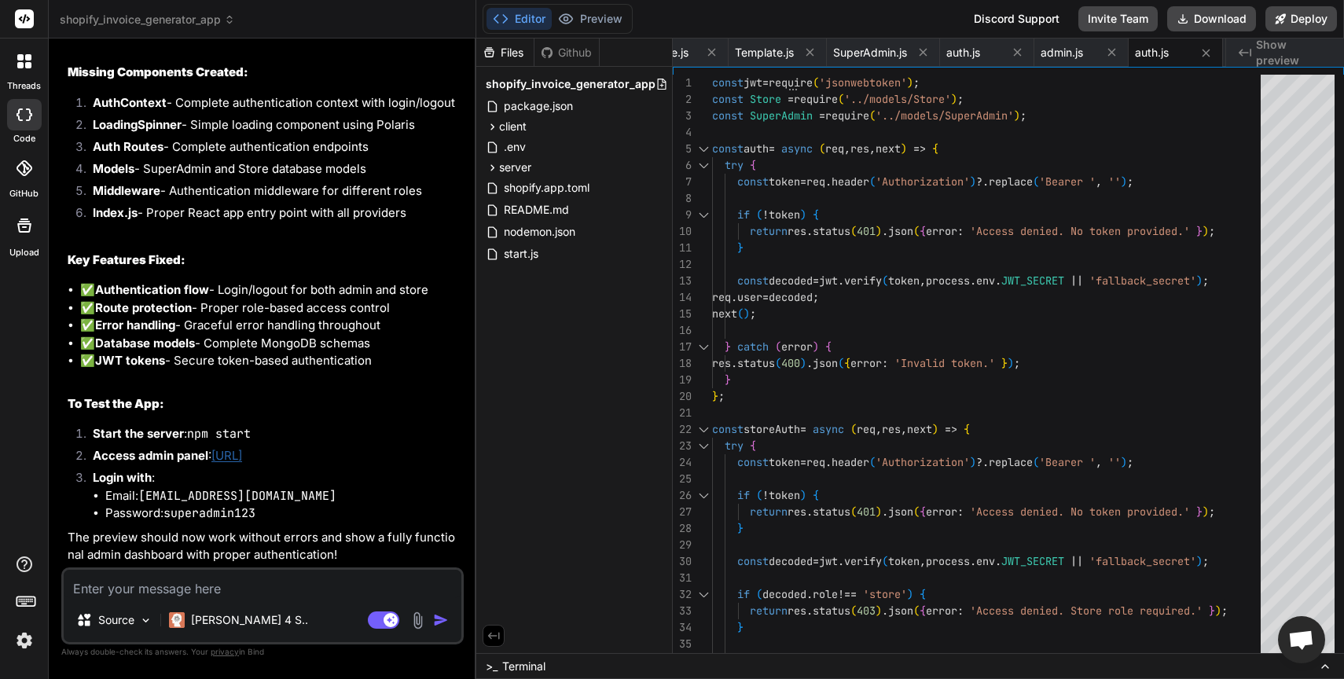
click at [1331, 663] on icon at bounding box center [1325, 666] width 13 height 13
click at [791, 670] on div ">_ Terminal" at bounding box center [910, 666] width 868 height 26
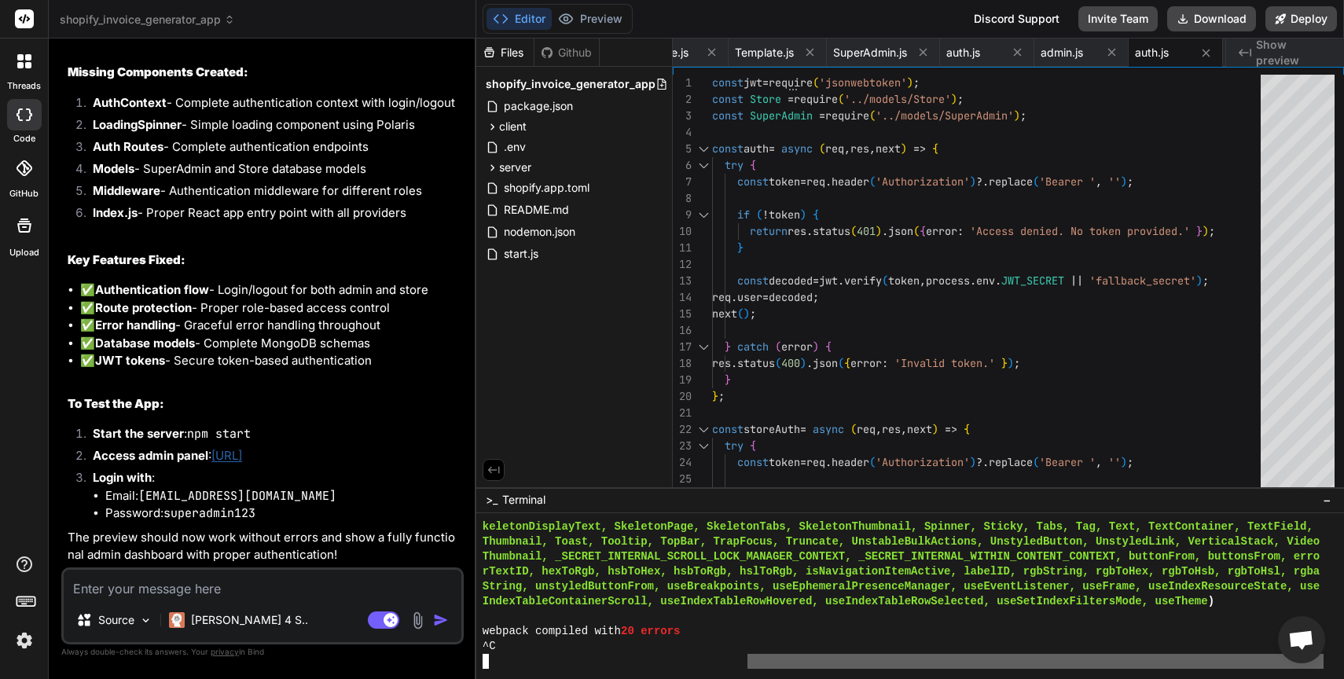
click at [747, 670] on div at bounding box center [910, 596] width 868 height 167
click at [736, 667] on div at bounding box center [903, 661] width 841 height 15
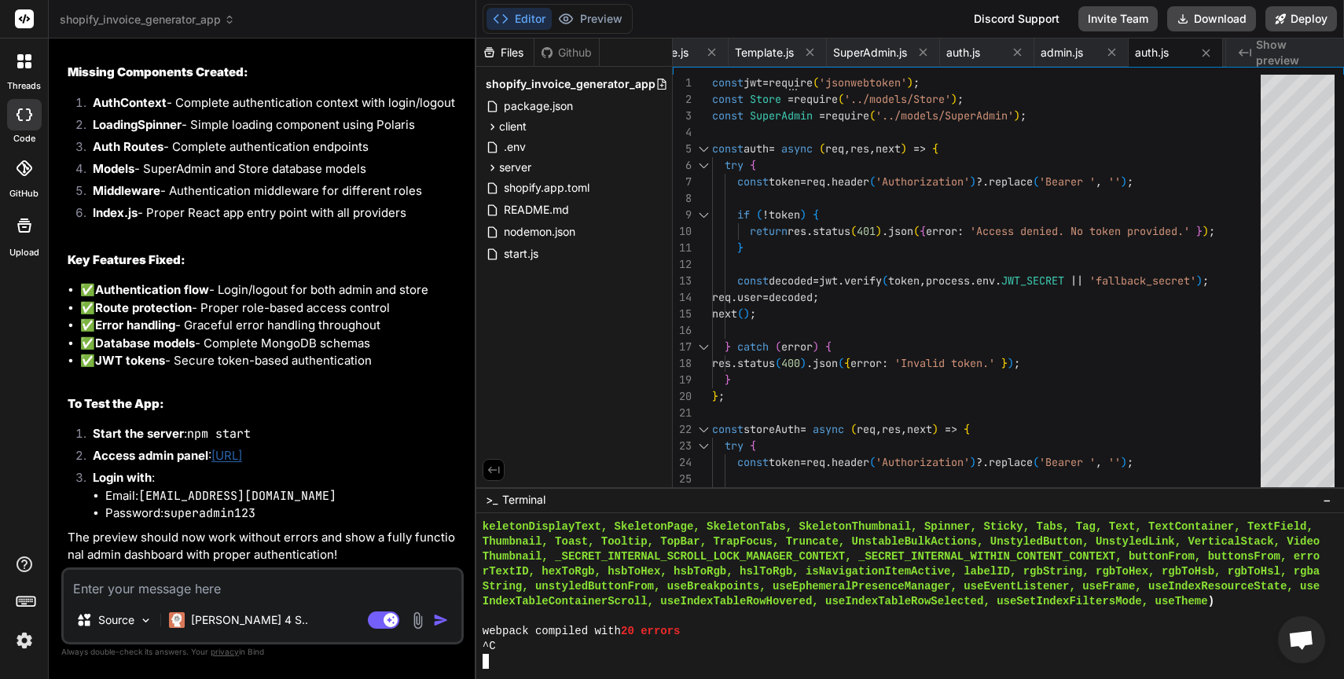
click at [736, 667] on div at bounding box center [903, 661] width 841 height 15
click at [613, 652] on div "^C" at bounding box center [903, 646] width 841 height 15
click at [583, 667] on div at bounding box center [903, 661] width 841 height 15
click at [604, 643] on div "^C" at bounding box center [903, 646] width 841 height 15
click at [602, 650] on div "^C" at bounding box center [903, 646] width 841 height 15
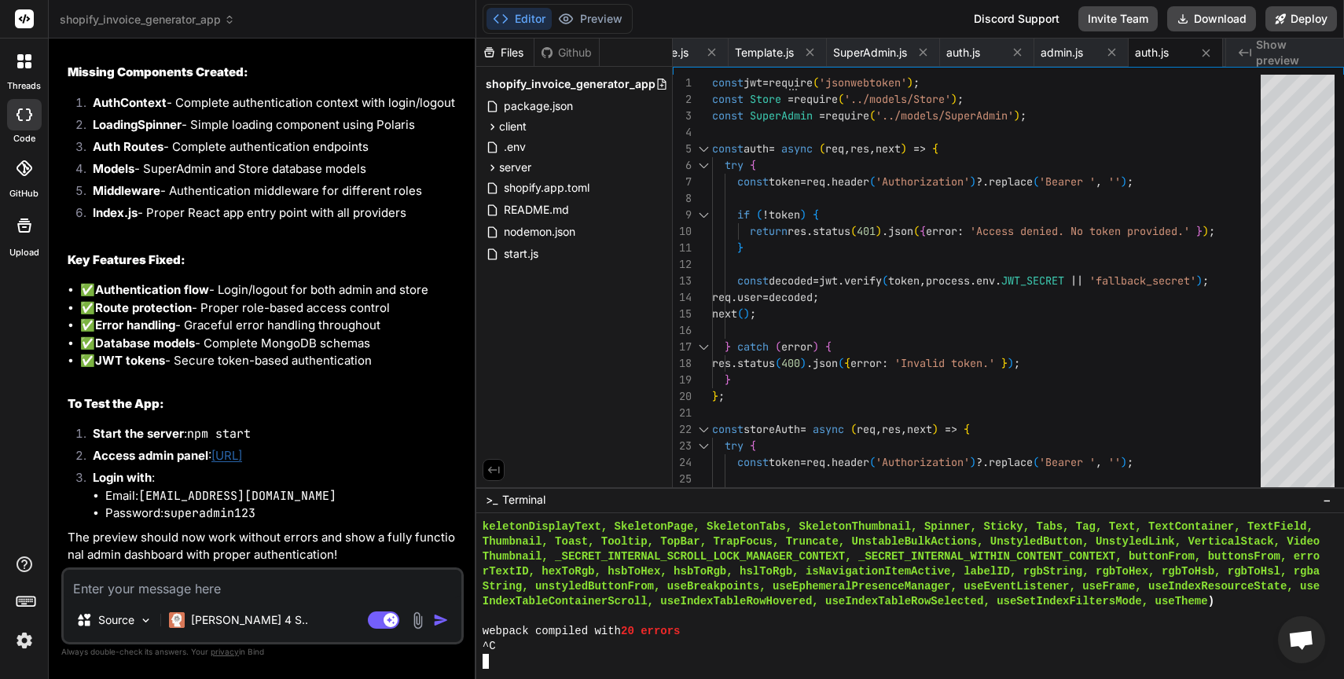
click at [386, 593] on textarea at bounding box center [263, 584] width 398 height 28
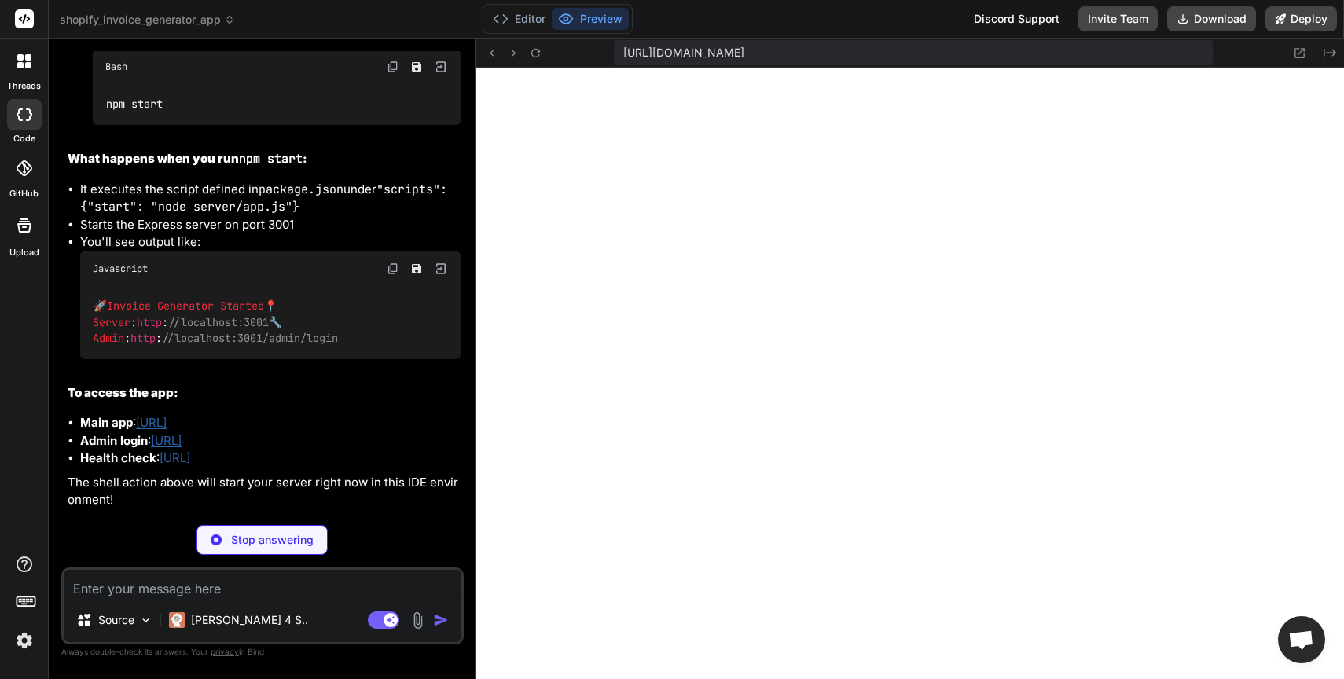
scroll to position [8966, 0]
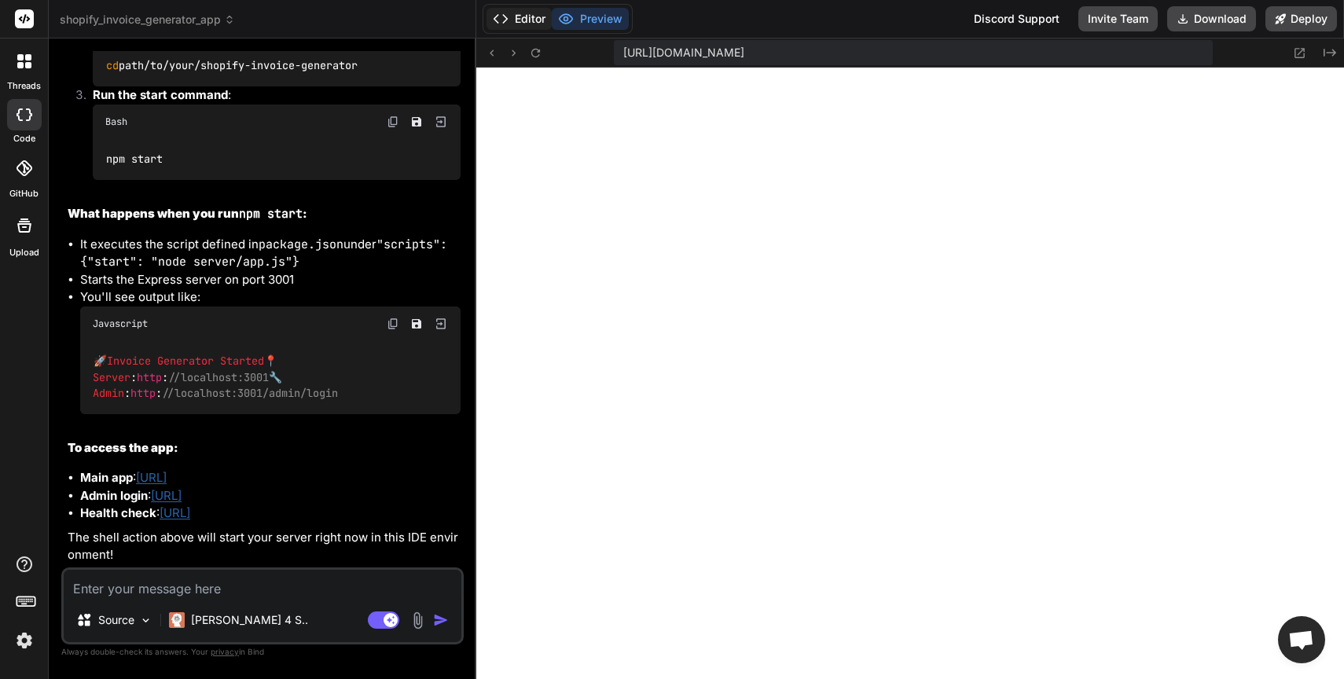
click at [523, 16] on button "Editor" at bounding box center [519, 19] width 65 height 22
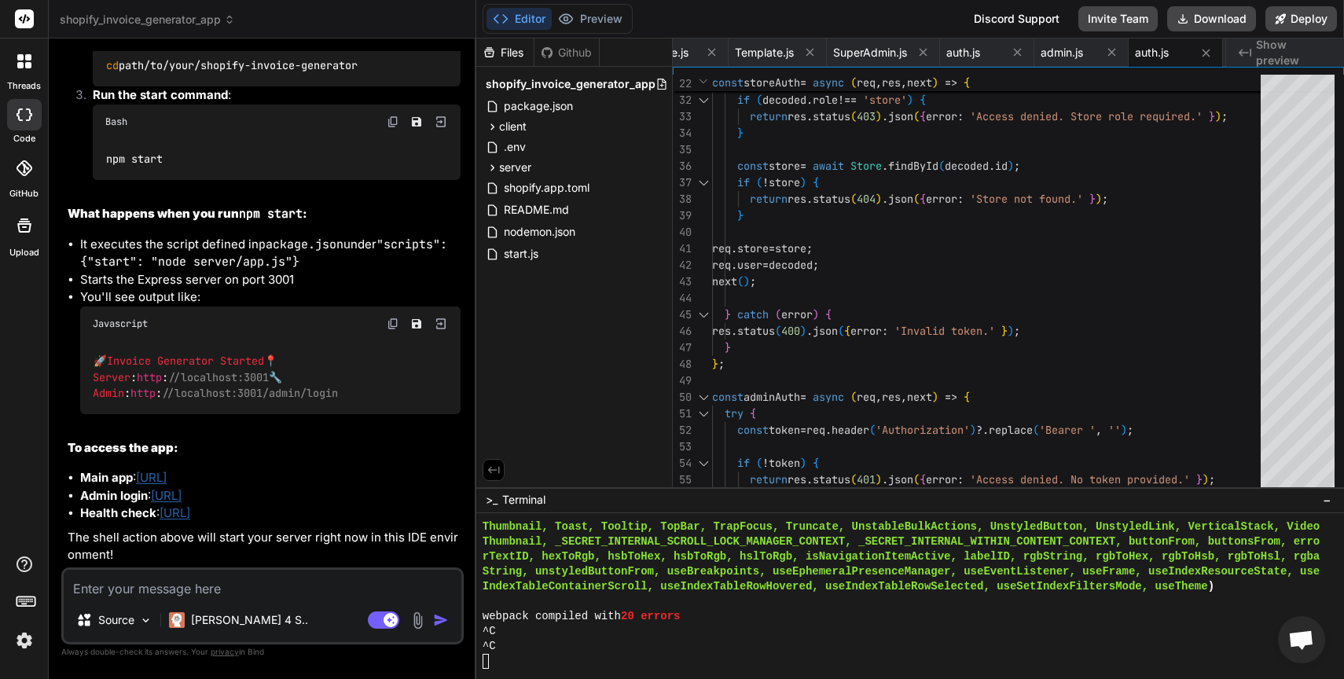
click at [620, 647] on div "^C" at bounding box center [903, 646] width 841 height 15
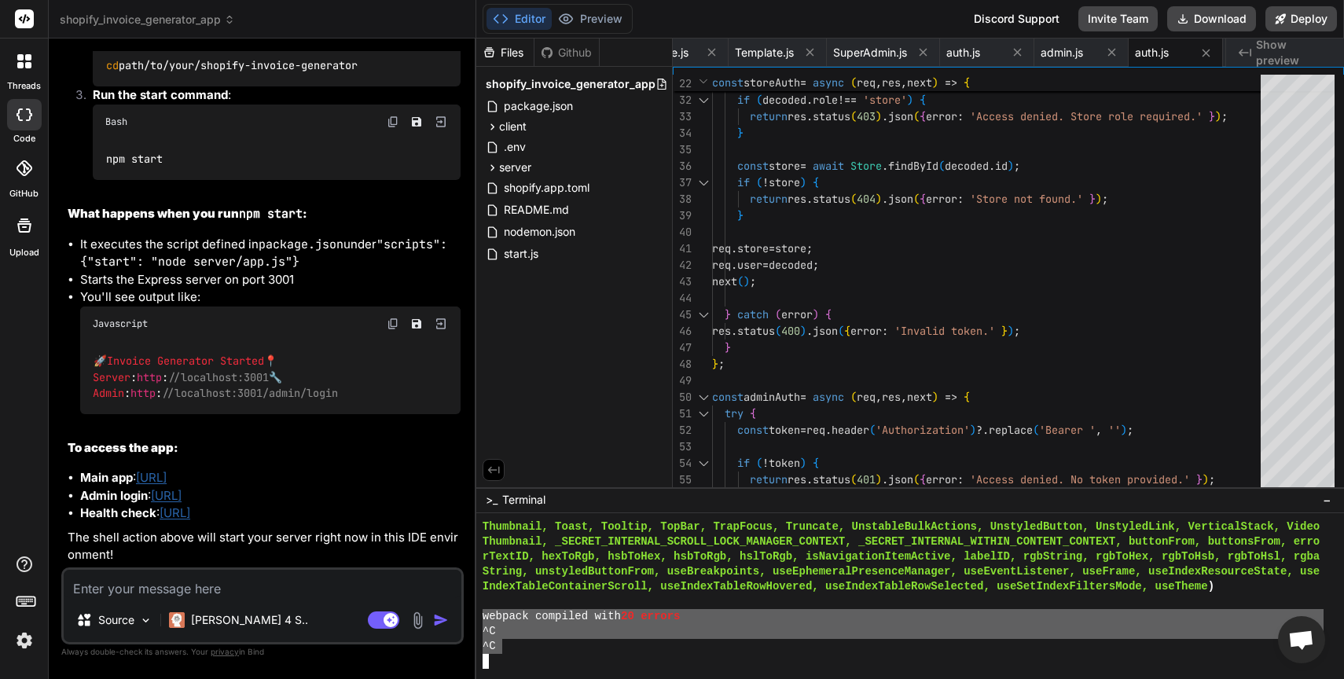
drag, startPoint x: 505, startPoint y: 653, endPoint x: 480, endPoint y: 622, distance: 39.8
click at [480, 622] on div "```````````````````````````````` 88888888888888888888888888888888 Thumbnail, To…" at bounding box center [910, 596] width 868 height 167
click at [294, 598] on div "Source Claude 4 S.. Agent Mode. When this toggle is activated, AI automatically…" at bounding box center [262, 605] width 402 height 77
click at [295, 585] on textarea at bounding box center [263, 584] width 398 height 28
paste textarea "webpack compiled with 20 errors ^C ^C"
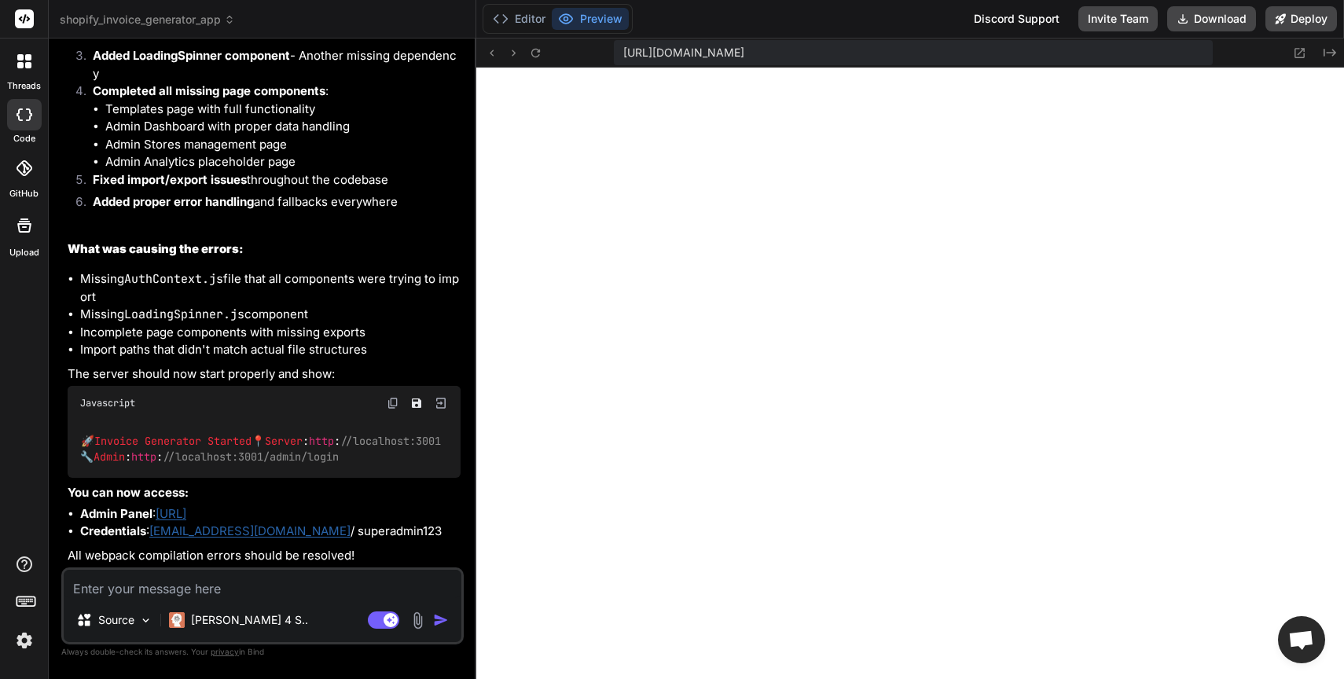
scroll to position [10156, 0]
click at [519, 16] on button "Editor" at bounding box center [519, 19] width 65 height 22
